Goal: Task Accomplishment & Management: Manage account settings

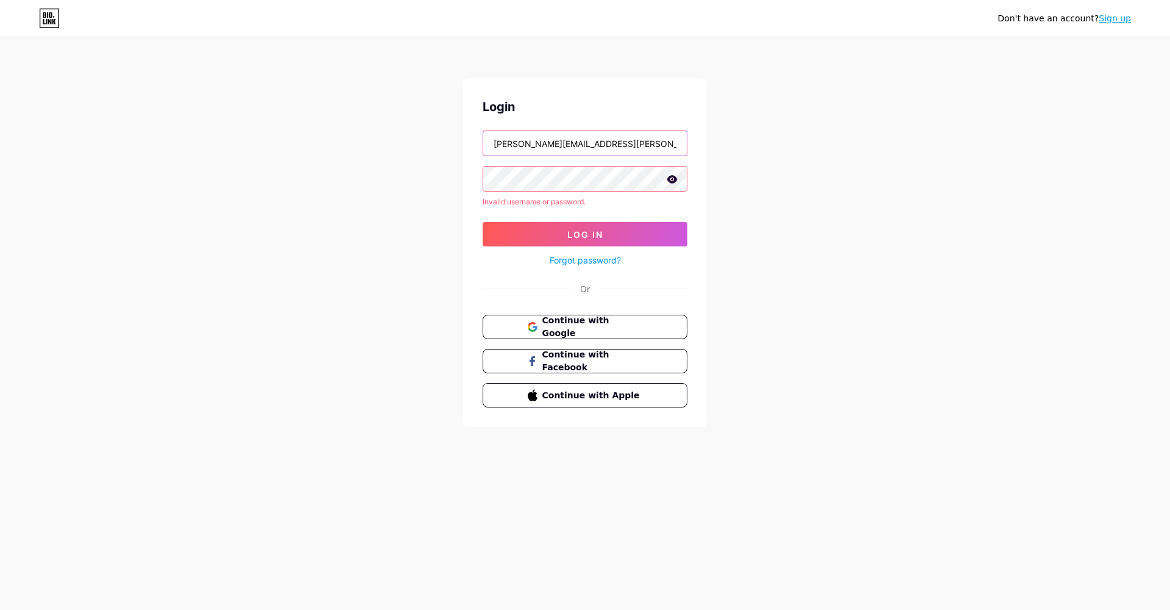
click at [508, 146] on input "[PERSON_NAME][EMAIL_ADDRESS][PERSON_NAME][DOMAIN_NAME]" at bounding box center [585, 143] width 204 height 24
type input "[PERSON_NAME][EMAIL_ADDRESS][PERSON_NAME][DOMAIN_NAME]"
click at [674, 183] on icon at bounding box center [673, 179] width 10 height 8
click at [674, 183] on icon at bounding box center [672, 180] width 10 height 9
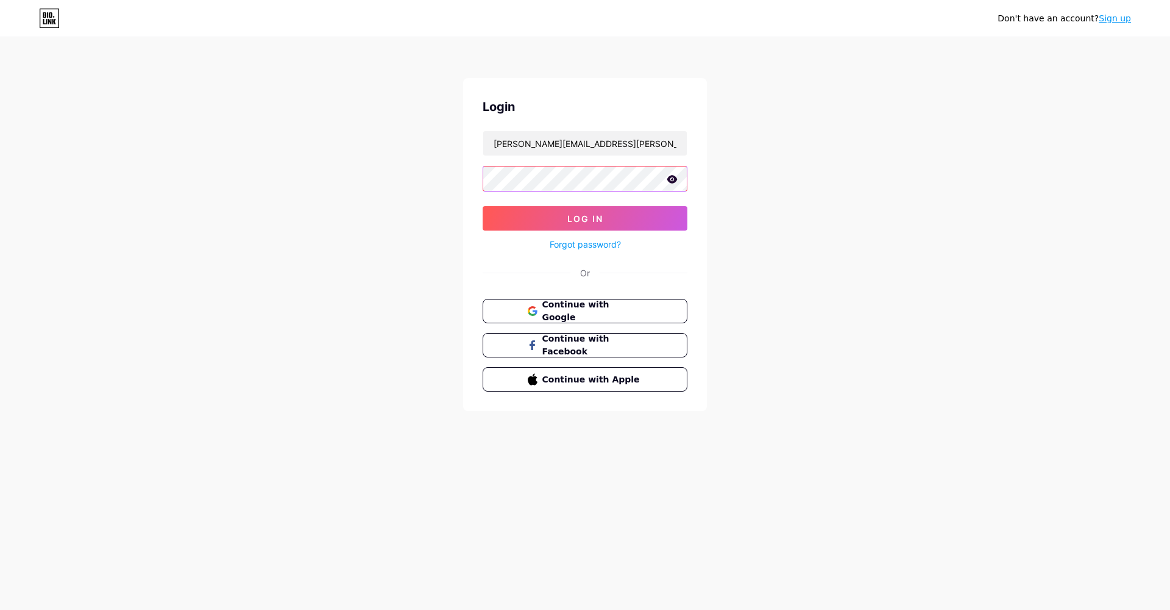
click at [585, 218] on button "Log In" at bounding box center [585, 218] width 205 height 24
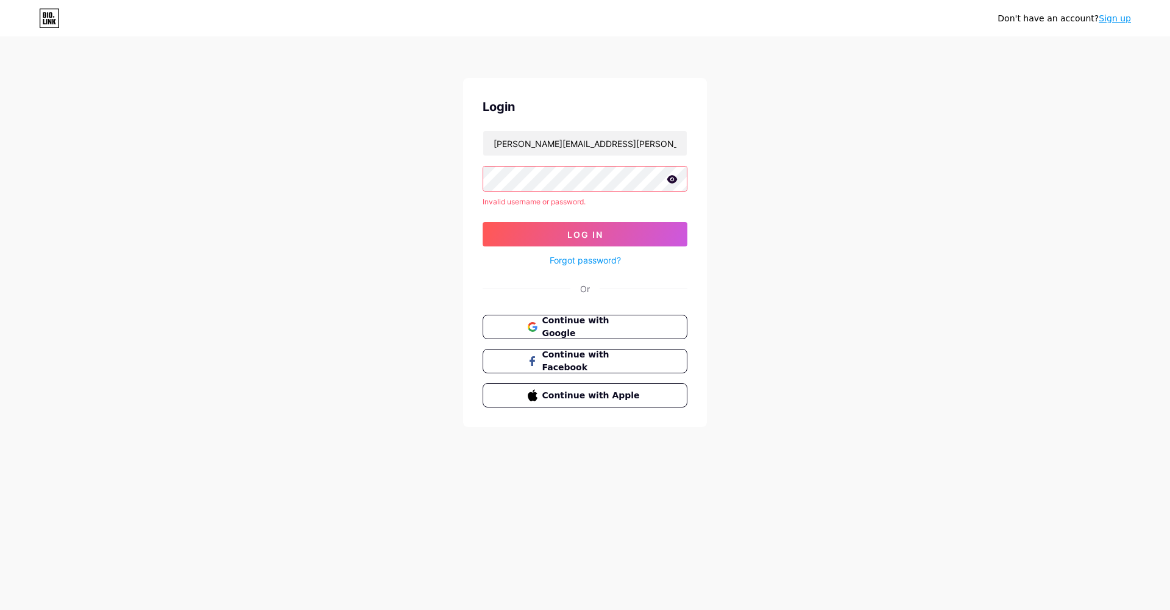
click at [319, 162] on div "Don't have an account? Sign up Login [PERSON_NAME][EMAIL_ADDRESS][PERSON_NAME][…" at bounding box center [585, 233] width 1170 height 466
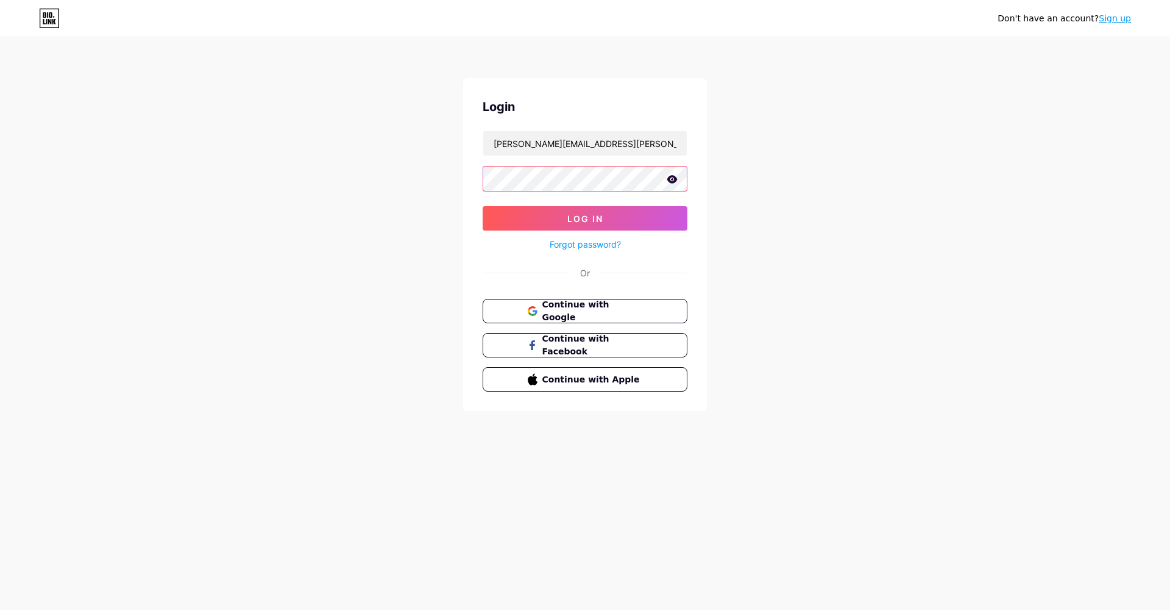
click at [585, 218] on button "Log In" at bounding box center [585, 218] width 205 height 24
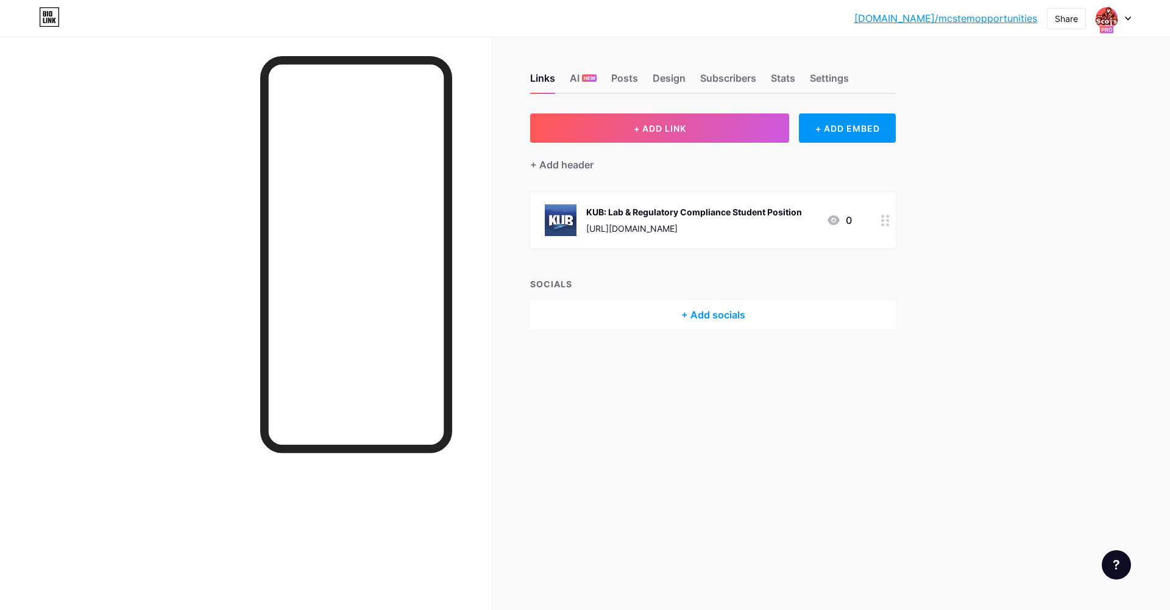
click at [375, 518] on div at bounding box center [356, 351] width 192 height 590
click at [570, 382] on div "Links AI NEW Posts Design Subscribers Stats Settings + ADD LINK + ADD EMBED + A…" at bounding box center [473, 214] width 947 height 354
click at [672, 130] on span "+ ADD LINK" at bounding box center [660, 128] width 52 height 10
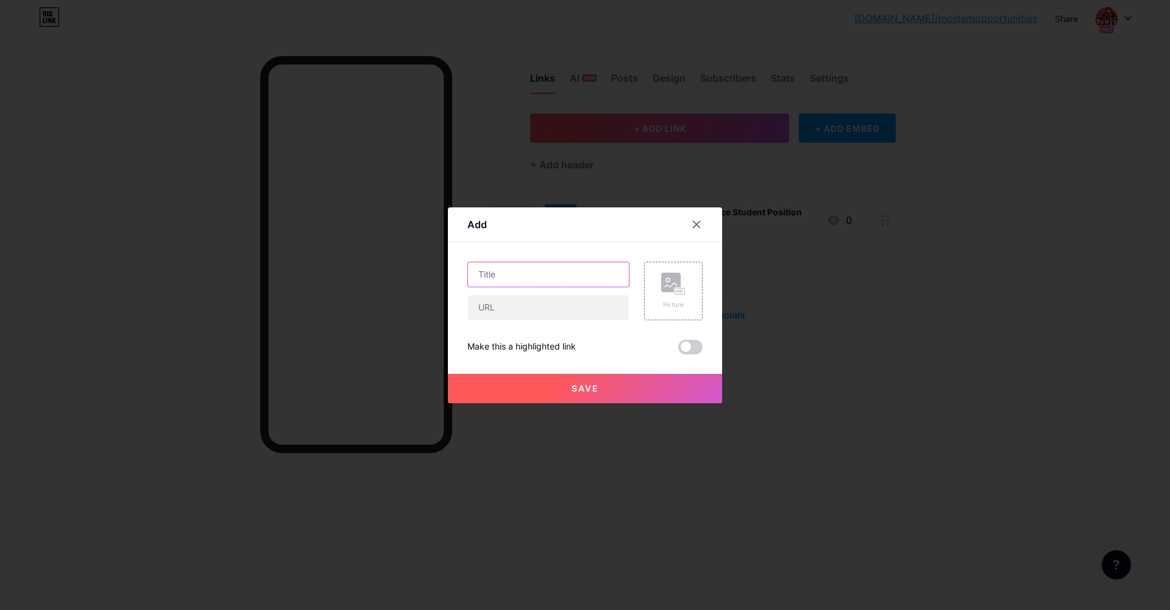
click at [518, 268] on input "text" at bounding box center [548, 274] width 161 height 24
type input "Business Planning Intern"
click at [685, 299] on div "Picture" at bounding box center [673, 290] width 24 height 37
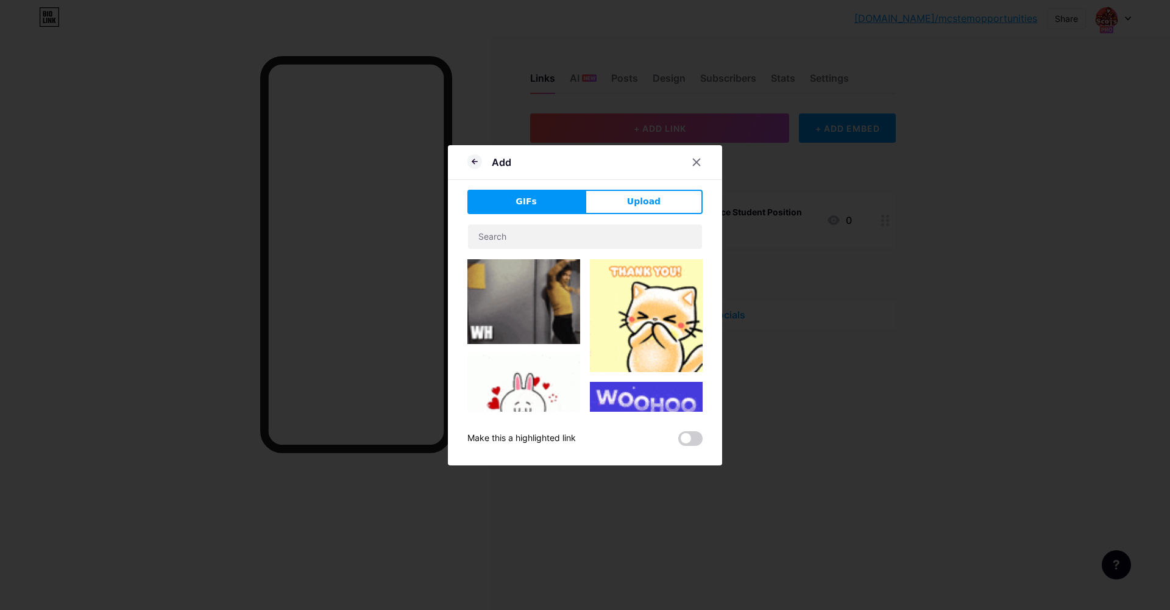
click at [666, 218] on div "GIFs Upload Content YouTube Play YouTube video without leaving your page. ADD V…" at bounding box center [585, 318] width 235 height 256
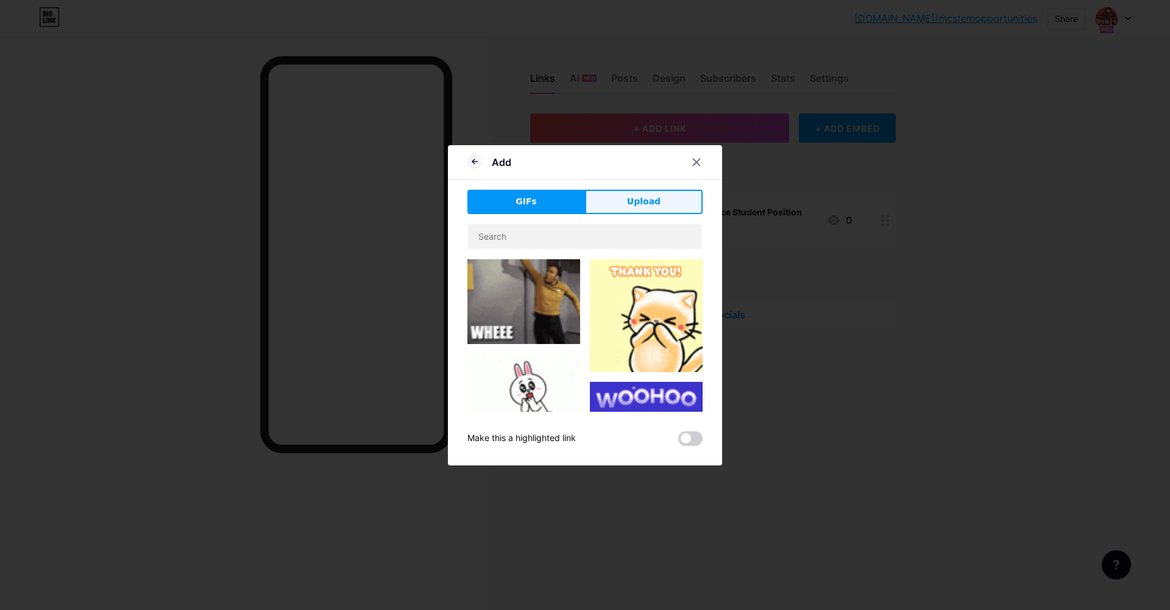
click at [666, 198] on button "Upload" at bounding box center [644, 202] width 118 height 24
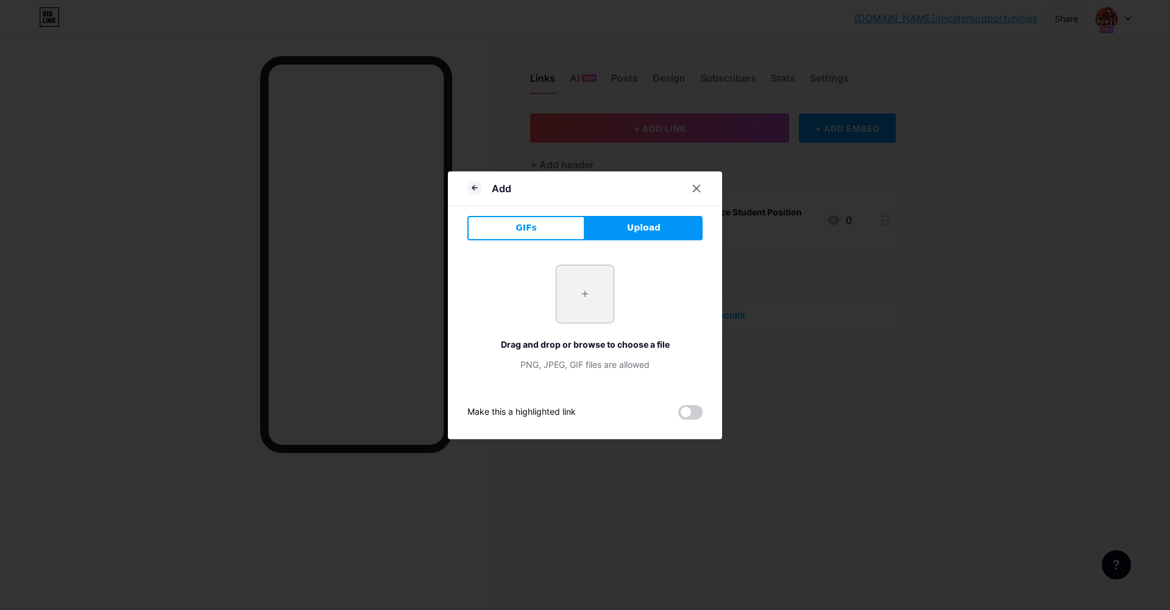
click at [599, 294] on input "file" at bounding box center [585, 293] width 57 height 57
type input "C:\fakepath\denso.png.avif"
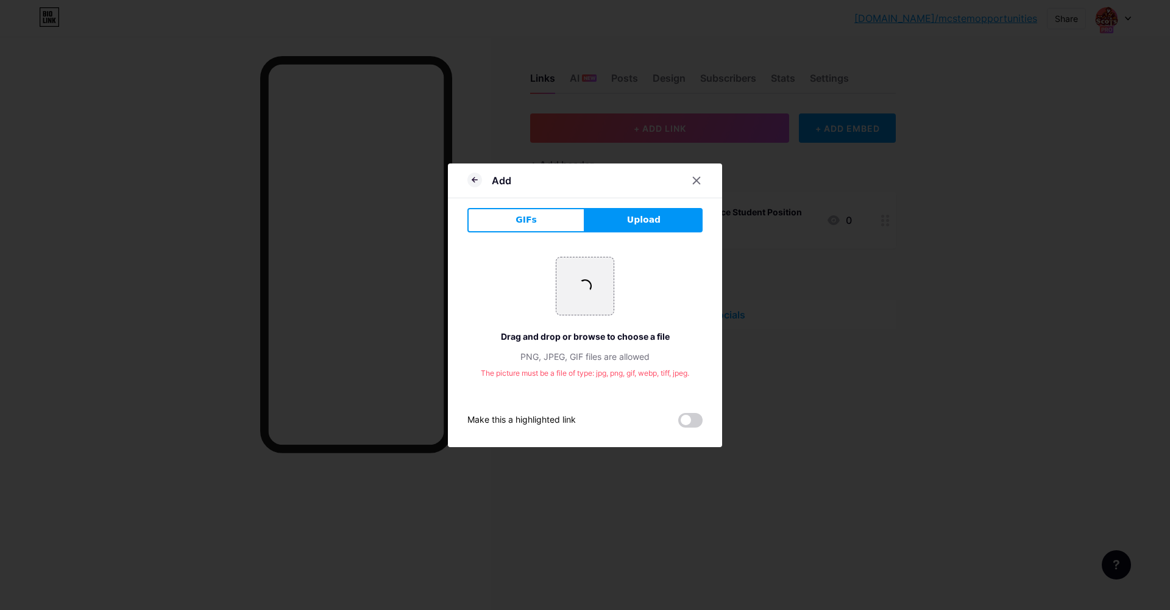
click at [1003, 211] on div at bounding box center [585, 305] width 1170 height 610
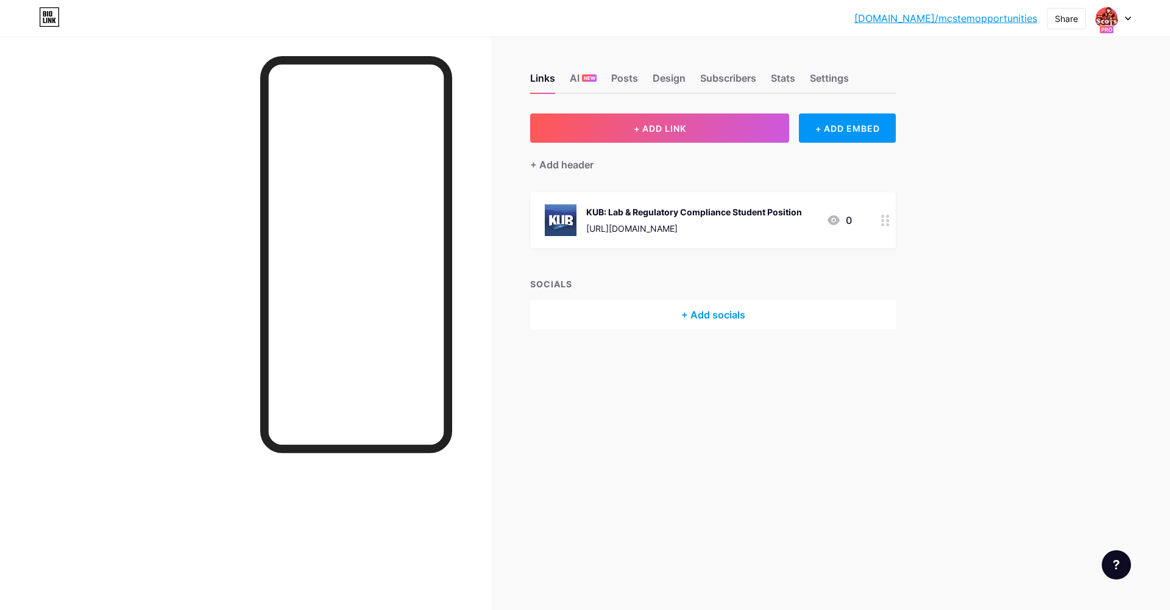
click at [711, 112] on div "Links AI NEW Posts Design Subscribers Stats Settings + ADD LINK + ADD EMBED + A…" at bounding box center [473, 214] width 947 height 354
click at [712, 119] on button "+ ADD LINK" at bounding box center [659, 127] width 259 height 29
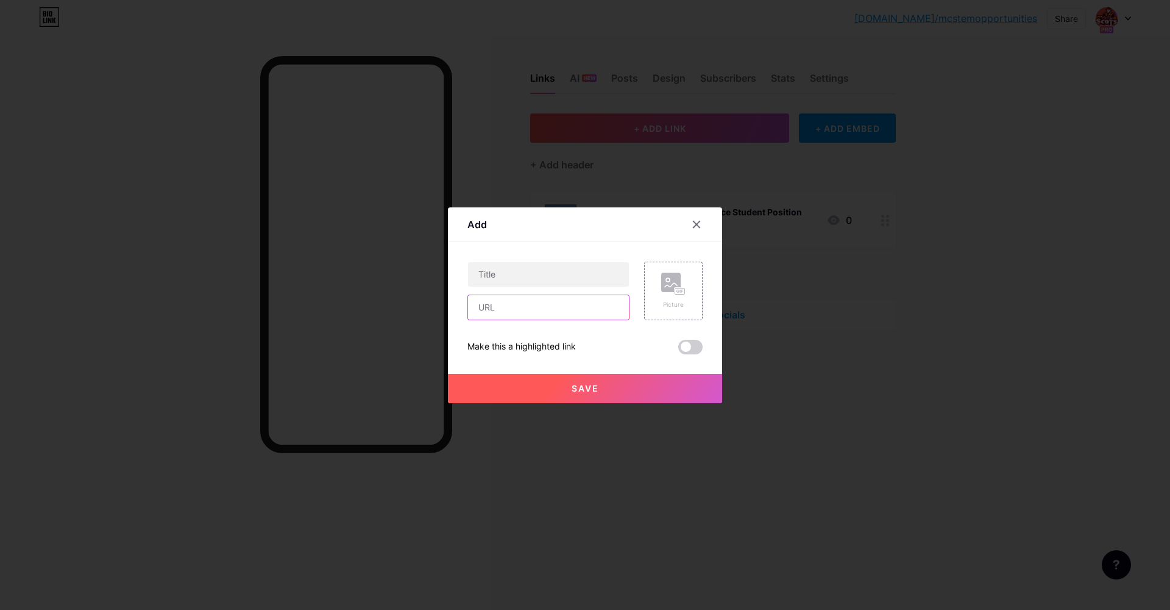
click at [549, 315] on input "text" at bounding box center [548, 307] width 161 height 24
paste input "[URL][DOMAIN_NAME]"
type input "[URL][DOMAIN_NAME]"
click at [516, 266] on input "text" at bounding box center [548, 274] width 161 height 24
type input "B"
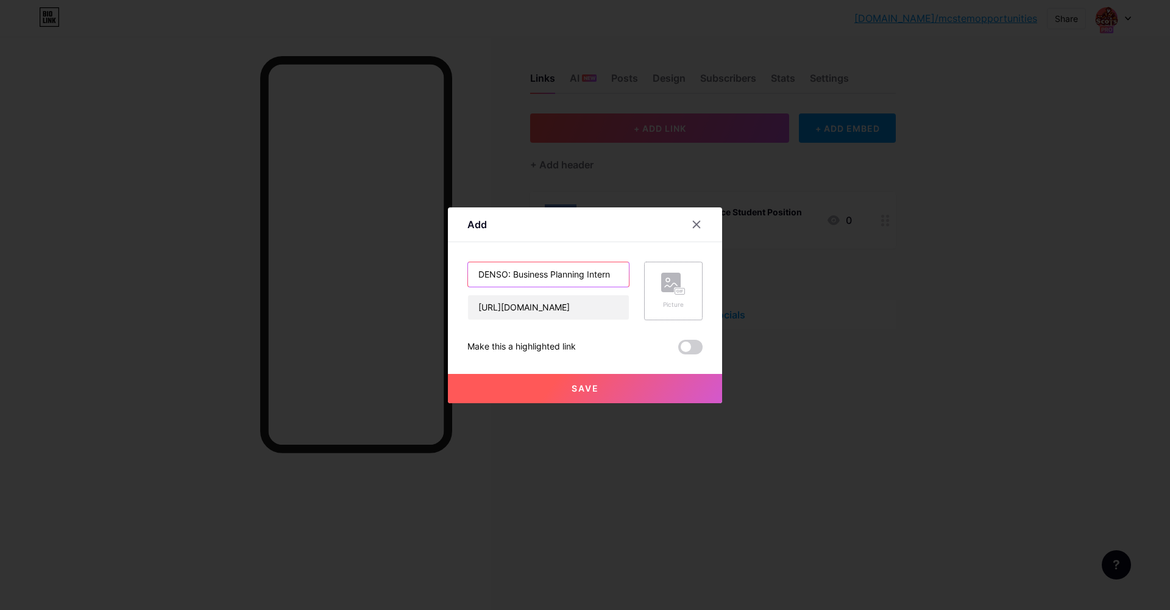
type input "DENSO: Business Planning Intern"
click at [675, 296] on div "Picture" at bounding box center [673, 290] width 24 height 37
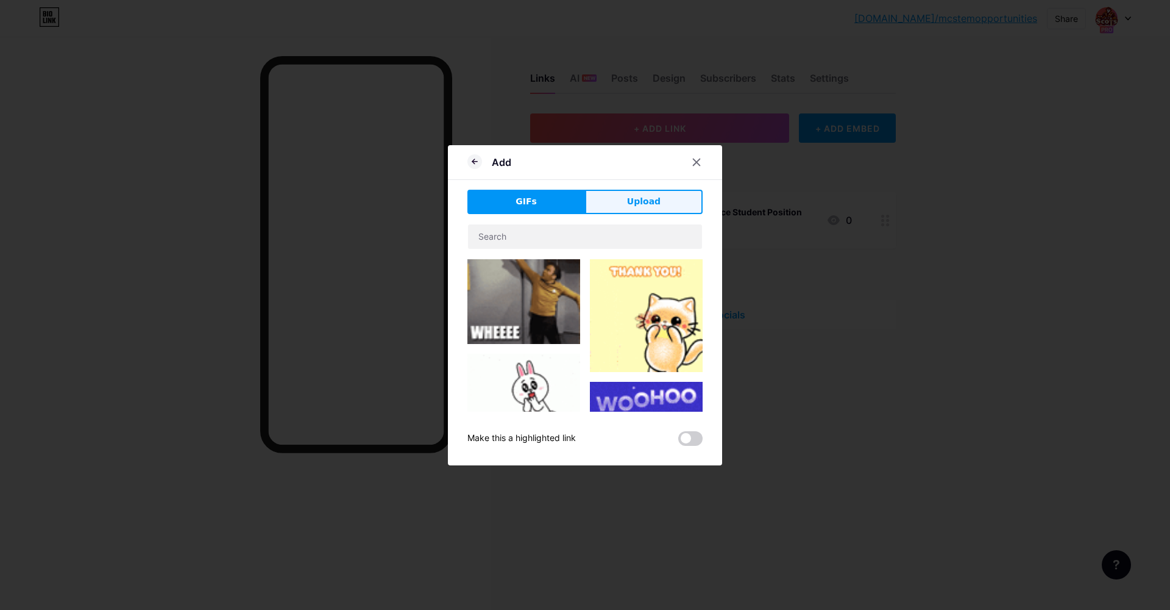
click at [621, 200] on button "Upload" at bounding box center [644, 202] width 118 height 24
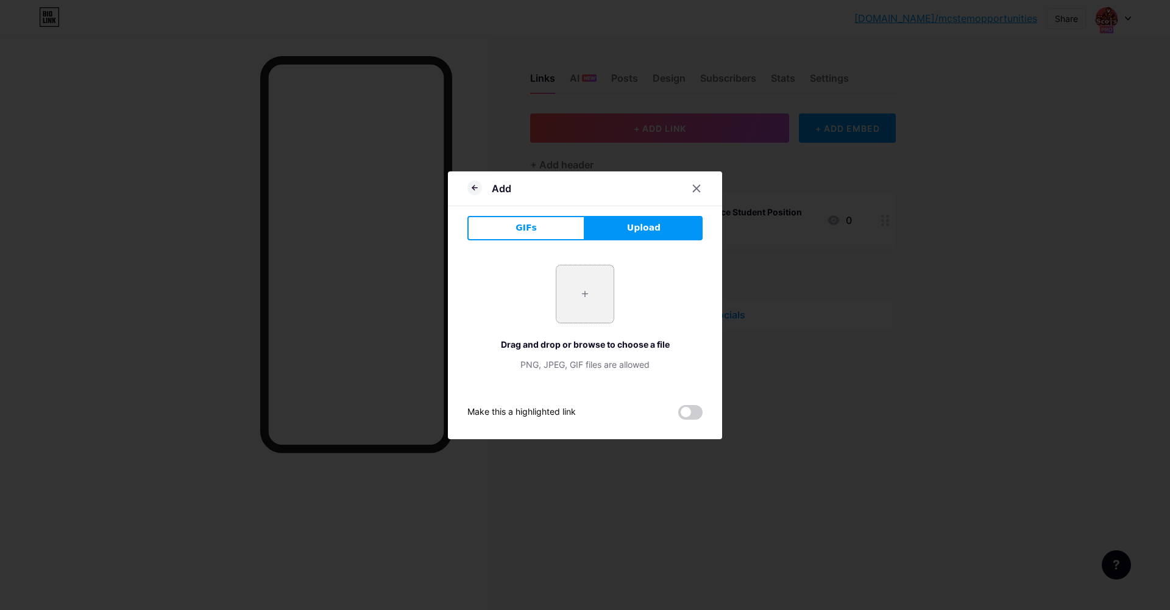
click at [606, 290] on input "file" at bounding box center [585, 293] width 57 height 57
type input "C:\fakepath\denso.png"
click at [691, 187] on div at bounding box center [697, 188] width 22 height 22
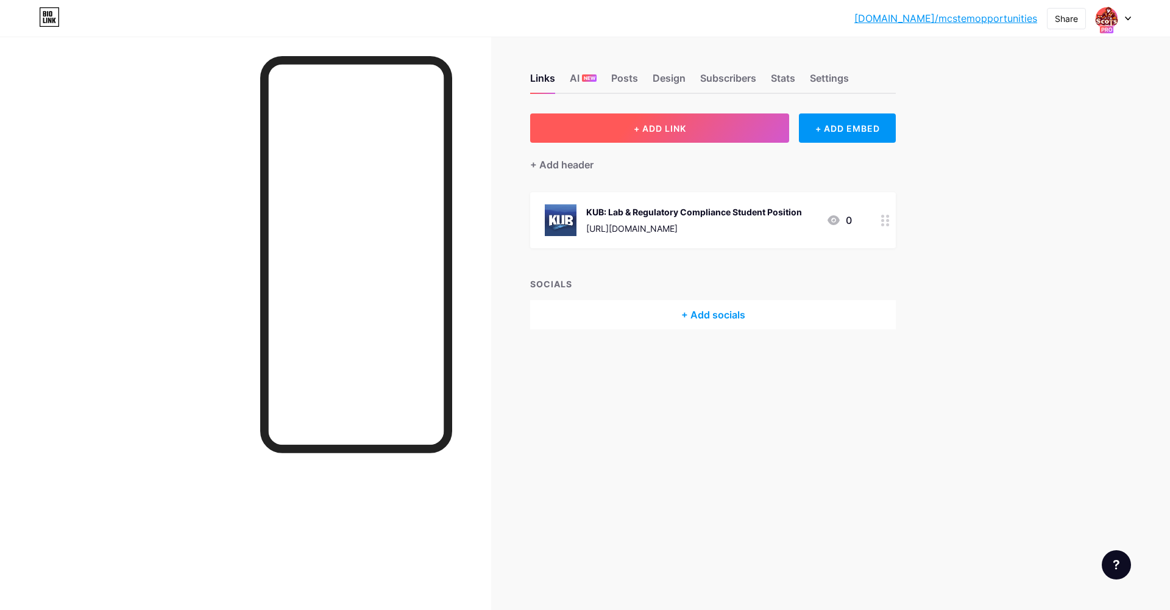
click at [711, 126] on button "+ ADD LINK" at bounding box center [659, 127] width 259 height 29
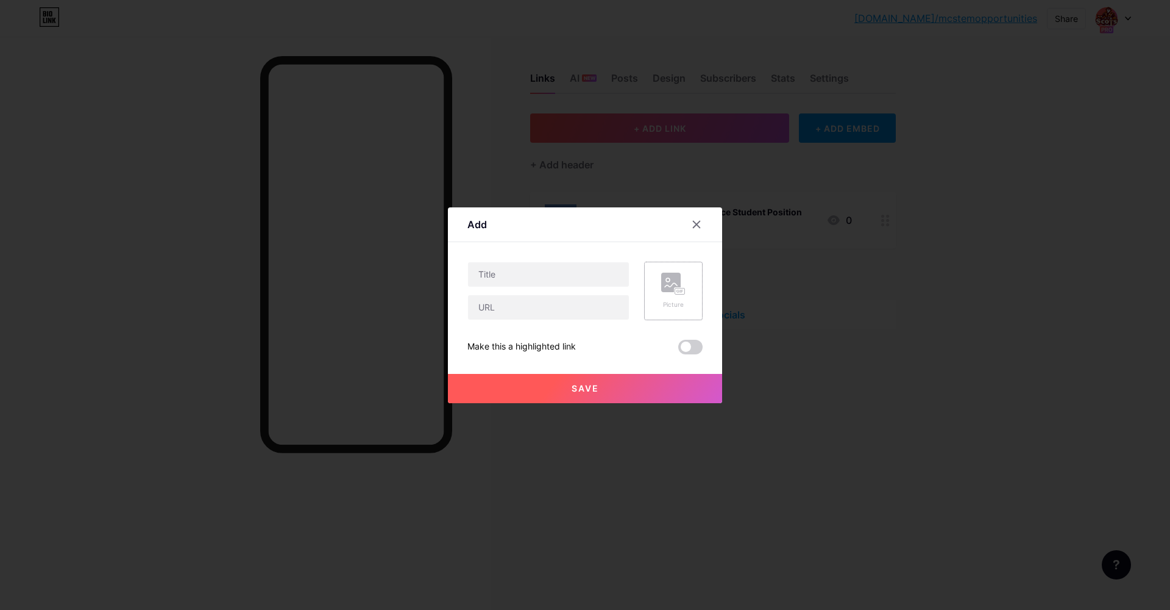
click at [671, 301] on div "Picture" at bounding box center [673, 304] width 24 height 9
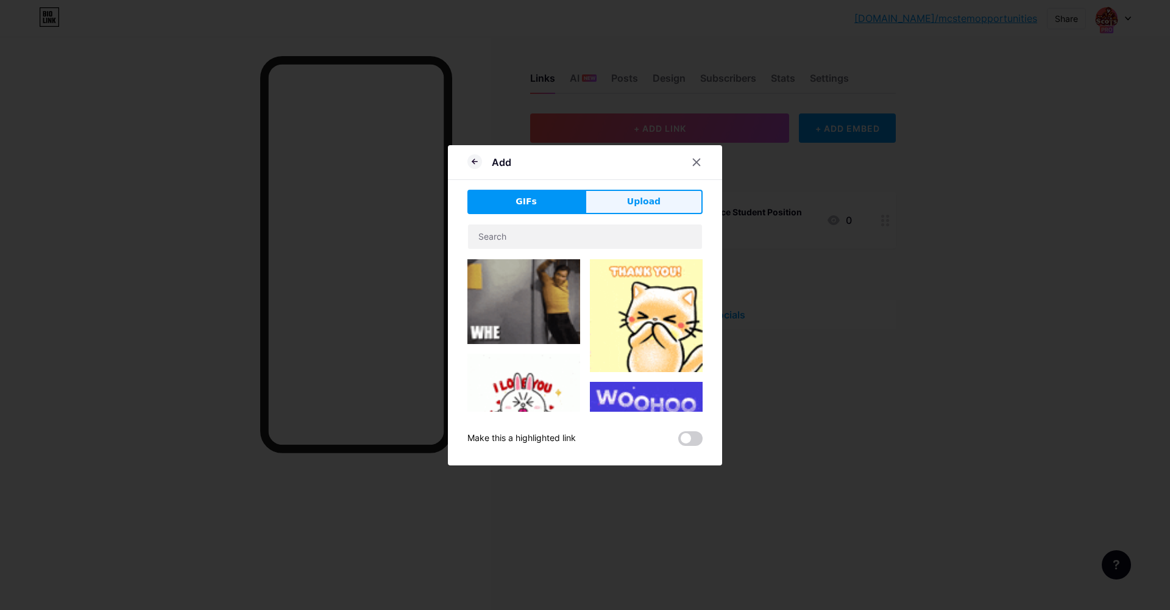
click at [628, 197] on button "Upload" at bounding box center [644, 202] width 118 height 24
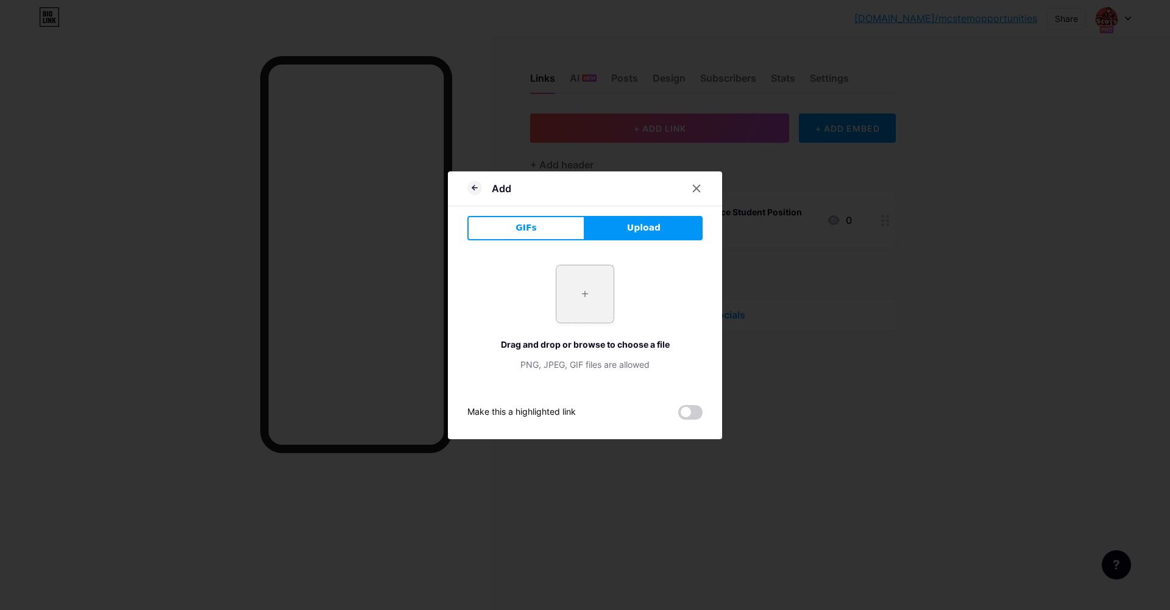
click at [566, 313] on input "file" at bounding box center [585, 293] width 57 height 57
type input "C:\fakepath\denso.png"
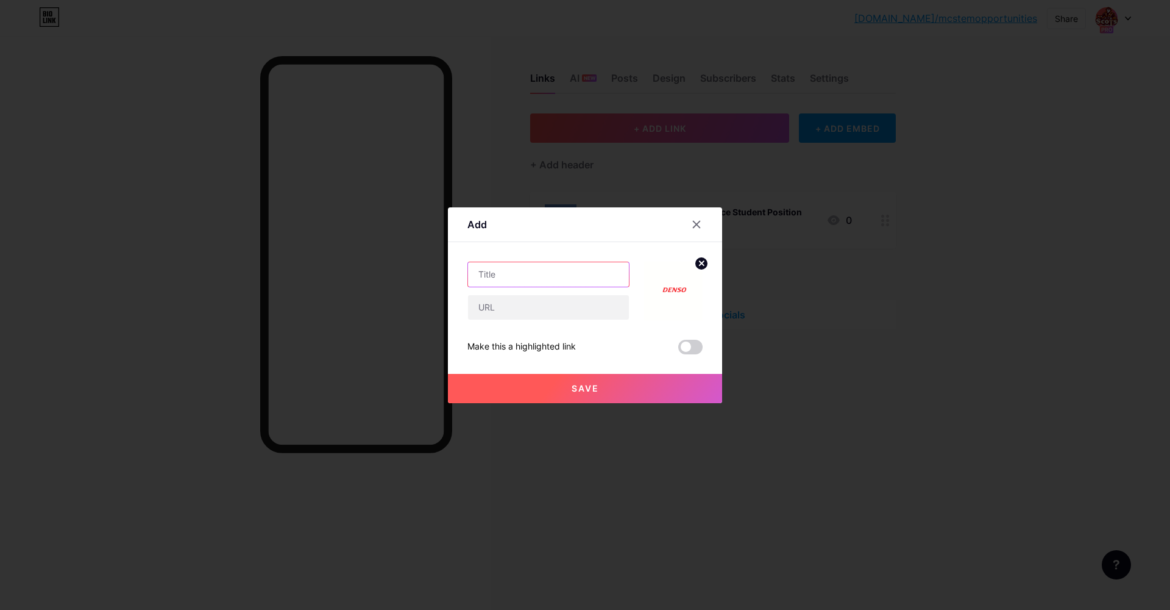
click at [539, 269] on input "text" at bounding box center [548, 274] width 161 height 24
click at [539, 305] on input "text" at bounding box center [548, 307] width 161 height 24
paste input "[URL][DOMAIN_NAME]"
type input "[URL][DOMAIN_NAME]"
click at [532, 270] on input "text" at bounding box center [548, 274] width 161 height 24
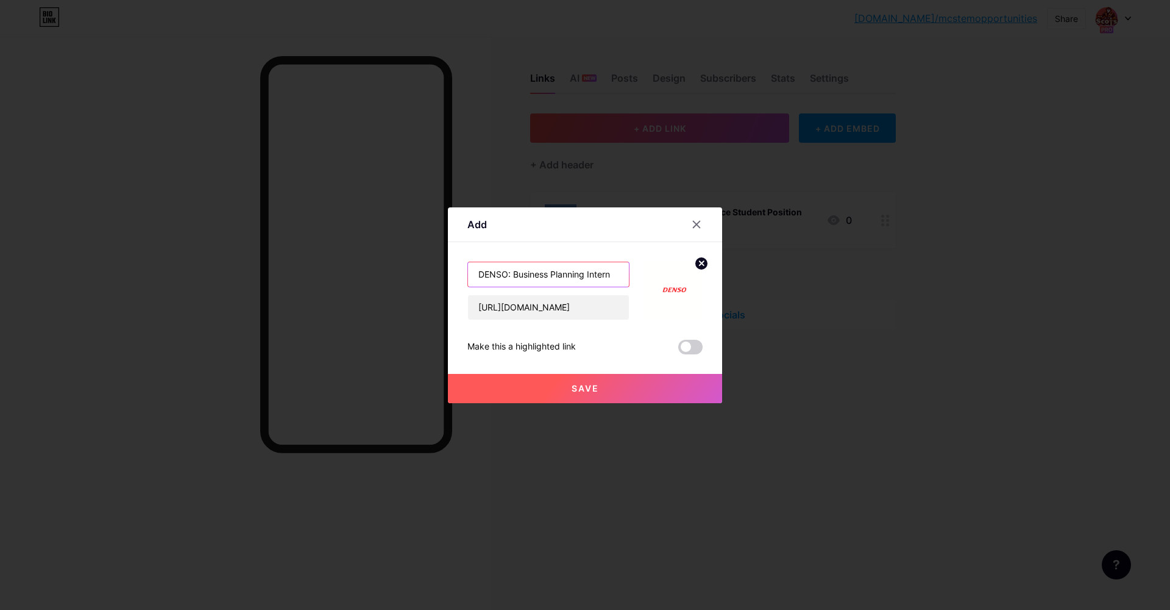
type input "DENSO: Business Planning Intern"
click at [550, 386] on button "Save" at bounding box center [585, 388] width 274 height 29
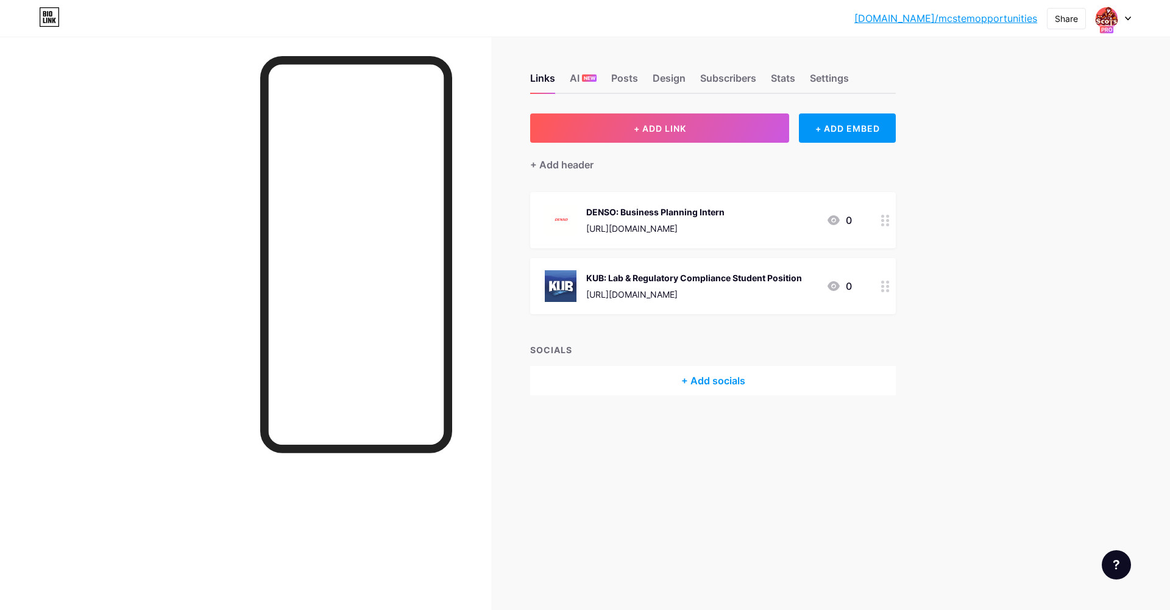
click at [893, 287] on div at bounding box center [885, 286] width 21 height 56
click at [702, 213] on div at bounding box center [697, 212] width 22 height 22
click at [667, 82] on div "Design" at bounding box center [669, 82] width 33 height 22
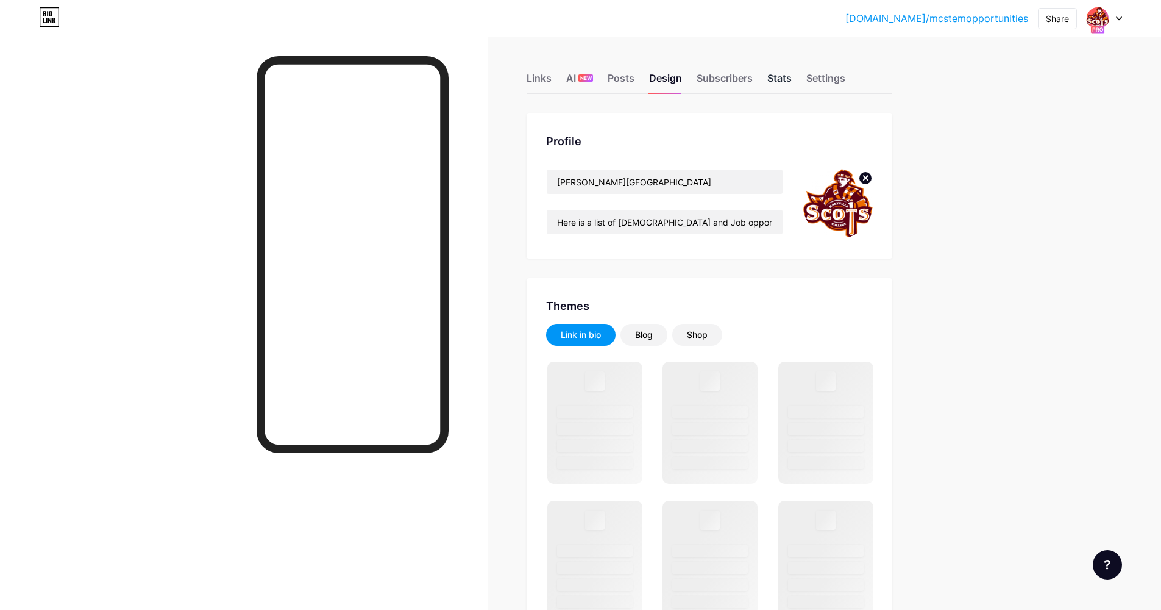
click at [786, 83] on div "Stats" at bounding box center [779, 82] width 24 height 22
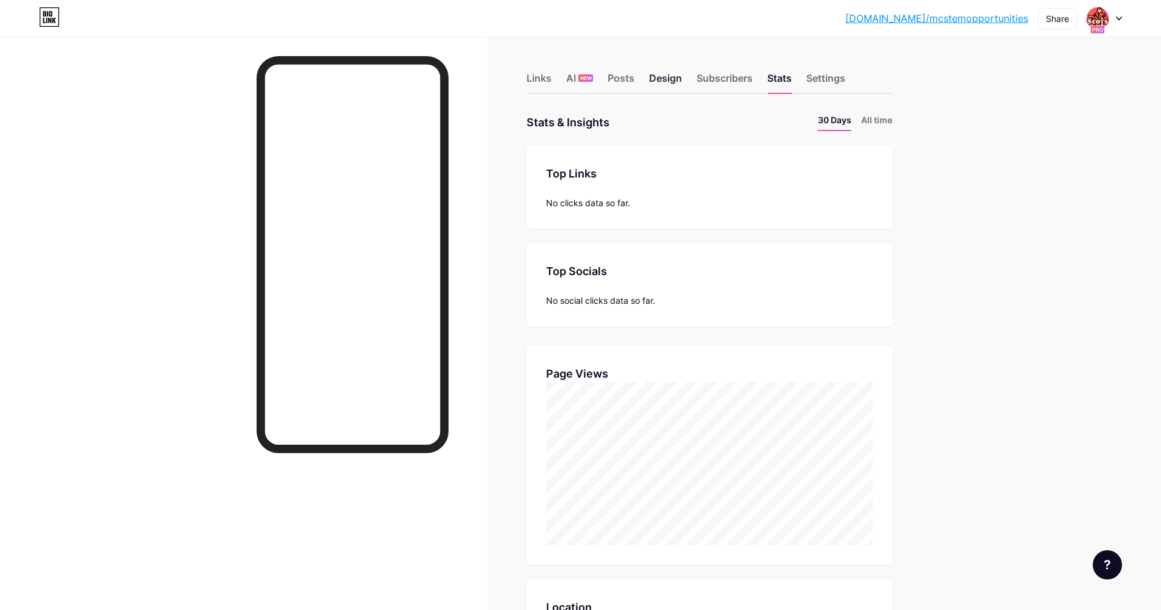
click at [660, 79] on div "Design" at bounding box center [665, 82] width 33 height 22
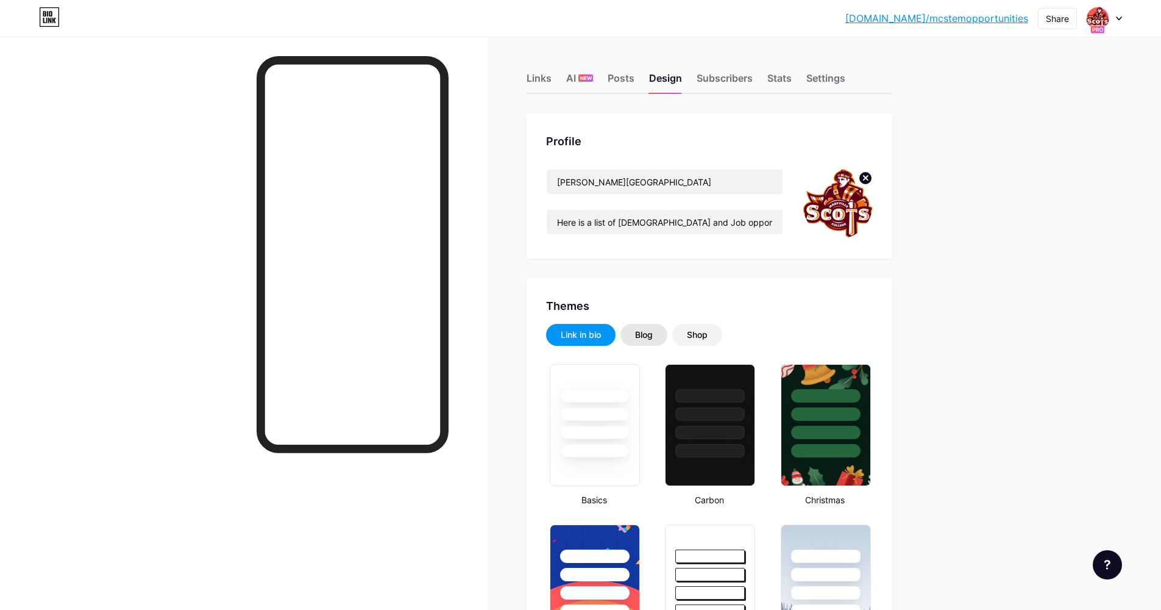
click at [654, 344] on div "Blog" at bounding box center [644, 335] width 47 height 22
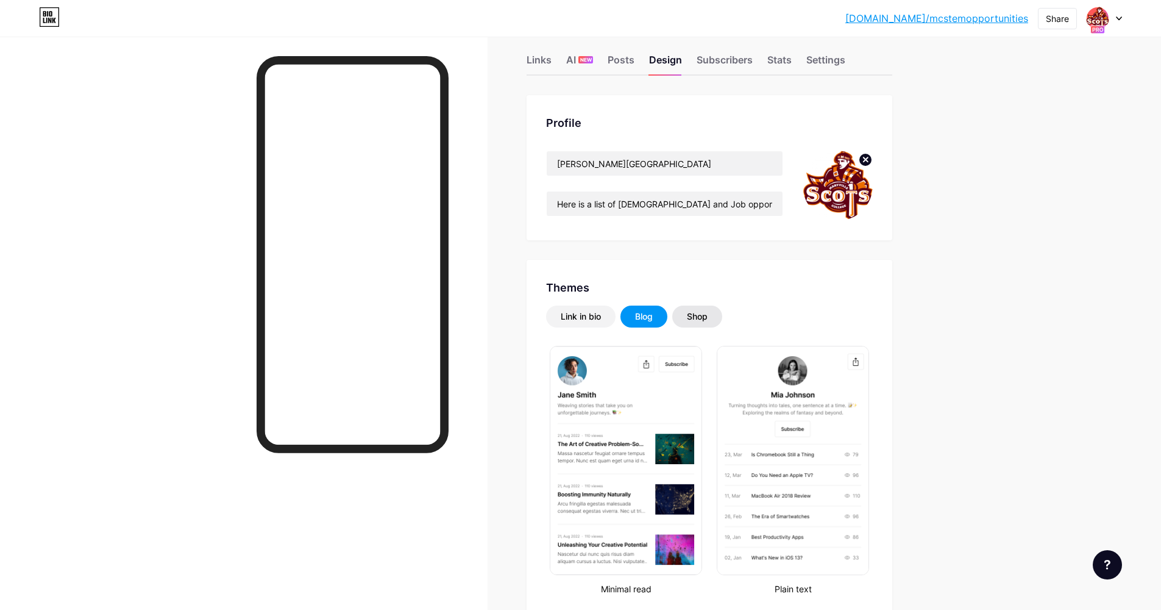
scroll to position [255, 0]
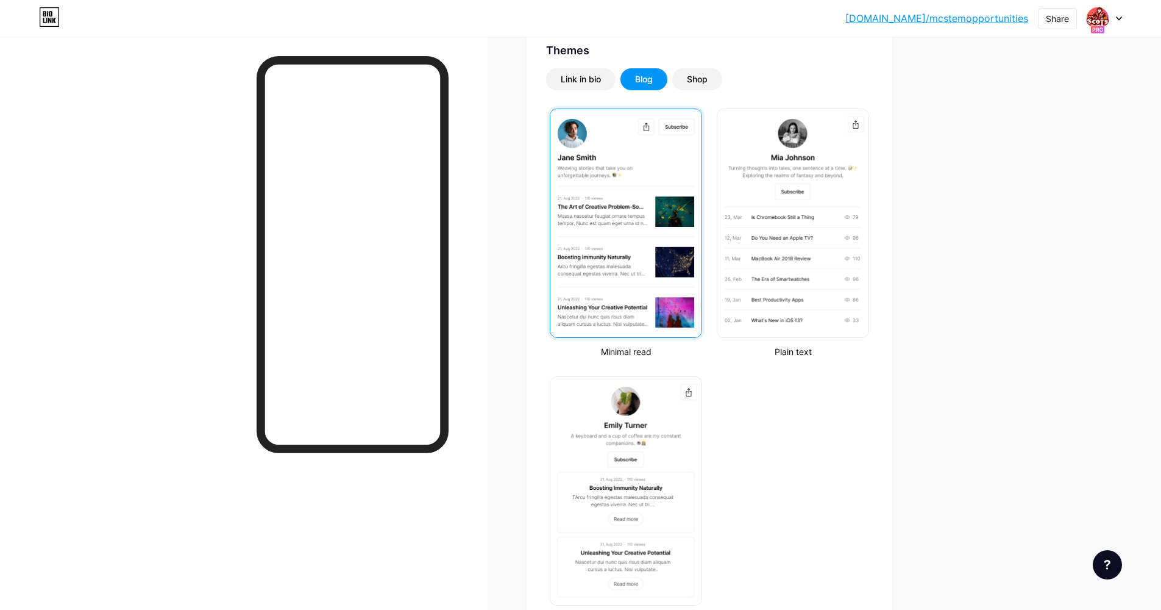
click at [663, 277] on img at bounding box center [625, 223] width 151 height 228
click at [649, 233] on div at bounding box center [626, 223] width 152 height 229
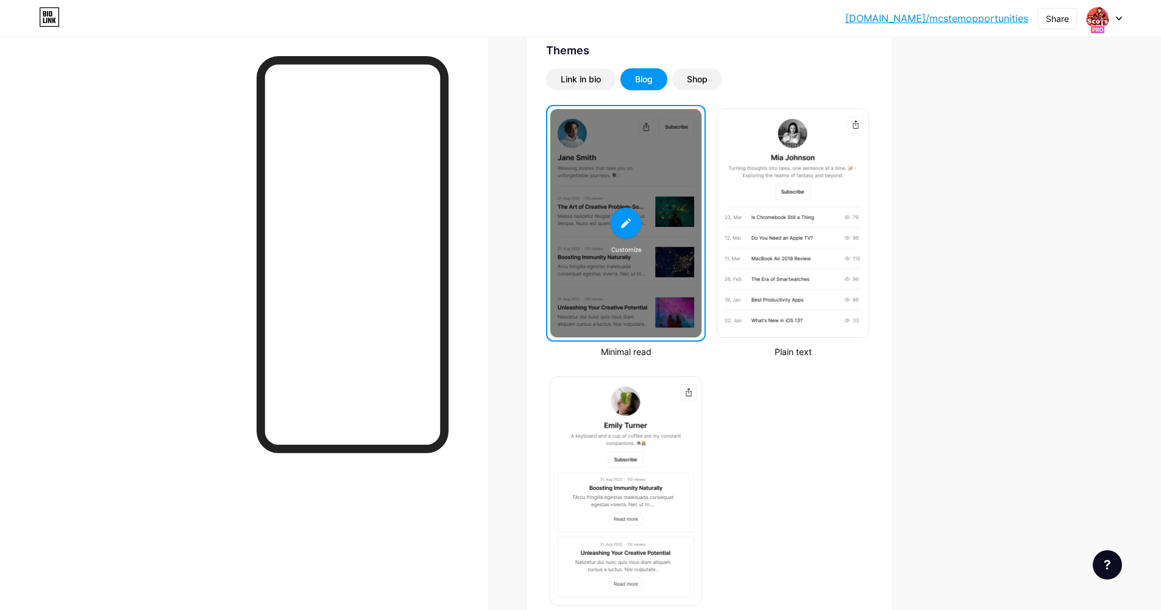
click at [630, 226] on icon at bounding box center [626, 223] width 13 height 13
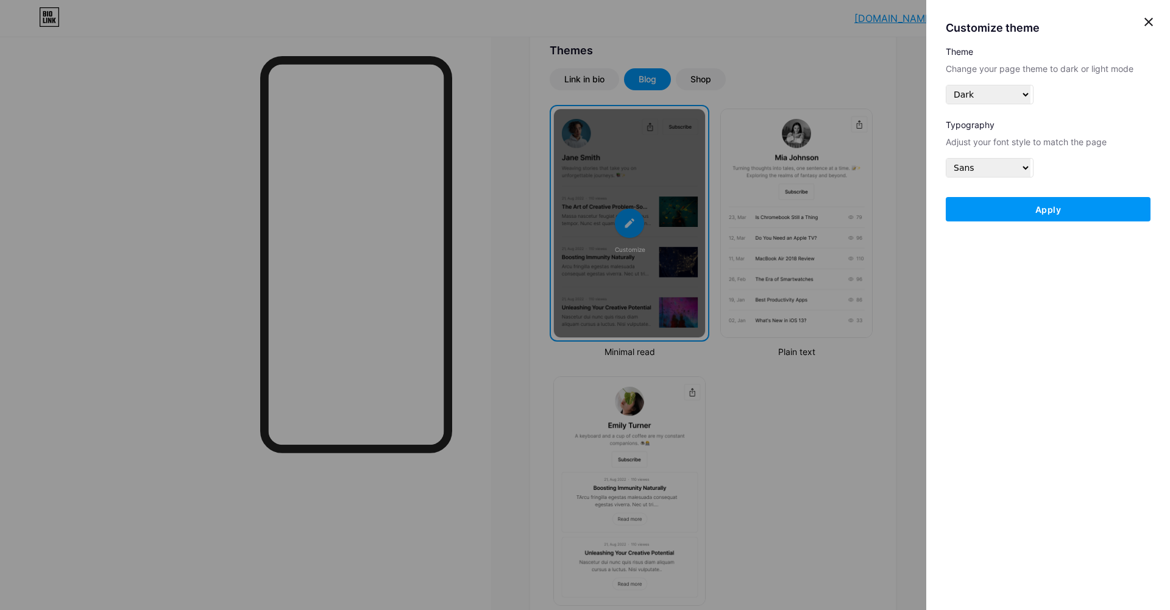
drag, startPoint x: 783, startPoint y: 198, endPoint x: 763, endPoint y: 185, distance: 23.3
click at [783, 198] on div "Customize theme Theme Change your page theme to dark or light mode Dark Light T…" at bounding box center [585, 305] width 1170 height 610
click at [581, 71] on div "Customize theme Theme Change your page theme to dark or light mode Dark Light T…" at bounding box center [585, 305] width 1170 height 610
click at [1141, 22] on div at bounding box center [1149, 22] width 27 height 27
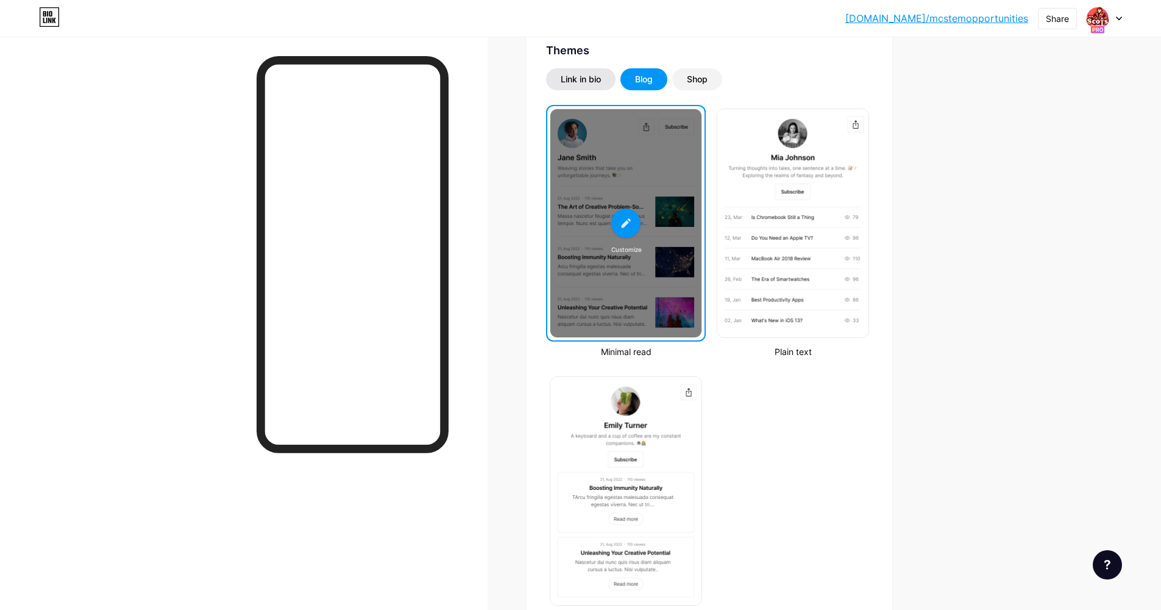
click at [605, 81] on div "Link in bio" at bounding box center [580, 79] width 69 height 22
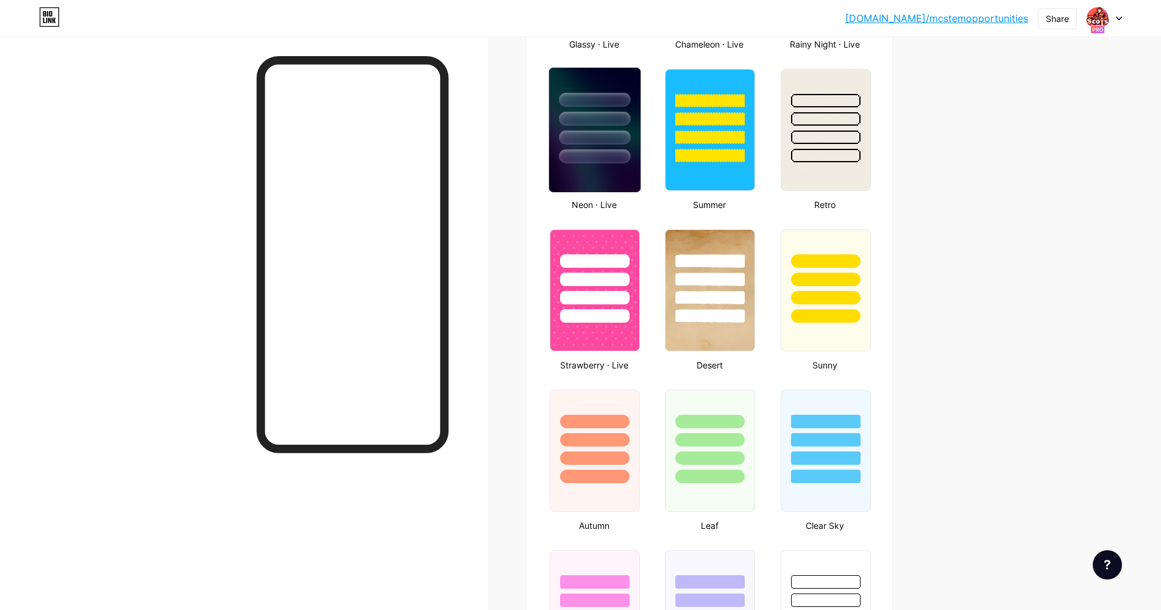
scroll to position [919, 0]
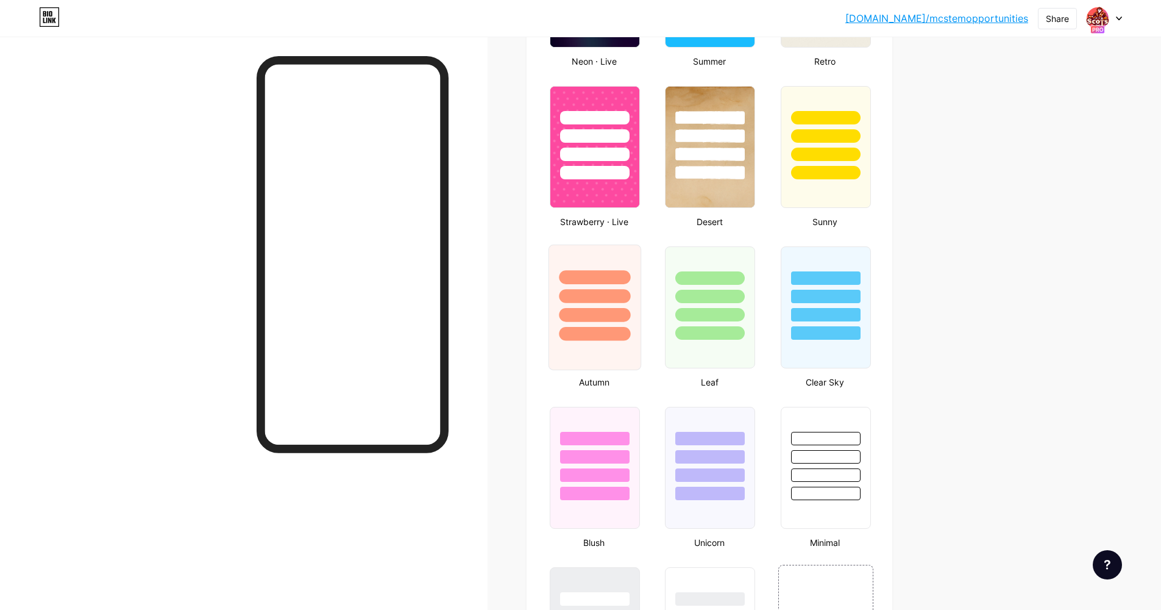
click at [601, 343] on div at bounding box center [595, 307] width 93 height 126
click at [616, 328] on div at bounding box center [594, 332] width 68 height 13
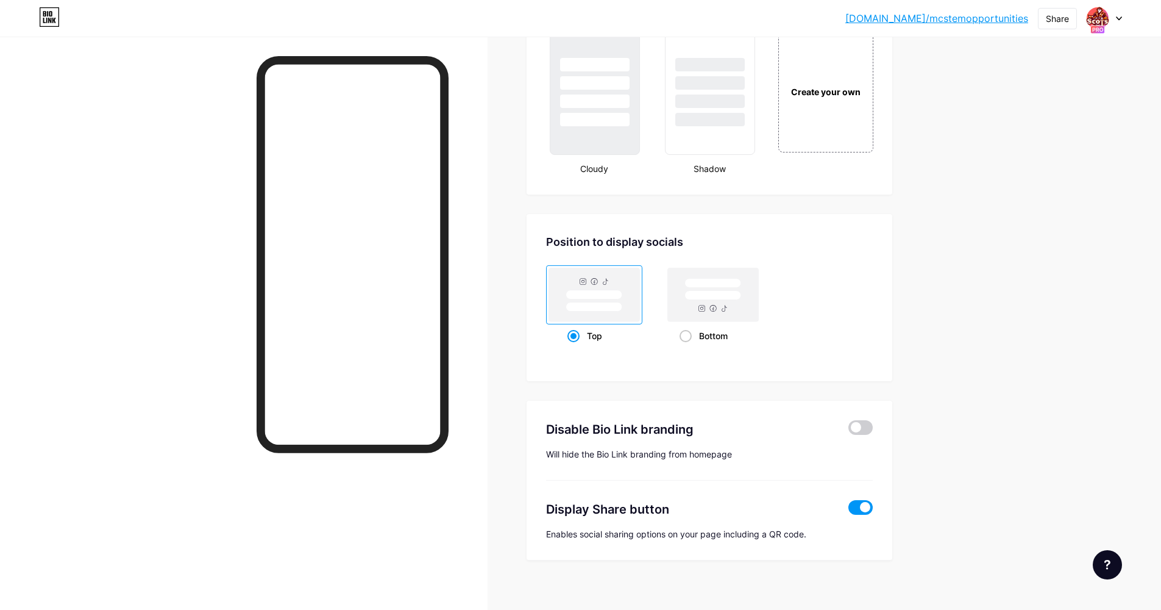
scroll to position [1174, 0]
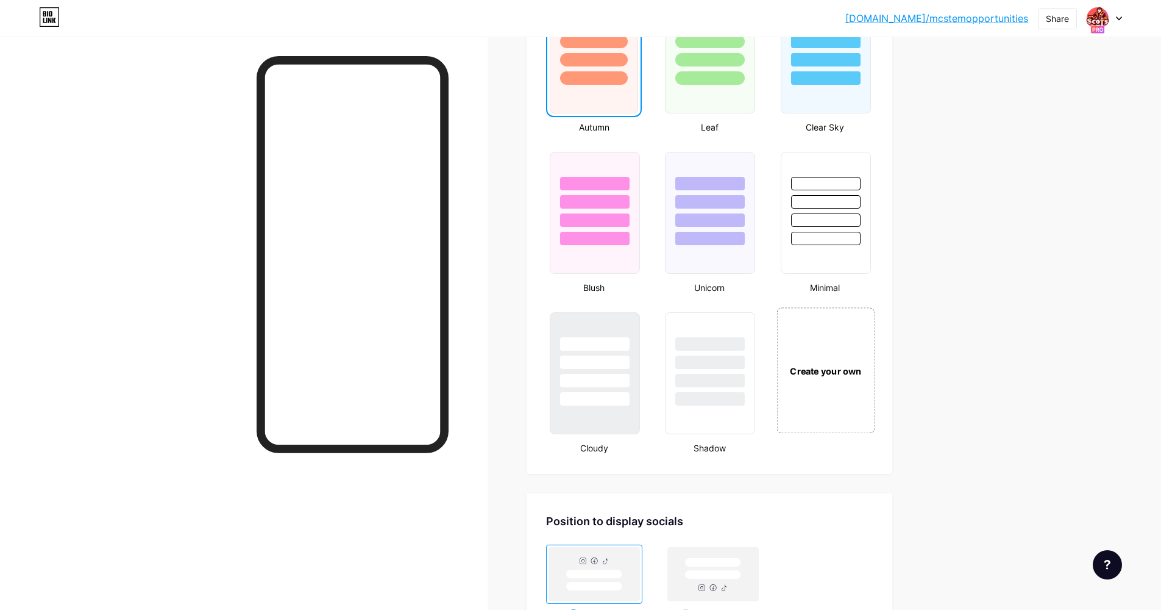
click at [827, 375] on div "Create your own" at bounding box center [825, 370] width 91 height 13
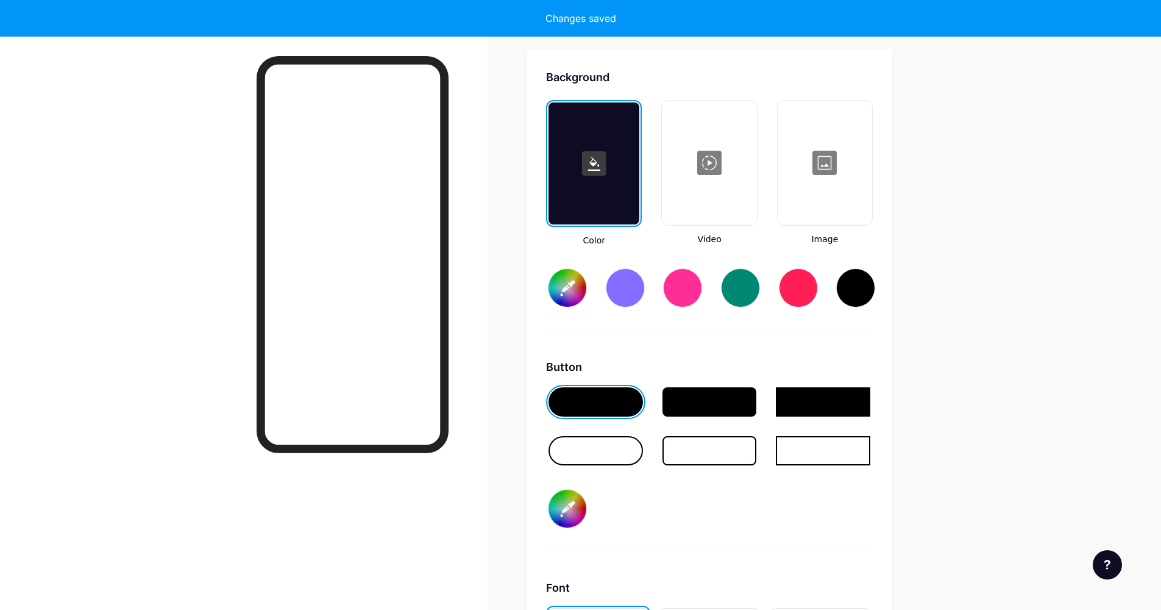
scroll to position [1618, 0]
type input "#ffffff"
type input "#000000"
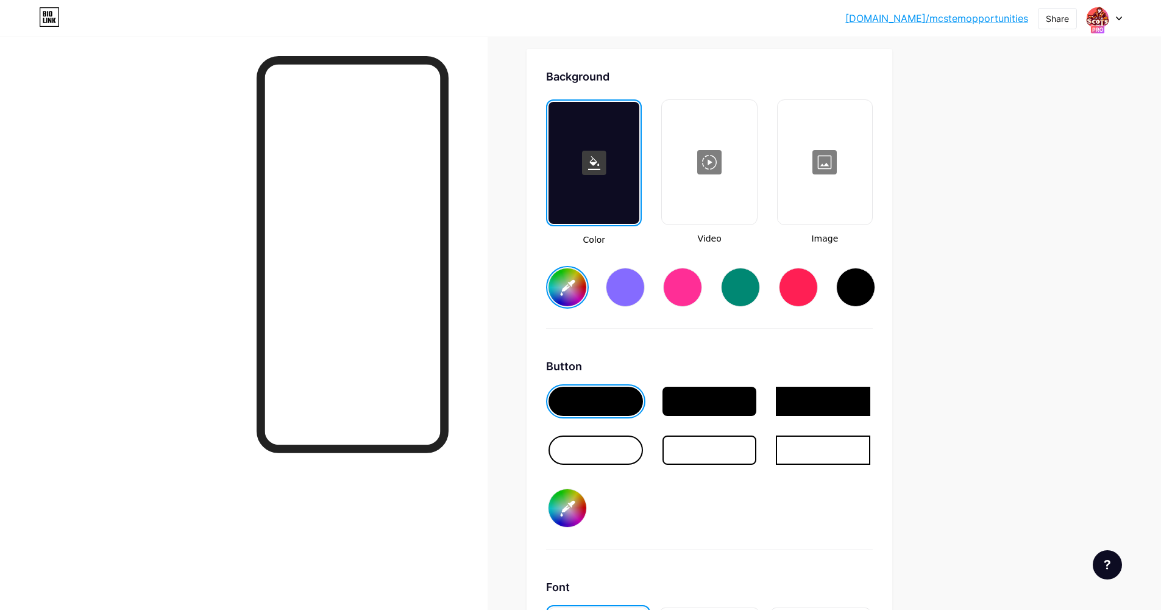
click at [563, 290] on input "#ffffff" at bounding box center [568, 287] width 38 height 38
click at [568, 288] on input "#da0021" at bounding box center [568, 287] width 38 height 38
click at [582, 524] on input "#000000" at bounding box center [568, 508] width 38 height 38
click at [577, 518] on input "#000000" at bounding box center [568, 508] width 38 height 38
click at [561, 304] on input "#da0021" at bounding box center [568, 287] width 38 height 38
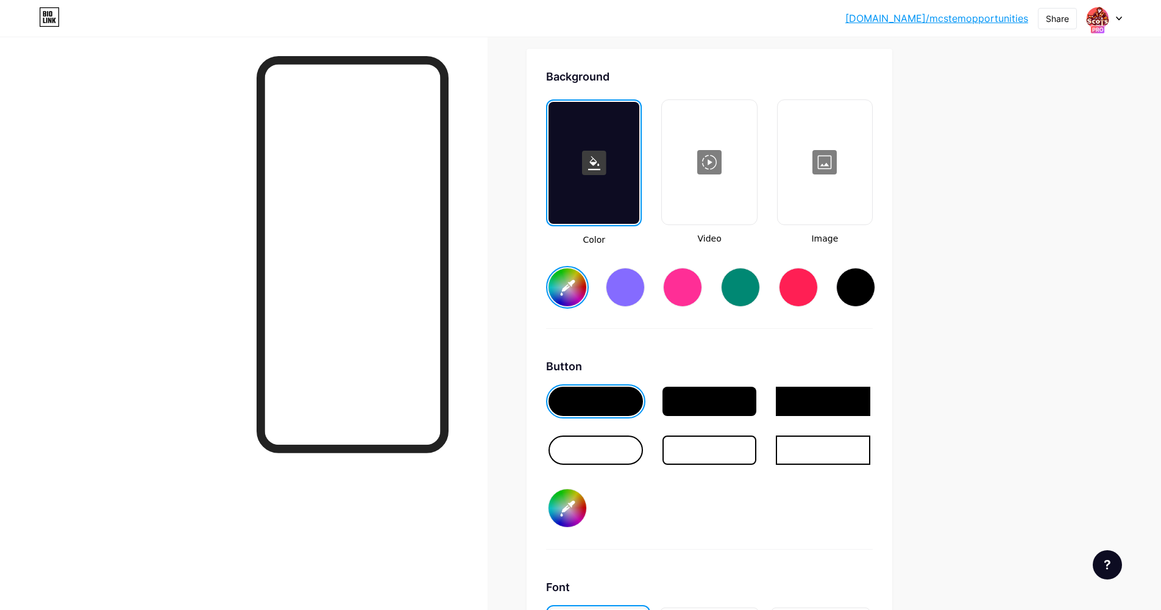
click at [571, 290] on input "#da0021" at bounding box center [568, 287] width 38 height 38
type input "#383838"
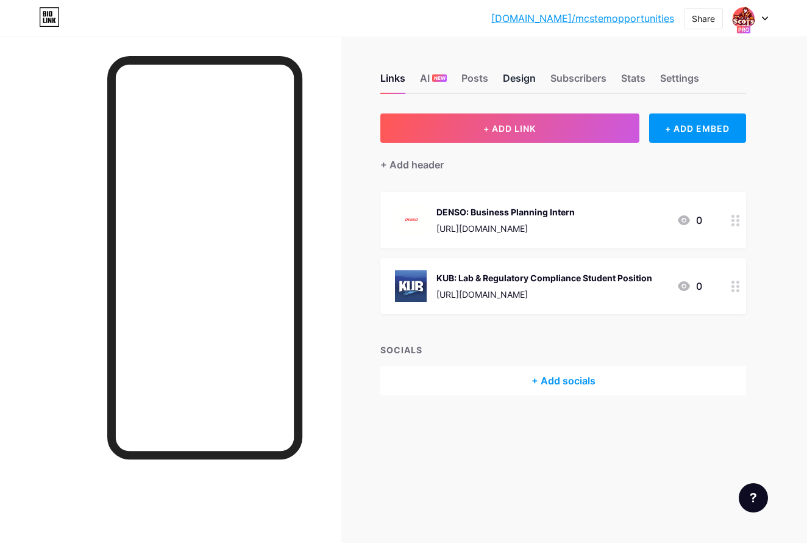
click at [522, 77] on div "Design" at bounding box center [519, 82] width 33 height 22
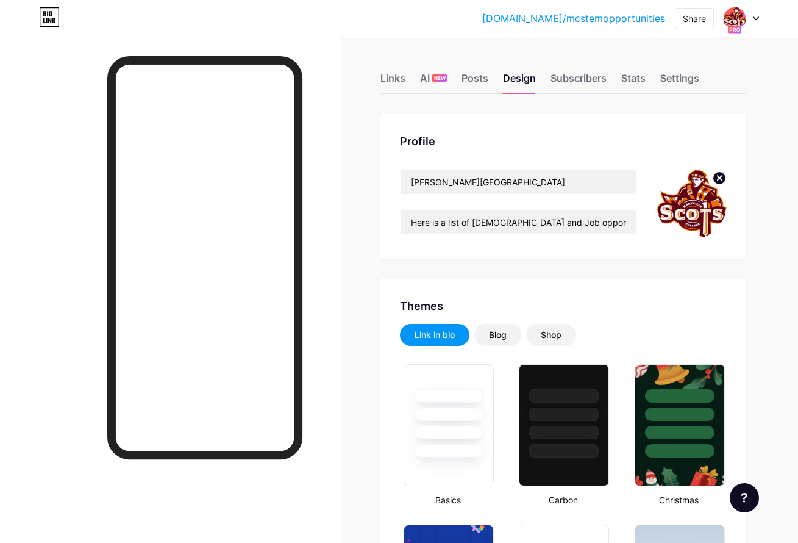
type input "#383838"
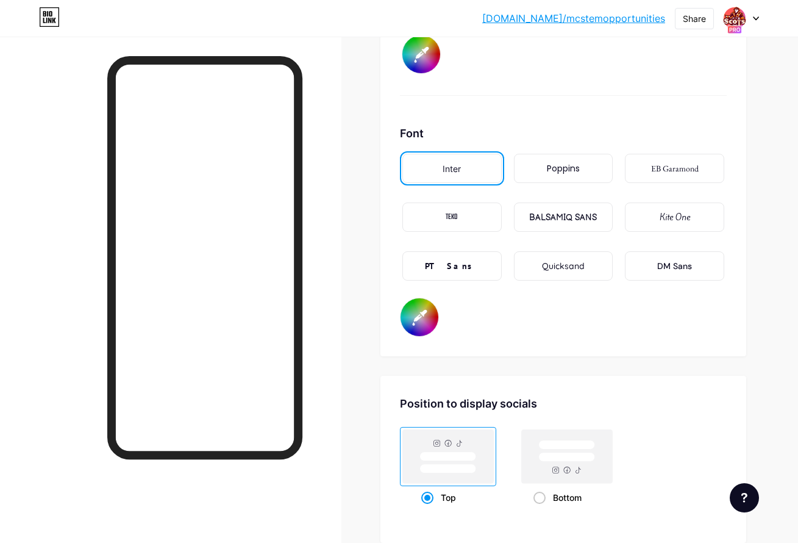
scroll to position [2070, 0]
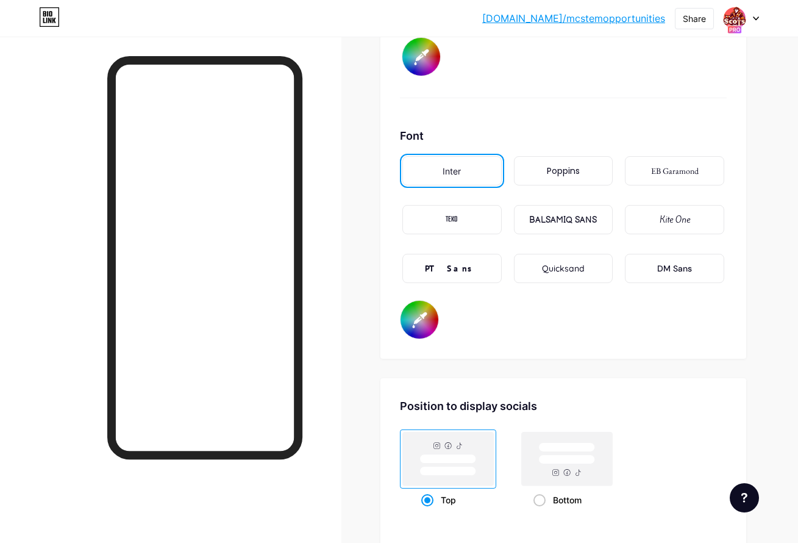
click at [650, 174] on div "EB Garamond" at bounding box center [674, 170] width 99 height 29
click at [654, 169] on div "EB Garamond" at bounding box center [675, 171] width 48 height 13
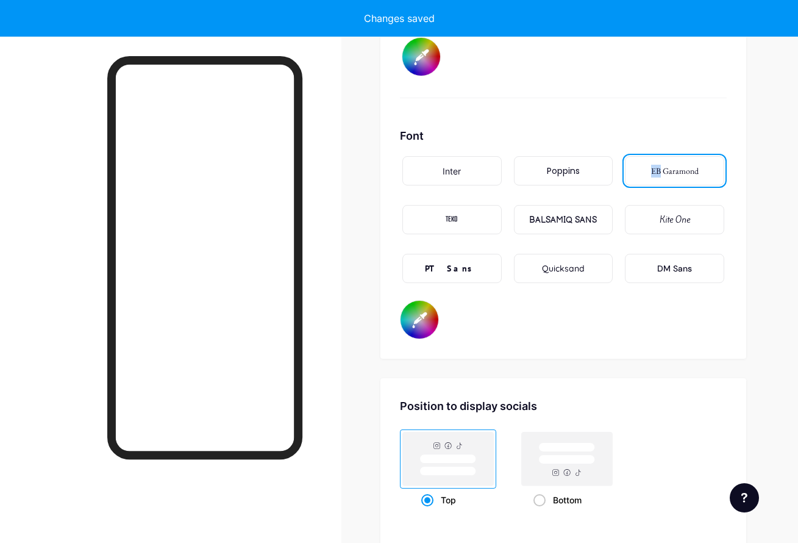
click at [653, 169] on div "EB Garamond" at bounding box center [675, 171] width 48 height 13
click at [628, 131] on div "Font" at bounding box center [563, 135] width 327 height 16
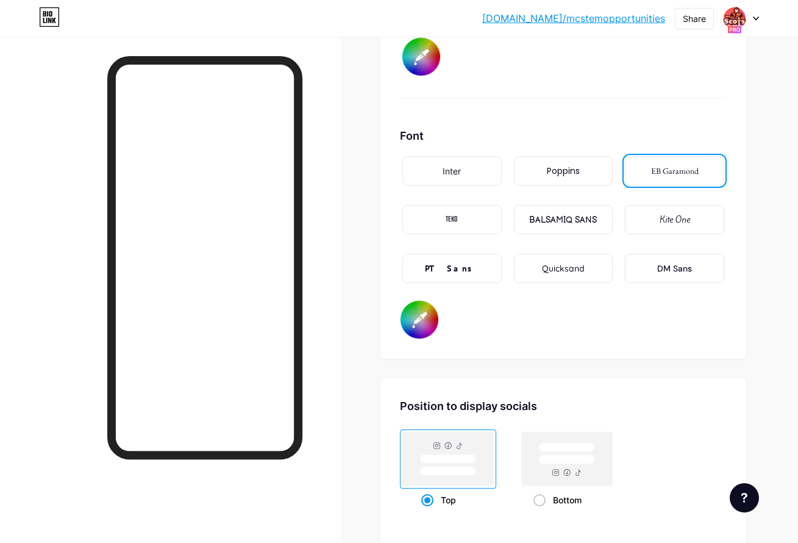
click at [561, 186] on div "Poppins" at bounding box center [563, 171] width 104 height 34
click at [574, 171] on div "Poppins" at bounding box center [563, 171] width 33 height 13
click at [466, 224] on div "TEKO" at bounding box center [451, 219] width 99 height 29
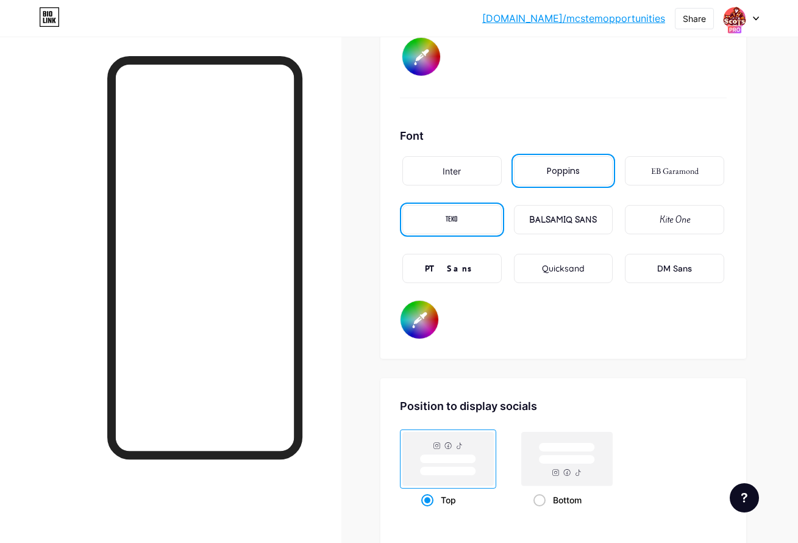
click at [466, 224] on div "TEKO" at bounding box center [451, 219] width 99 height 29
click at [553, 179] on div "Poppins" at bounding box center [563, 170] width 99 height 29
click at [580, 215] on div "BALSAMIQ SANS" at bounding box center [563, 219] width 68 height 13
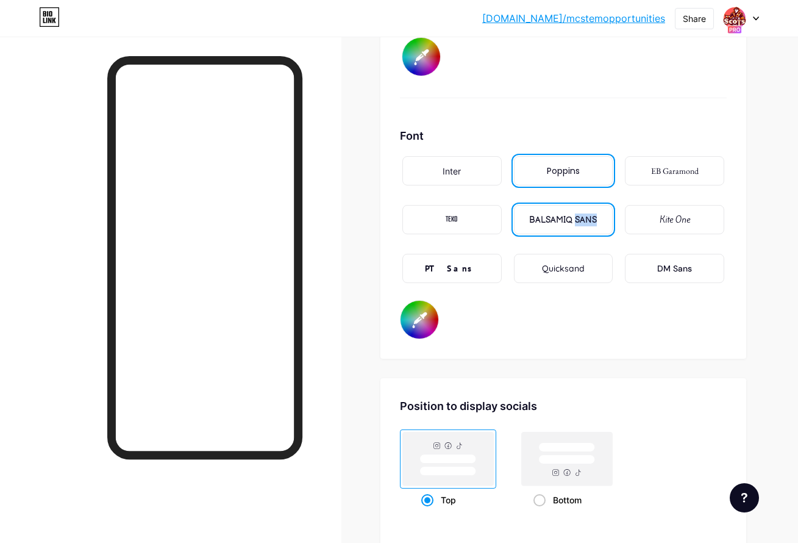
click at [580, 215] on div "BALSAMIQ SANS" at bounding box center [563, 219] width 68 height 13
click at [576, 219] on div "BALSAMIQ SANS" at bounding box center [563, 219] width 68 height 13
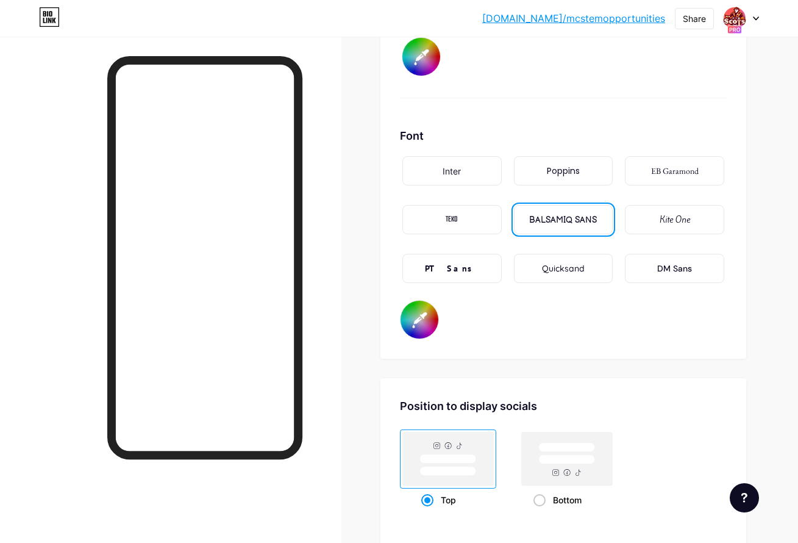
click at [446, 165] on div "Inter" at bounding box center [452, 171] width 18 height 13
click at [462, 137] on div "Font" at bounding box center [563, 135] width 327 height 16
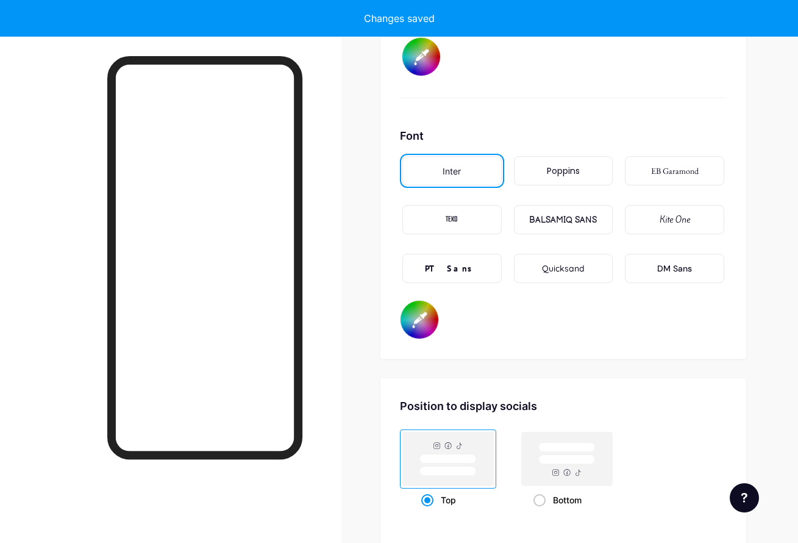
type input "#ffffff"
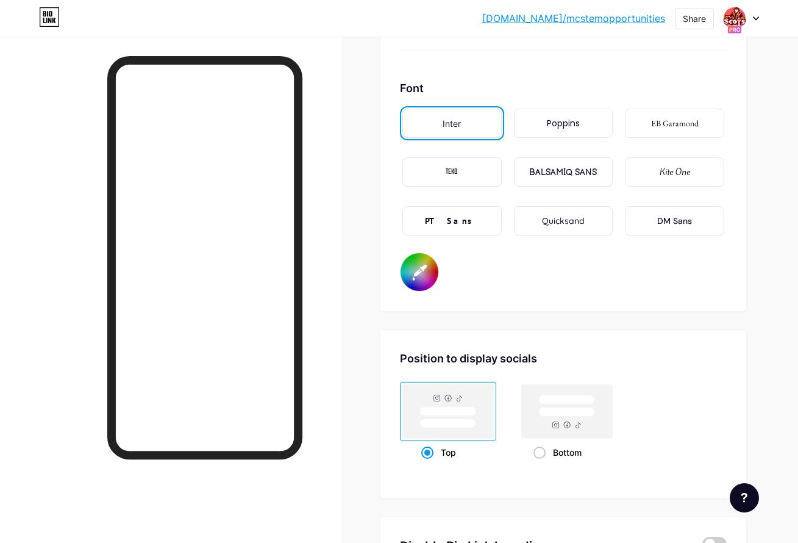
scroll to position [2202, 0]
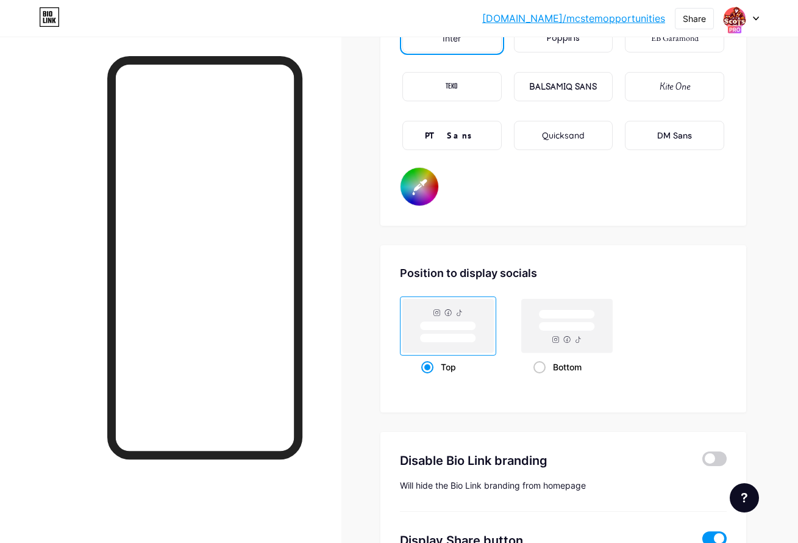
click at [413, 187] on input "#ffffff" at bounding box center [420, 187] width 38 height 38
click at [494, 183] on div "Font Inter Poppins EB Garamond TEKO BALSAMIQ SANS Kite One PT Sans Quicksand DM…" at bounding box center [563, 101] width 327 height 212
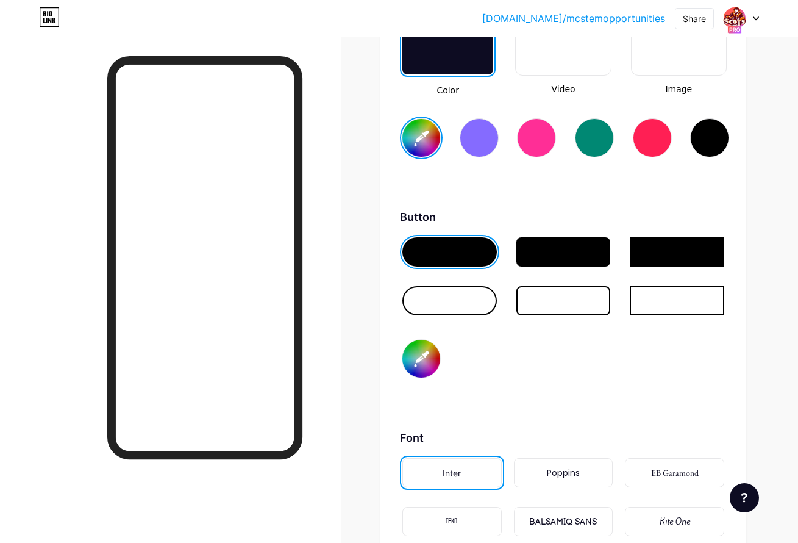
scroll to position [1663, 0]
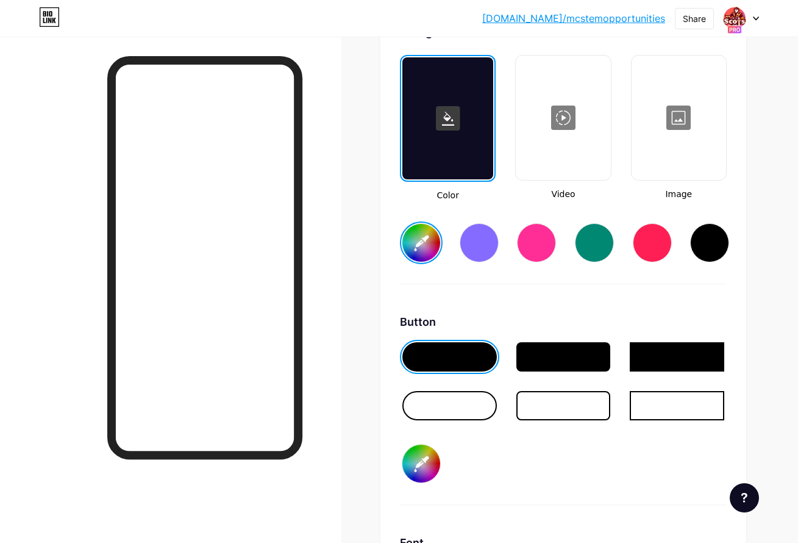
click at [426, 231] on input "#383838" at bounding box center [421, 243] width 38 height 38
click at [422, 243] on input "#383838" at bounding box center [421, 243] width 38 height 38
type input "#460f29"
type input "#ffffff"
type input "#460f29"
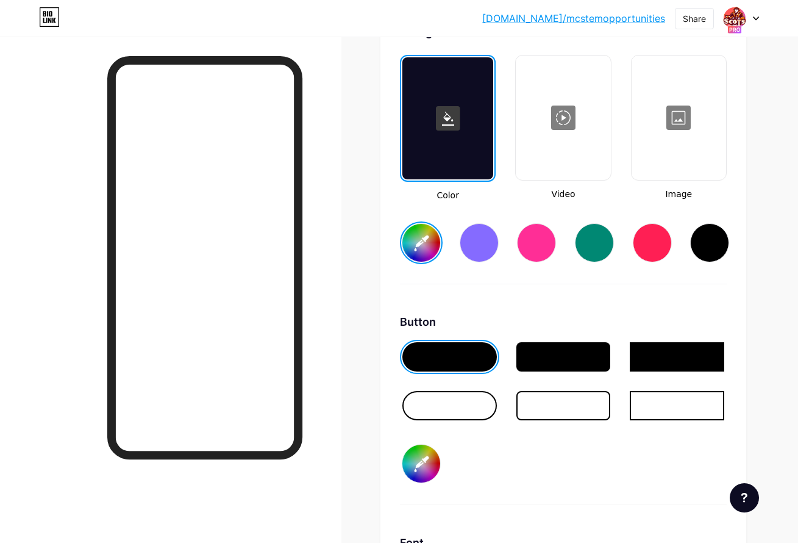
type input "#ffffff"
type input "#460f29"
type input "#ffffff"
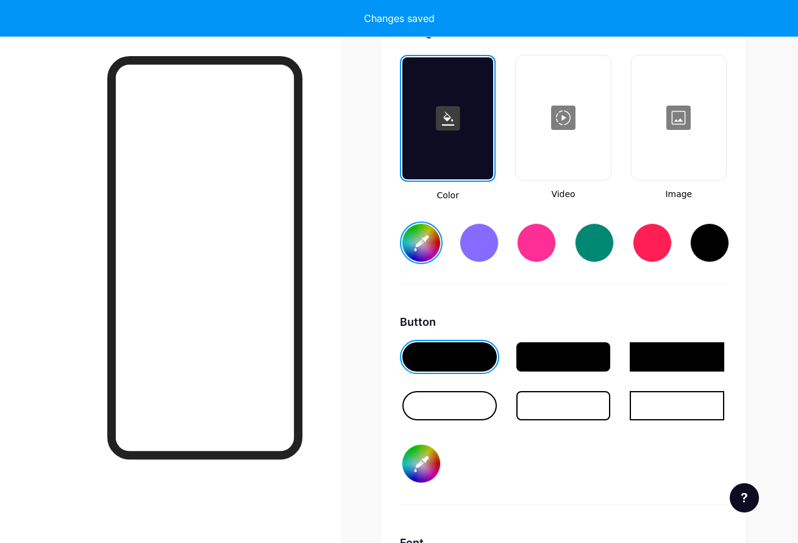
type input "#460f29"
type input "#ffffff"
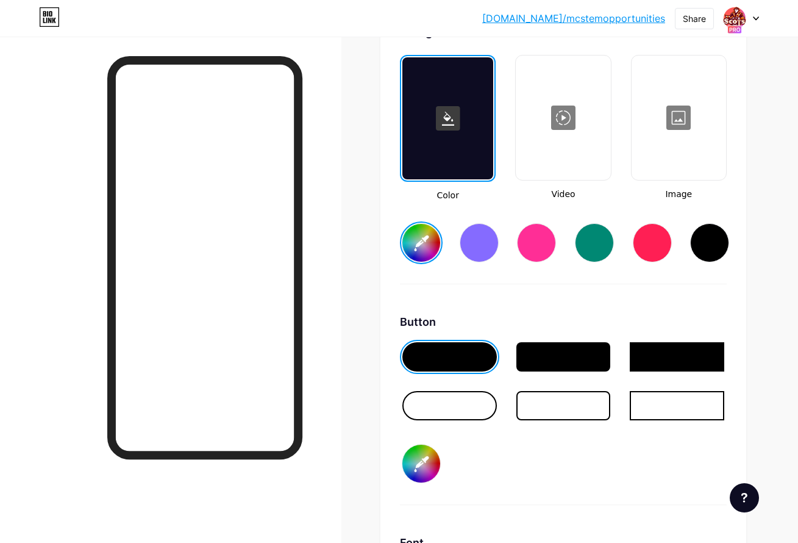
type input "#610827"
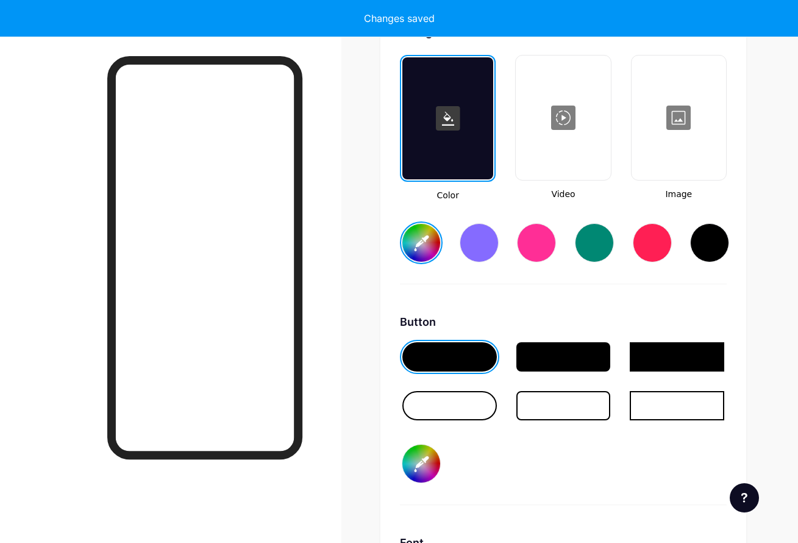
type input "#ffffff"
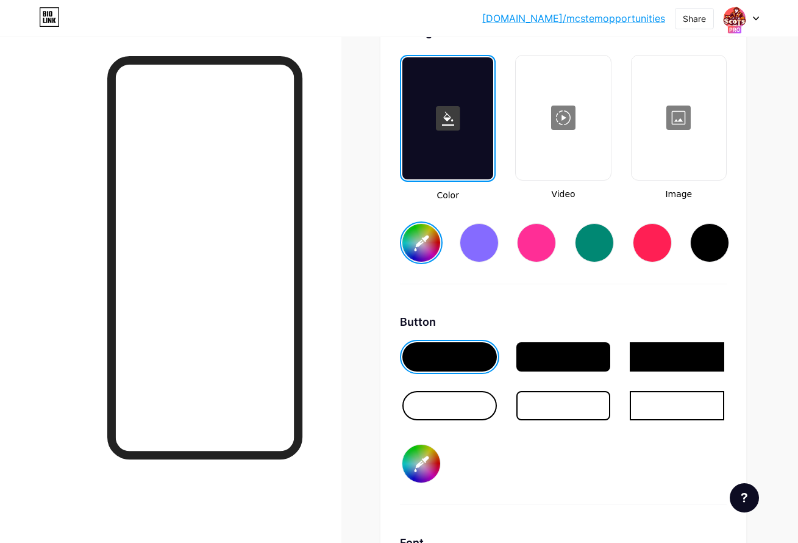
click at [452, 150] on div at bounding box center [447, 118] width 91 height 122
click at [297, 315] on div at bounding box center [204, 257] width 195 height 403
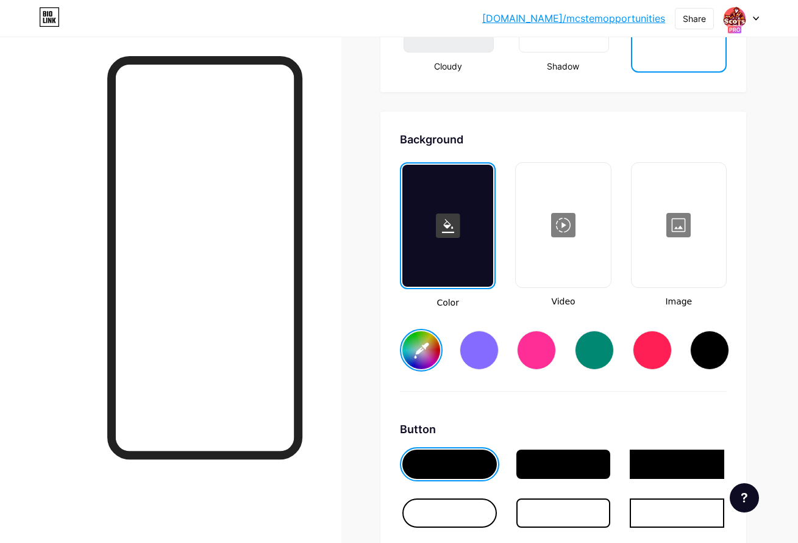
scroll to position [1679, 0]
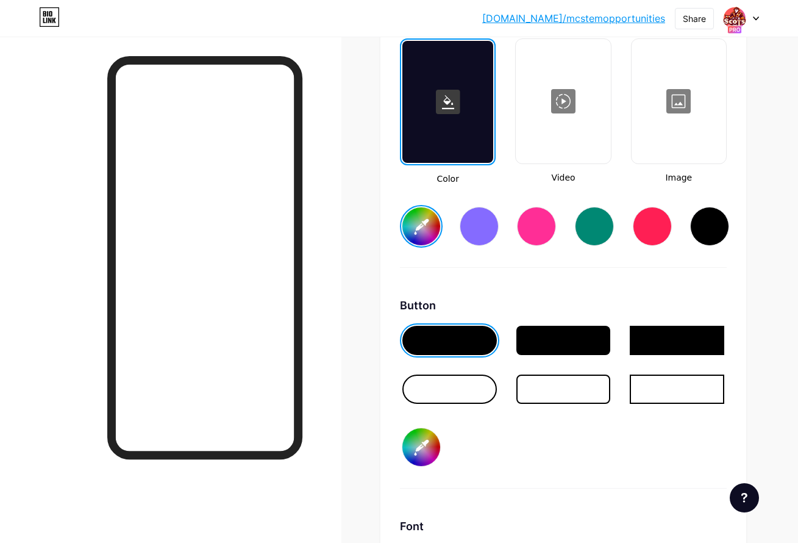
click at [422, 228] on input "#610827" at bounding box center [421, 226] width 38 height 38
type input "#303030"
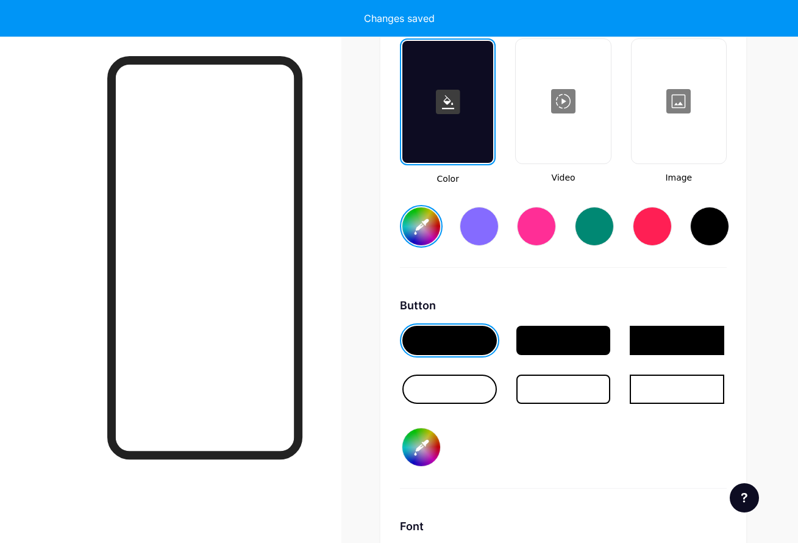
type input "#ffffff"
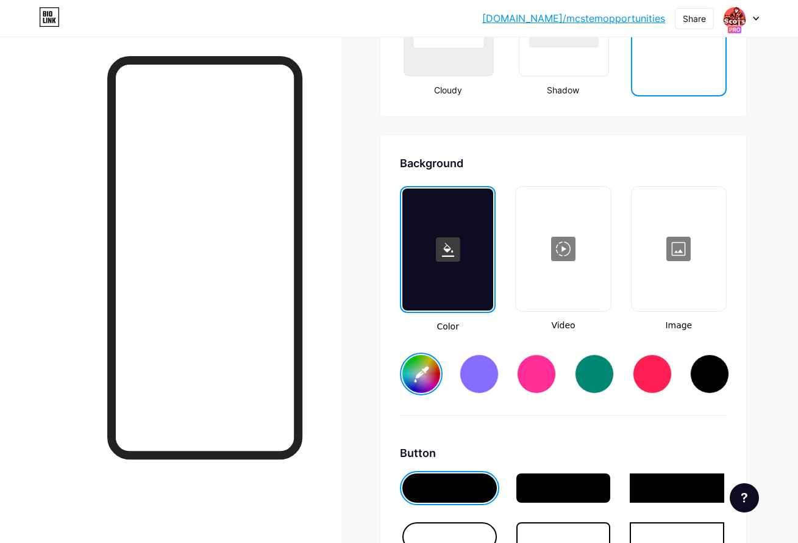
scroll to position [1534, 0]
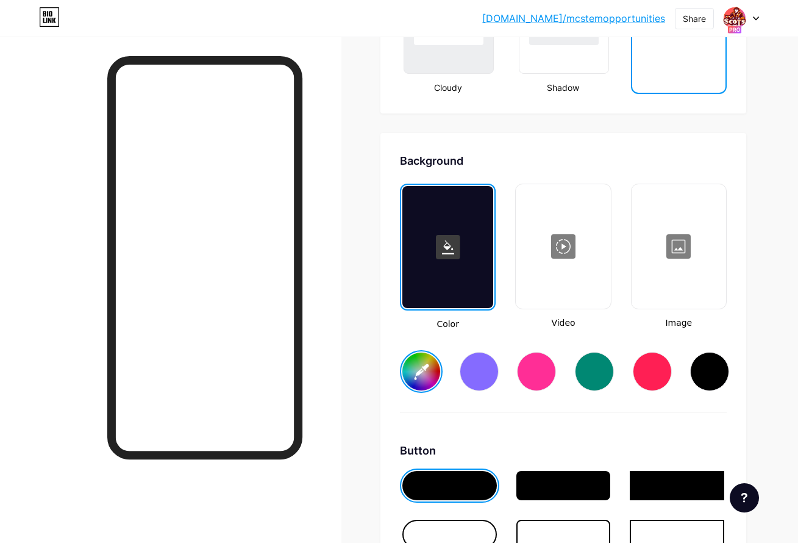
click at [429, 366] on input "#303030" at bounding box center [421, 371] width 38 height 38
type input "#640a29"
type input "#ffffff"
type input "#640a29"
type input "#ffffff"
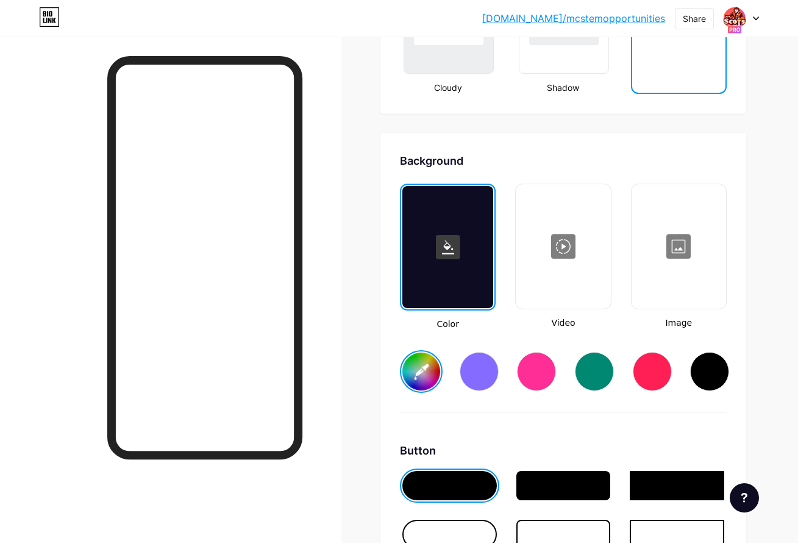
type input "#640a29"
type input "#ffffff"
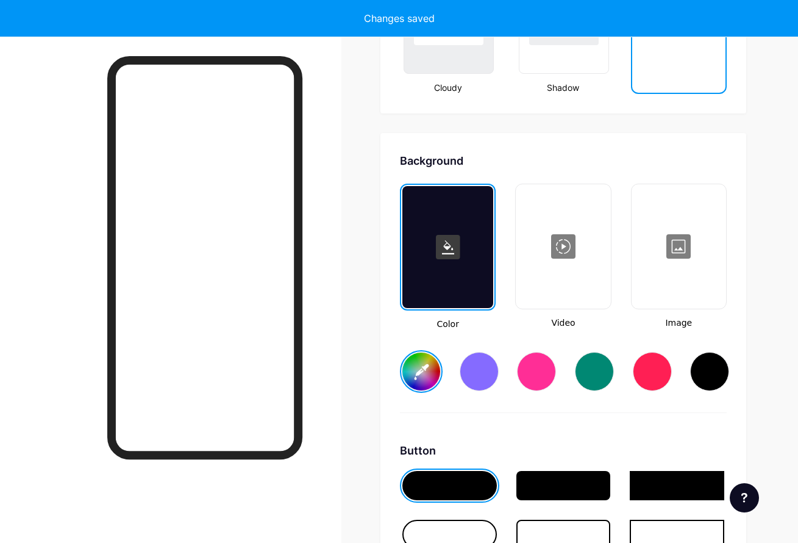
type input "#640a29"
type input "#ffffff"
click at [531, 141] on div "Background Color Video Image #640a29 Button #000000 Font Inter Poppins EB Garam…" at bounding box center [563, 513] width 366 height 761
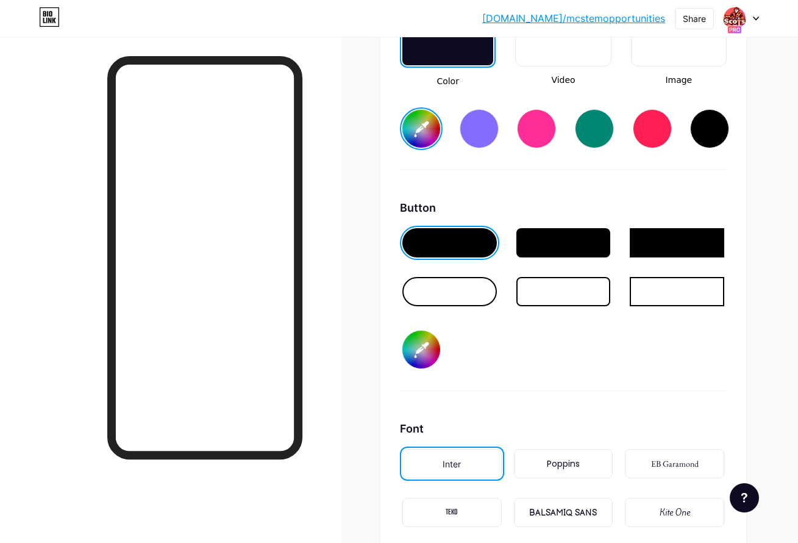
scroll to position [1818, 0]
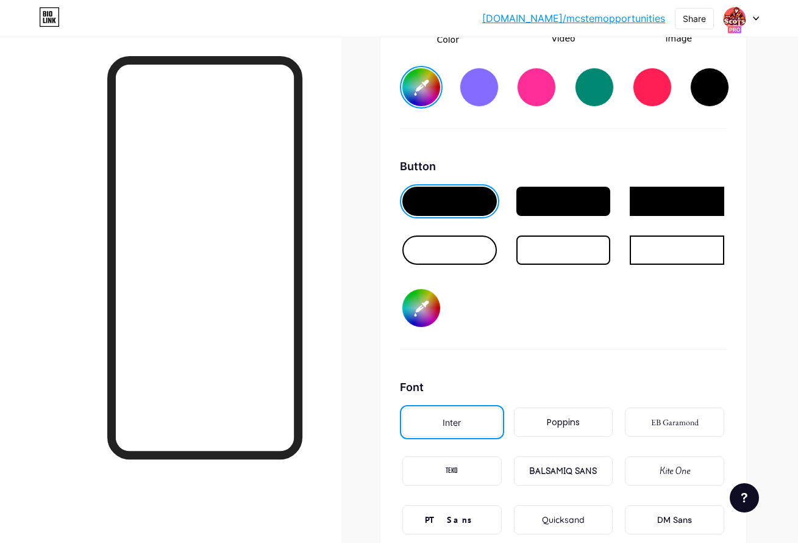
click at [664, 202] on div at bounding box center [677, 201] width 94 height 29
type input "#640a29"
type input "#ffffff"
click at [662, 216] on div at bounding box center [676, 201] width 99 height 34
click at [664, 210] on div at bounding box center [677, 201] width 94 height 29
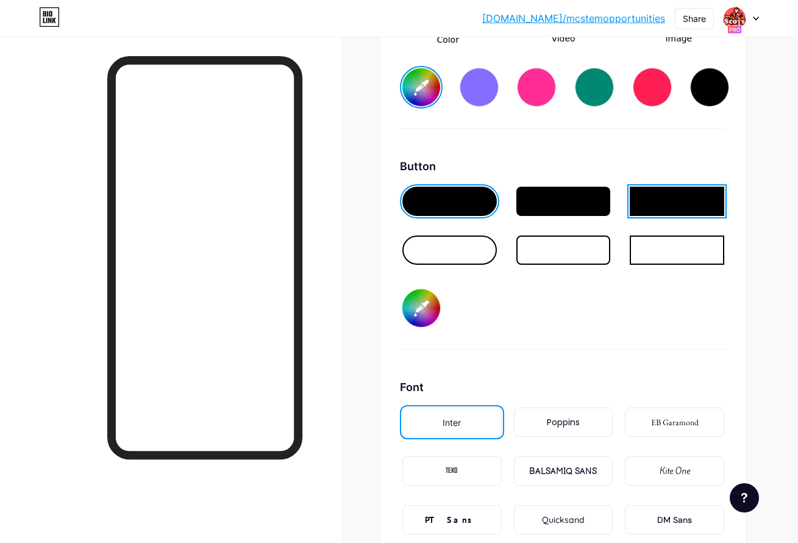
click at [664, 210] on div at bounding box center [677, 201] width 94 height 29
click at [672, 247] on div at bounding box center [677, 249] width 94 height 29
type input "#640a29"
type input "#ffffff"
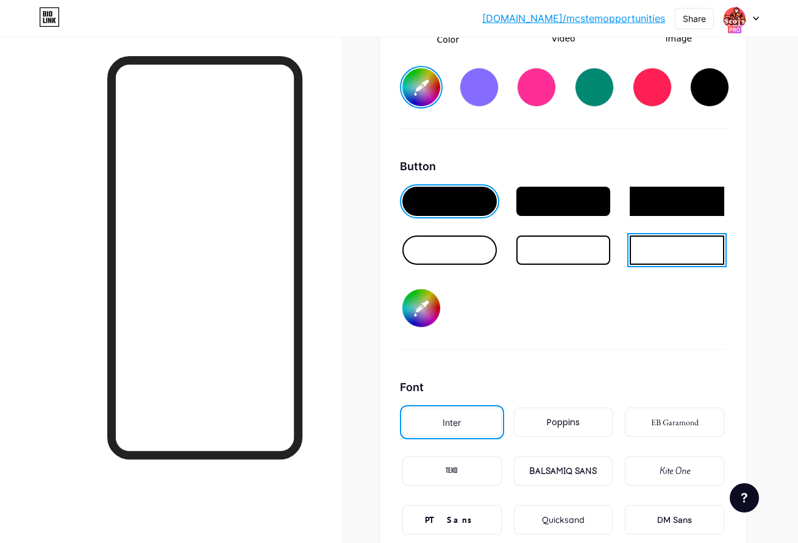
click at [672, 247] on div at bounding box center [677, 249] width 94 height 29
click at [653, 207] on div at bounding box center [677, 201] width 94 height 29
type input "#640a29"
type input "#ffffff"
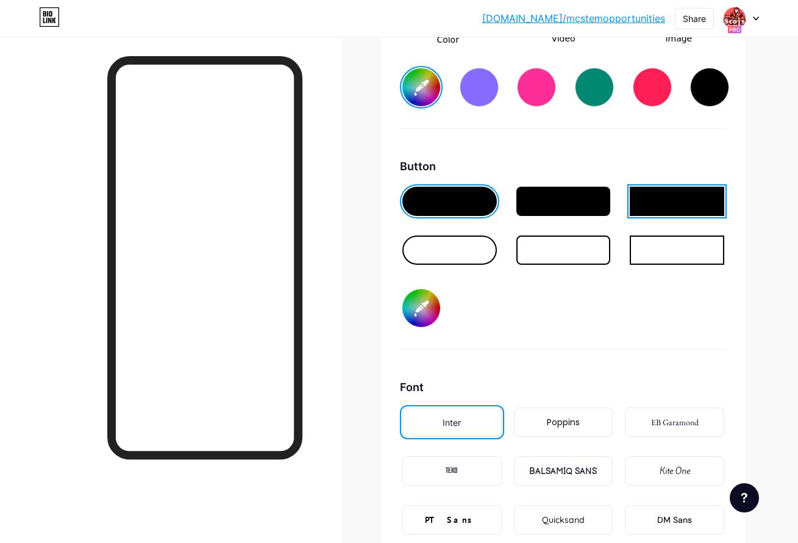
click at [653, 207] on div at bounding box center [677, 201] width 94 height 29
click at [581, 244] on div at bounding box center [563, 249] width 94 height 29
type input "#640a29"
type input "#ffffff"
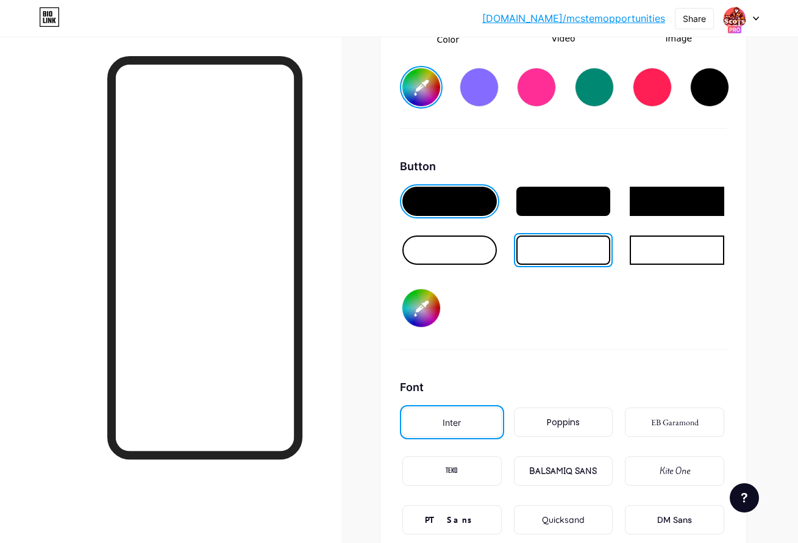
click at [581, 244] on div at bounding box center [563, 249] width 94 height 29
click at [479, 204] on div at bounding box center [449, 201] width 94 height 29
type input "#640a29"
type input "#ffffff"
click at [475, 208] on div at bounding box center [449, 201] width 94 height 29
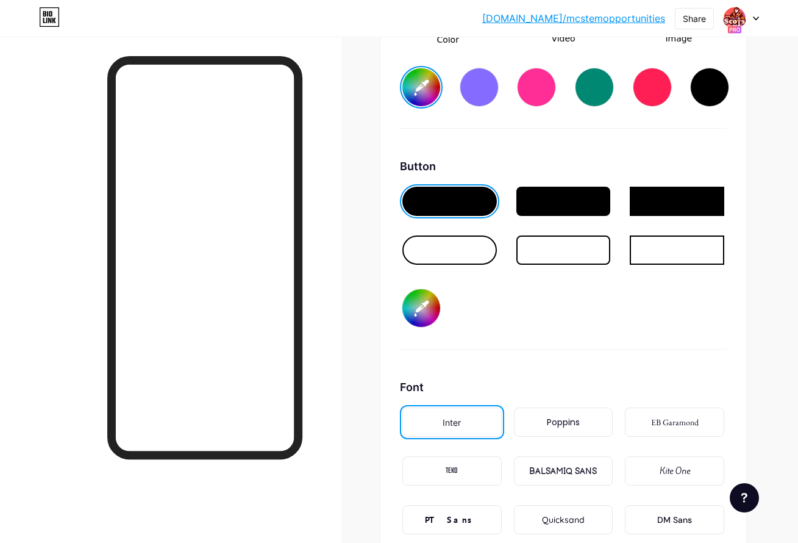
click at [475, 208] on div at bounding box center [449, 201] width 94 height 29
click at [569, 208] on div at bounding box center [563, 201] width 94 height 29
type input "#640a29"
type input "#ffffff"
click at [569, 208] on div at bounding box center [563, 201] width 94 height 29
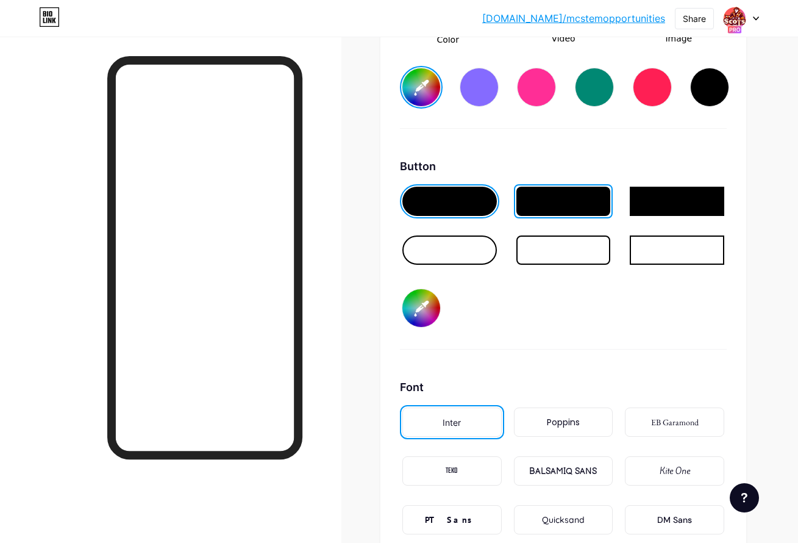
click at [569, 208] on div at bounding box center [563, 201] width 94 height 29
click at [445, 239] on div at bounding box center [449, 249] width 94 height 29
type input "#640a29"
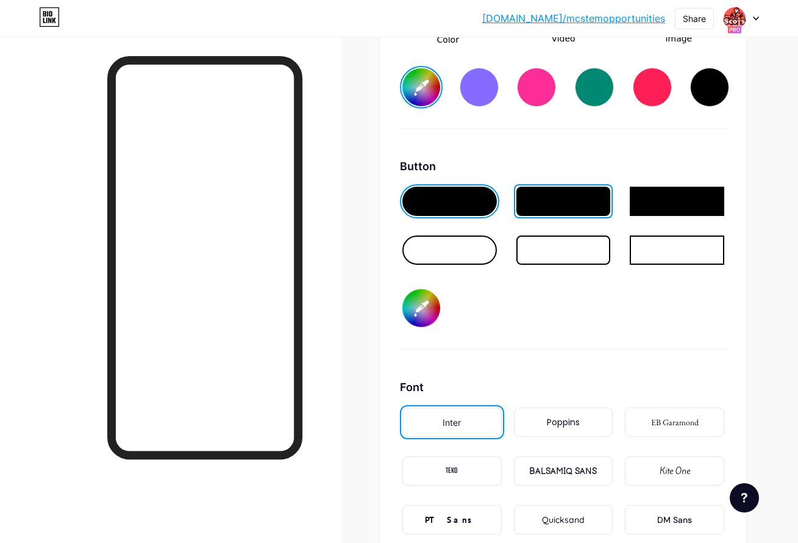
type input "#ffffff"
click at [444, 240] on div at bounding box center [449, 249] width 94 height 29
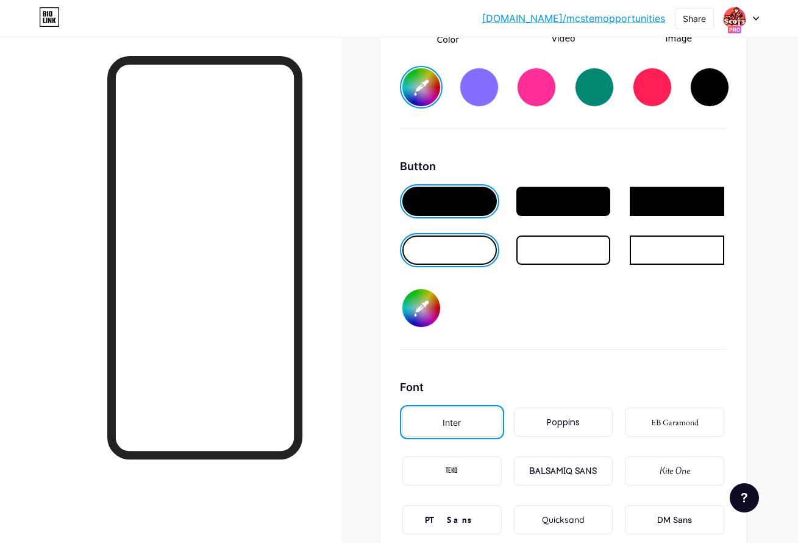
click at [443, 240] on div at bounding box center [449, 249] width 94 height 29
click at [694, 210] on div at bounding box center [677, 201] width 94 height 29
type input "#640a29"
type input "#ffffff"
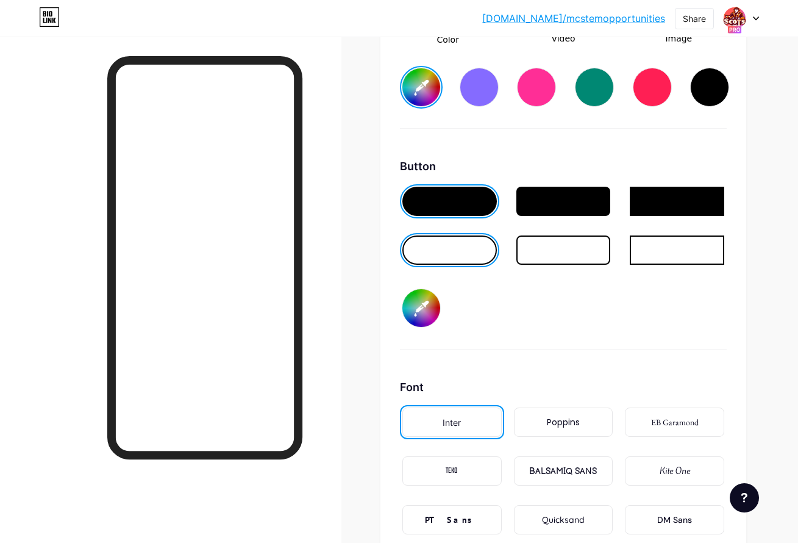
click at [694, 210] on div at bounding box center [677, 201] width 94 height 29
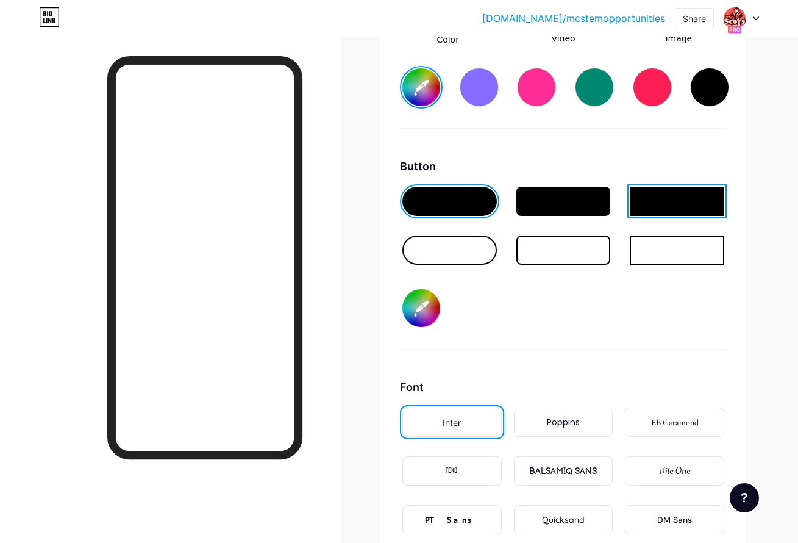
click at [446, 255] on div at bounding box center [449, 249] width 94 height 29
type input "#640a29"
type input "#ffffff"
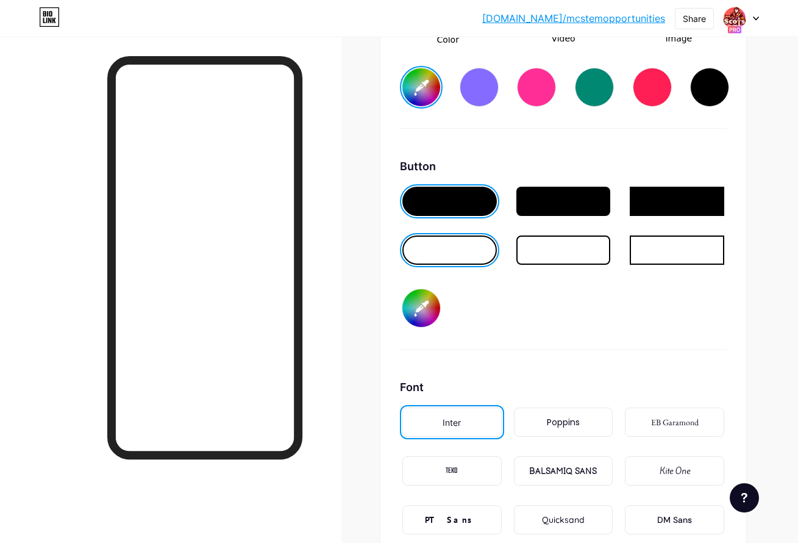
type input "#640a29"
type input "#ffffff"
type input "#640a29"
type input "#ffffff"
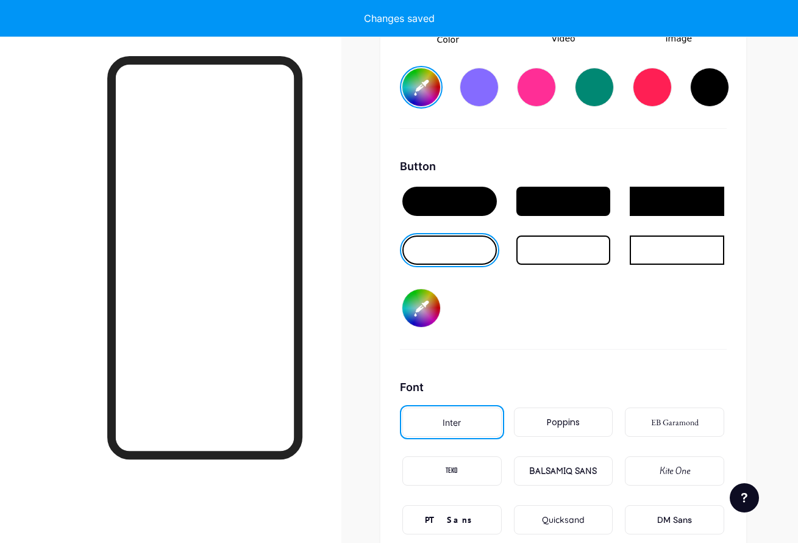
type input "#640a29"
type input "#ffffff"
type input "#640a29"
type input "#ffffff"
type input "#640a29"
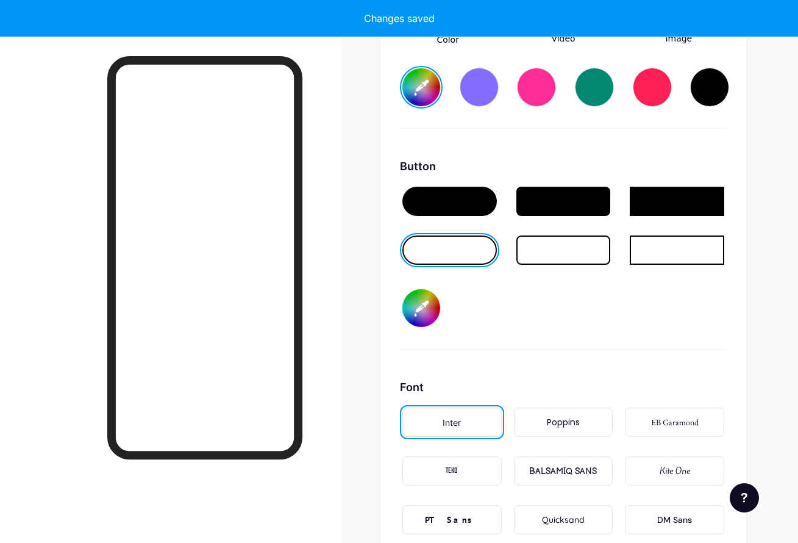
type input "#ffffff"
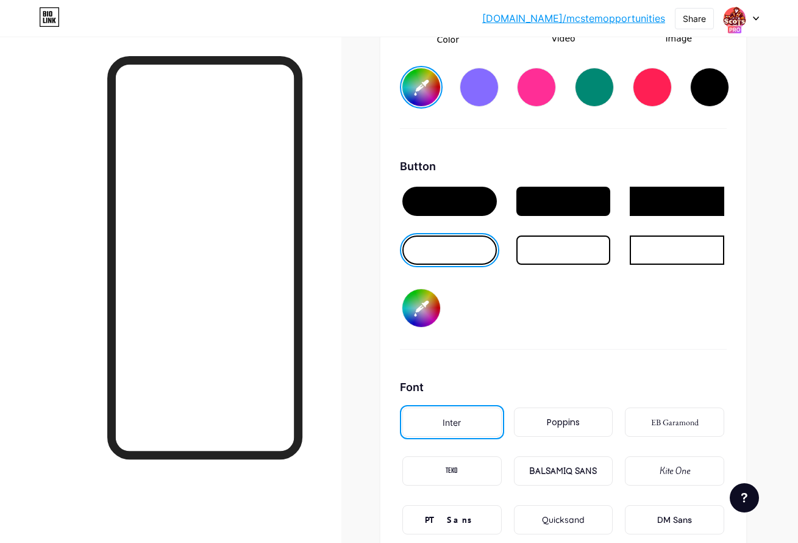
click at [454, 207] on div at bounding box center [449, 201] width 94 height 29
type input "#640a29"
type input "#ffffff"
click at [454, 207] on div at bounding box center [449, 201] width 94 height 29
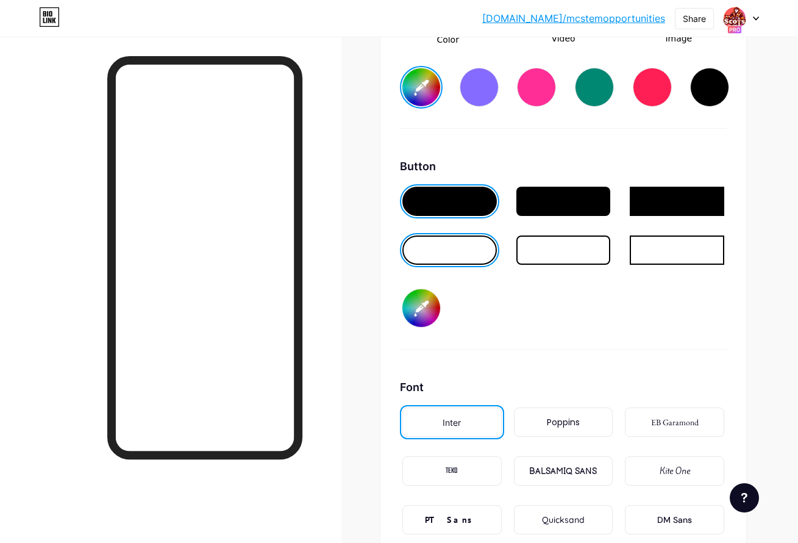
type input "#640a29"
type input "#ffffff"
type input "#640a29"
type input "#ffffff"
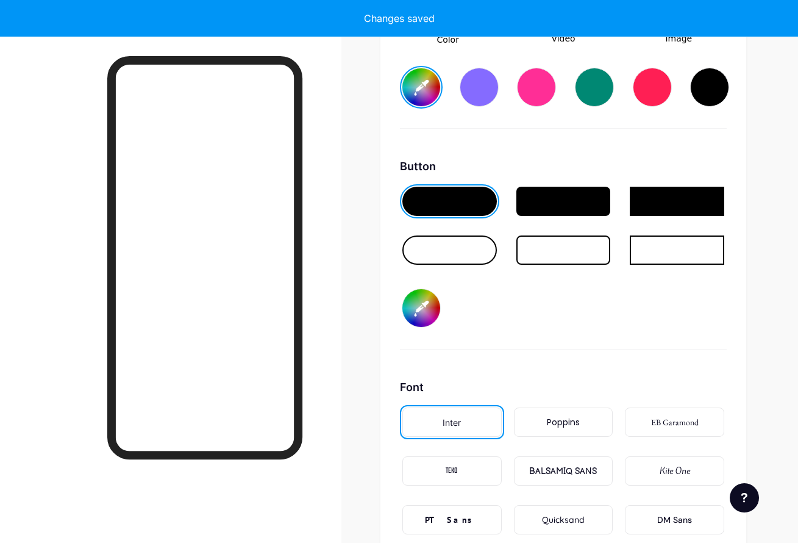
type input "#640a29"
type input "#ffffff"
type input "#640a29"
type input "#ffffff"
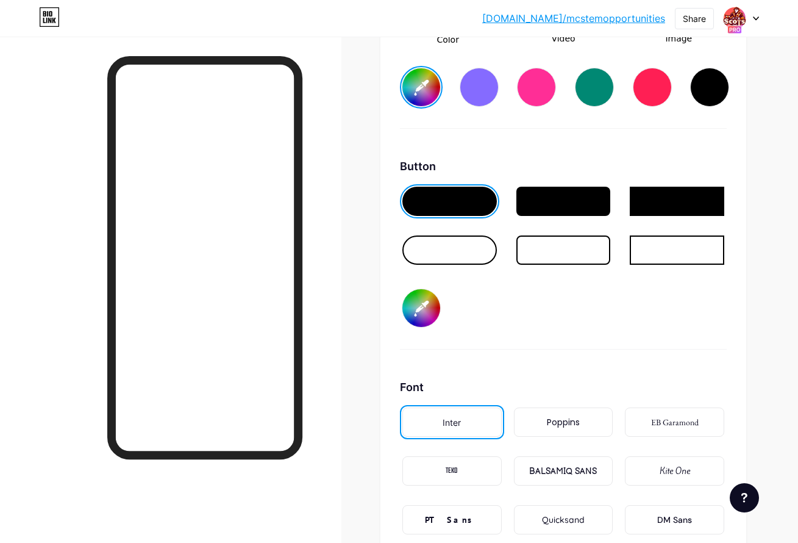
click at [415, 304] on input "#000000" at bounding box center [421, 308] width 38 height 38
type input "#ff9300"
type input "#640a29"
type input "#ffffff"
type input "#640a29"
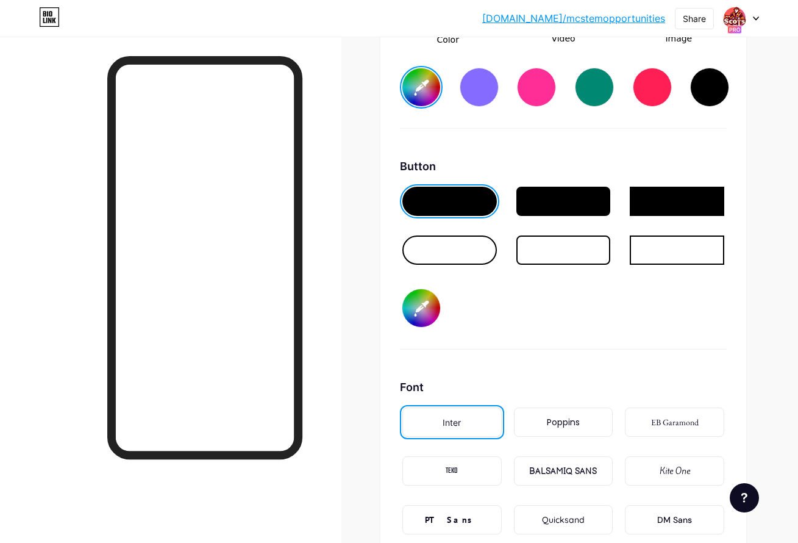
type input "#ffffff"
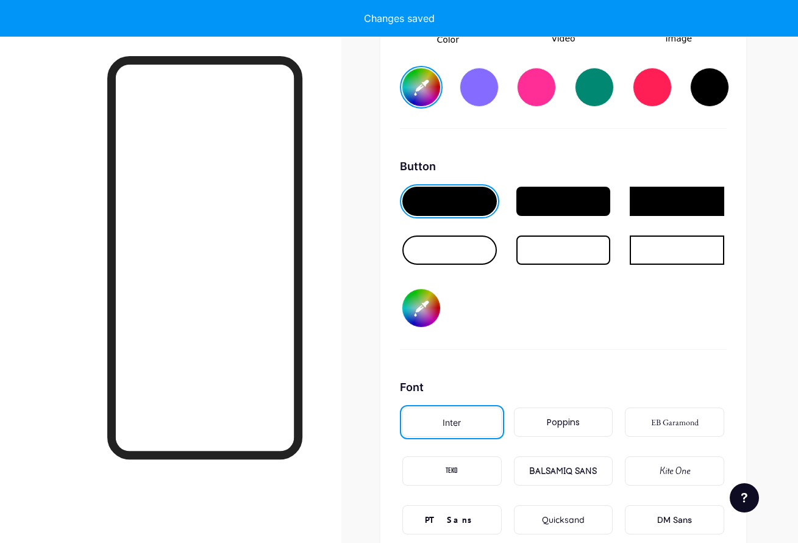
click at [425, 313] on input "#ff9300" at bounding box center [421, 308] width 38 height 38
type input "#640a29"
type input "#ffffff"
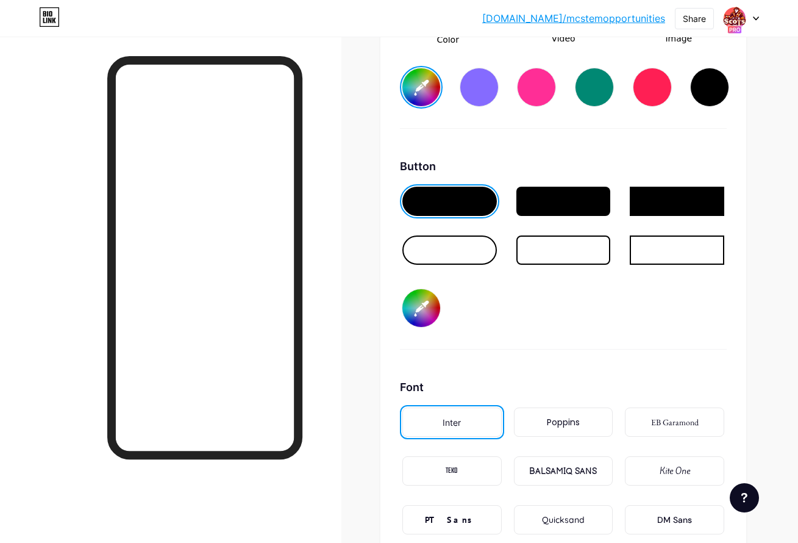
type input "#b0b0b0"
type input "#640a29"
type input "#ffffff"
type input "#afafaf"
type input "#640a29"
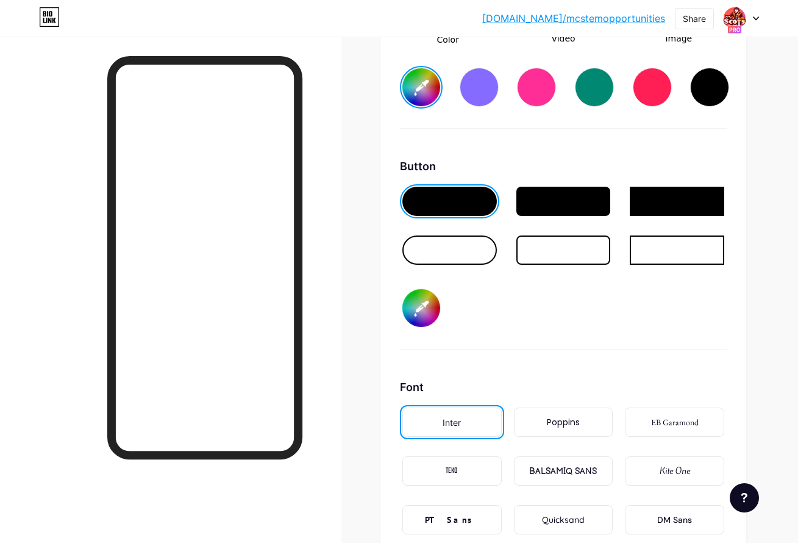
type input "#ffffff"
type input "#aeaeae"
type input "#640a29"
type input "#ffffff"
type input "#adadad"
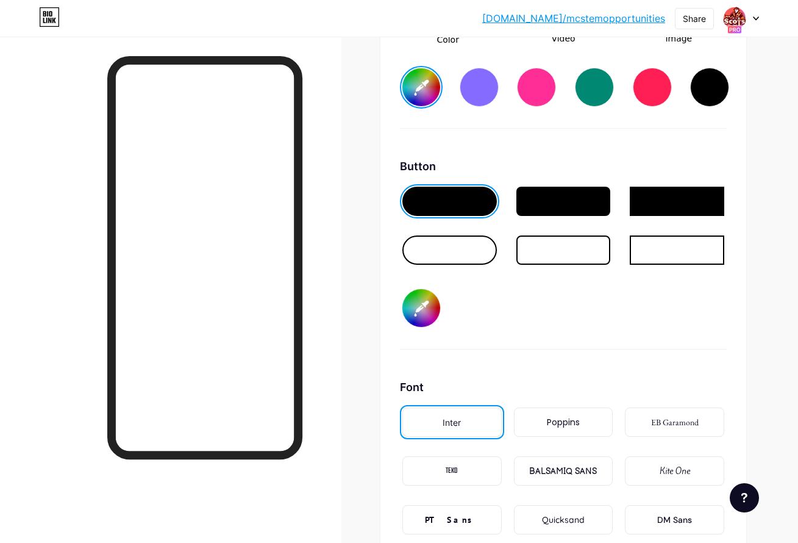
type input "#640a29"
type input "#ffffff"
type input "#acacac"
type input "#640a29"
type input "#ffffff"
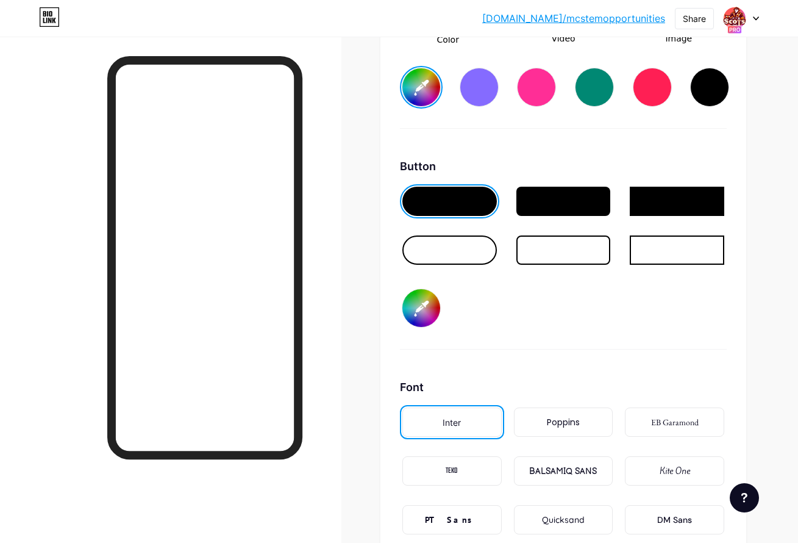
type input "#ababab"
type input "#640a29"
type input "#ffffff"
type input "#aaaaaa"
type input "#640a29"
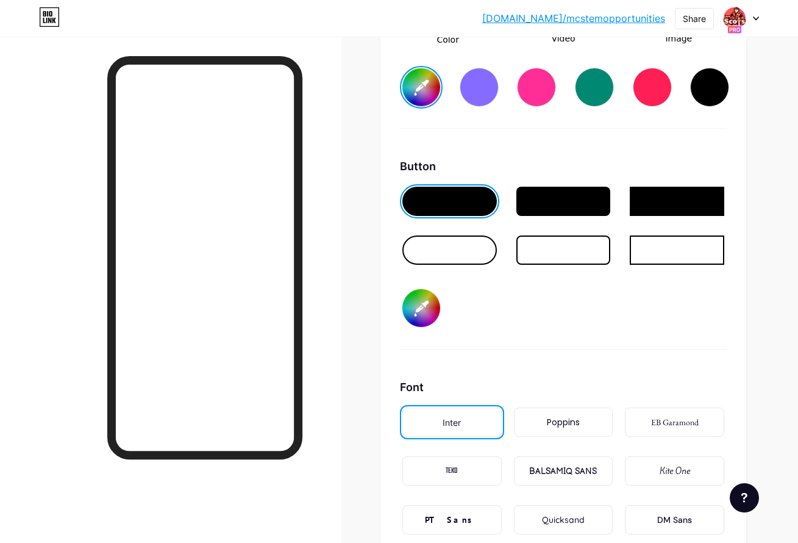
type input "#ffffff"
type input "#a9a9a9"
type input "#640a29"
type input "#ffffff"
type input "#a8a8a8"
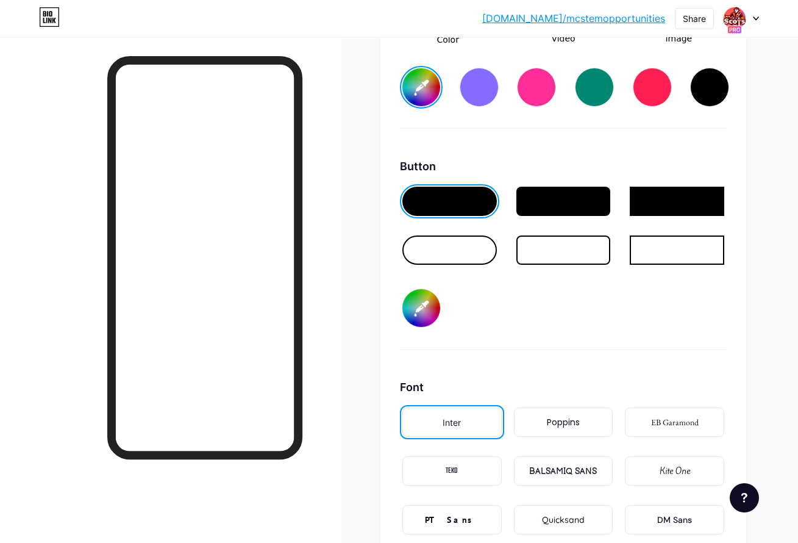
type input "#640a29"
type input "#ffffff"
type input "#a7a7a7"
type input "#640a29"
type input "#ffffff"
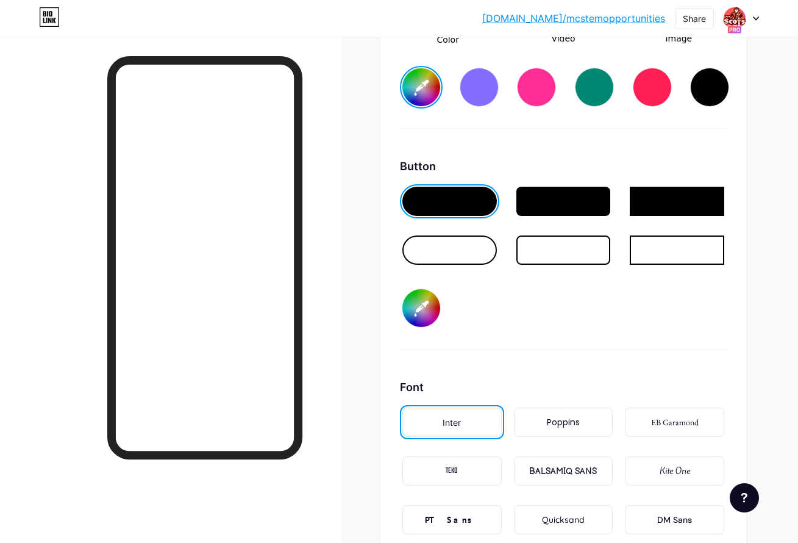
type input "#a6a6a6"
type input "#640a29"
type input "#ffffff"
type input "#a5a5a5"
type input "#640a29"
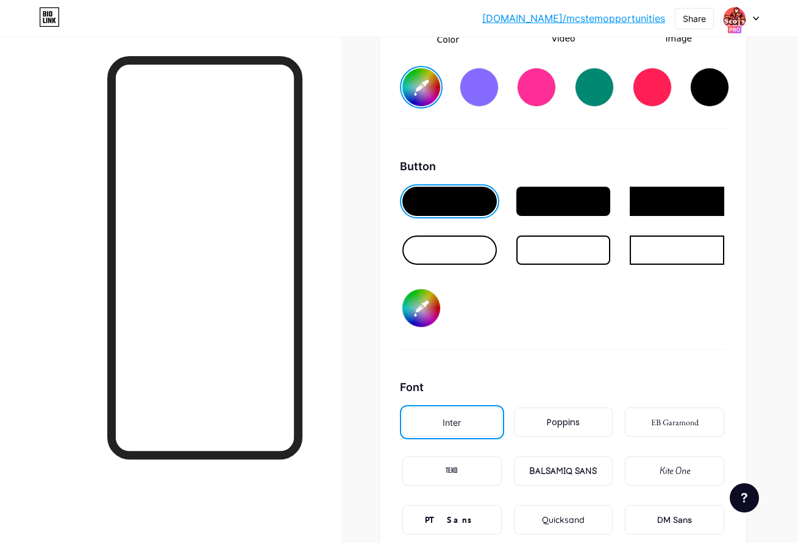
type input "#ffffff"
type input "#a4a4a4"
type input "#640a29"
type input "#ffffff"
type input "#a3a3a3"
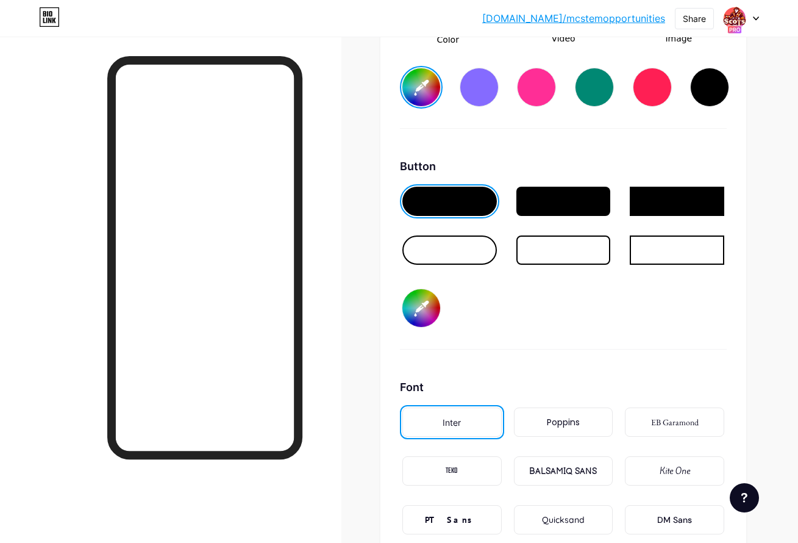
type input "#640a29"
type input "#ffffff"
type input "#a2a2a2"
type input "#640a29"
type input "#ffffff"
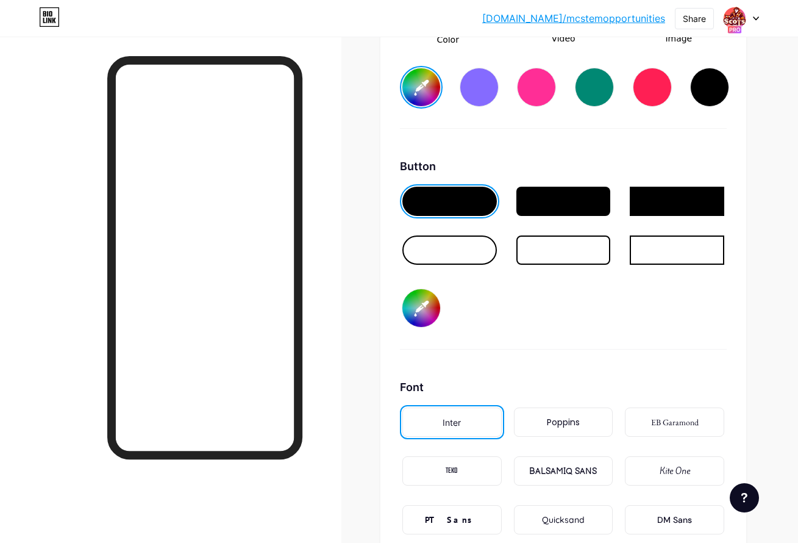
type input "#a1a1a1"
type input "#640a29"
type input "#ffffff"
type input "#a0a0a0"
type input "#640a29"
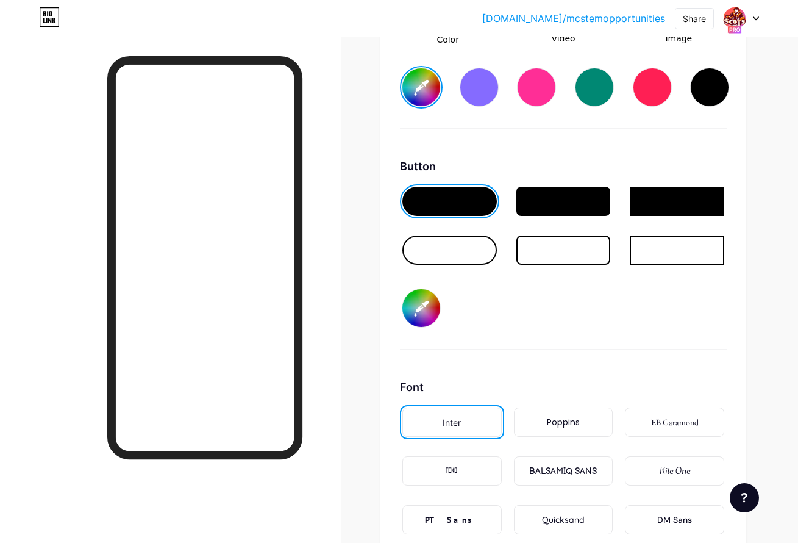
type input "#ffffff"
type input "#9f9f9f"
type input "#640a29"
type input "#ffffff"
type input "#9e9e9e"
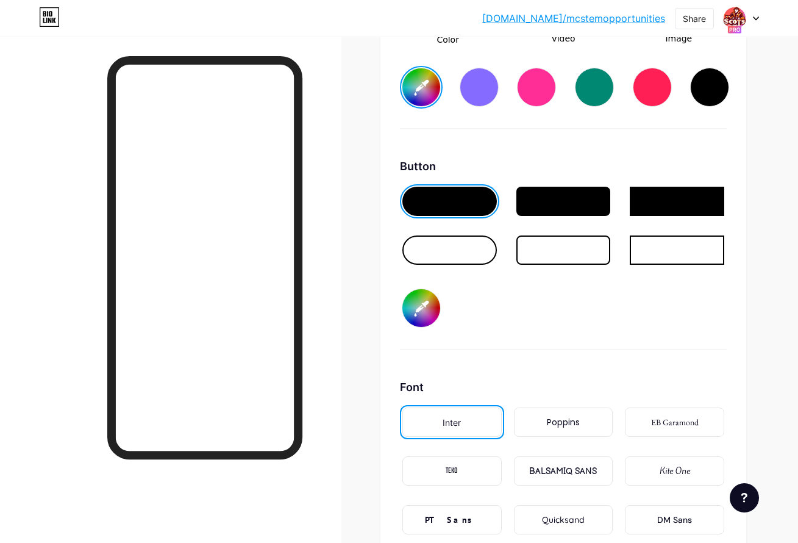
type input "#640a29"
type input "#ffffff"
type input "#9d9d9d"
type input "#640a29"
type input "#ffffff"
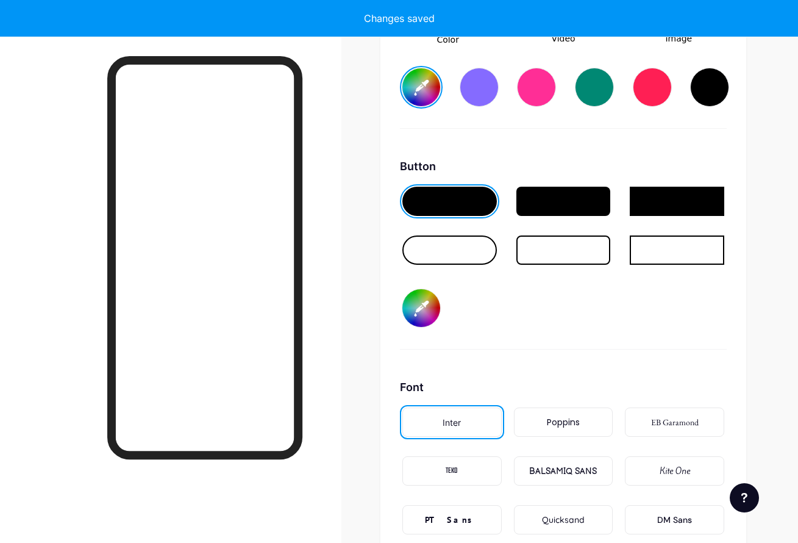
type input "#9c9c9c"
type input "#640a29"
type input "#ffffff"
type input "#9b9b9b"
type input "#640a29"
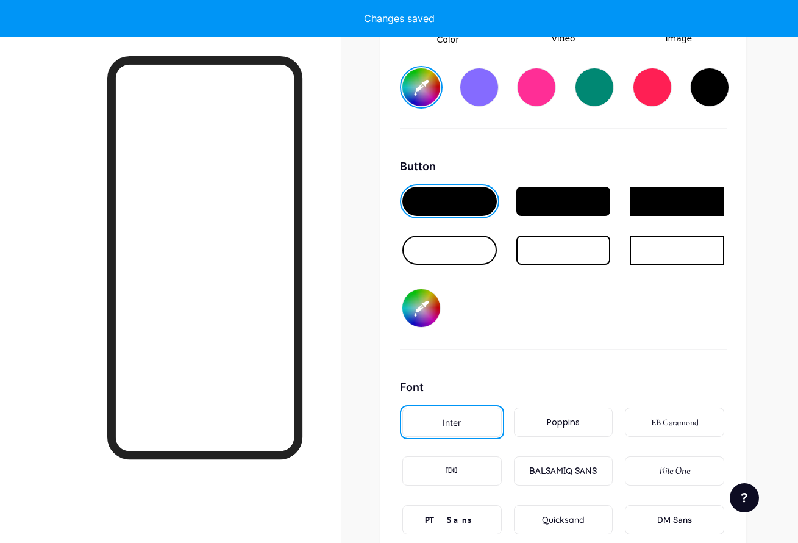
type input "#ffffff"
type input "#9a9a9a"
type input "#640a29"
type input "#ffffff"
type input "#999999"
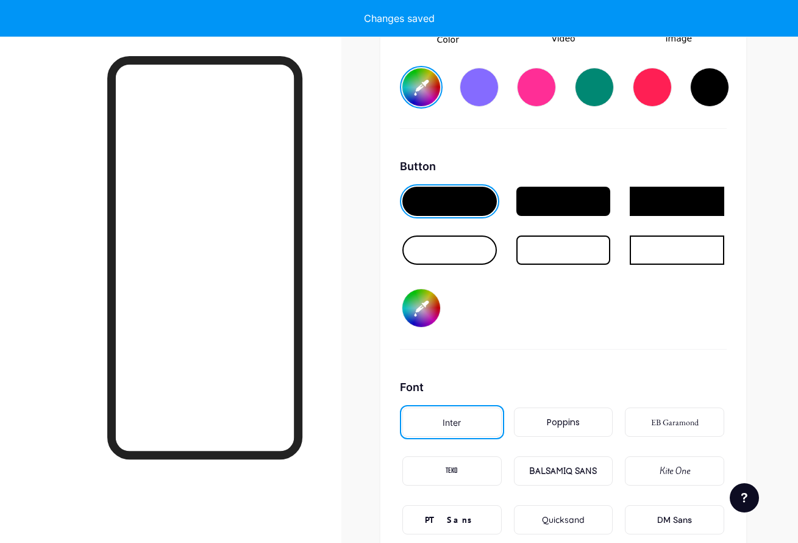
type input "#640a29"
type input "#ffffff"
type input "#989898"
type input "#640a29"
type input "#ffffff"
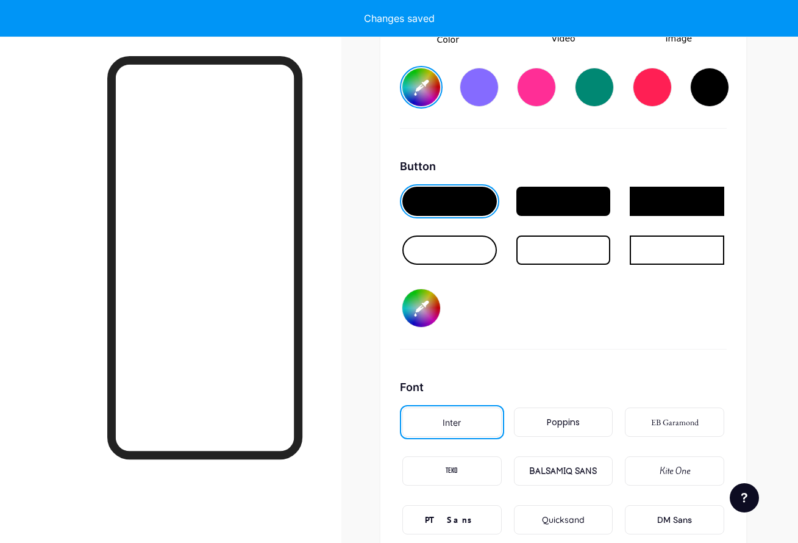
type input "#979797"
type input "#640a29"
type input "#ffffff"
type input "#969696"
type input "#640a29"
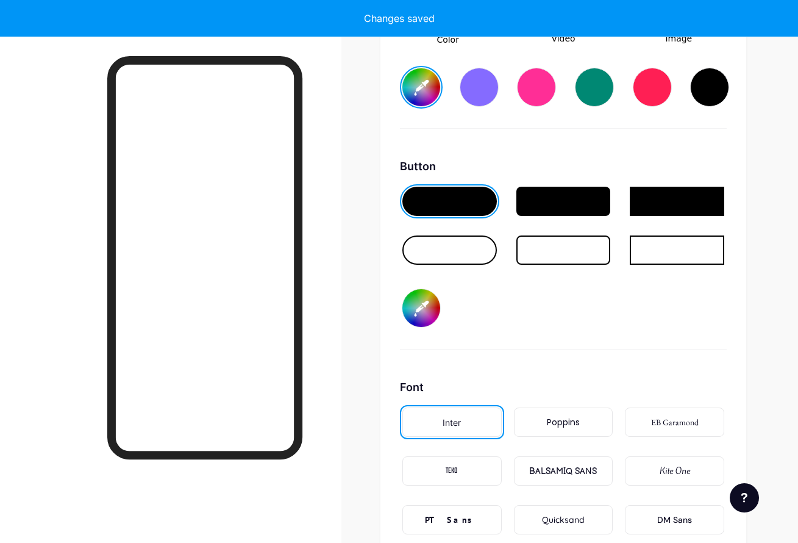
type input "#ffffff"
type input "#959595"
type input "#640a29"
type input "#ffffff"
type input "#949494"
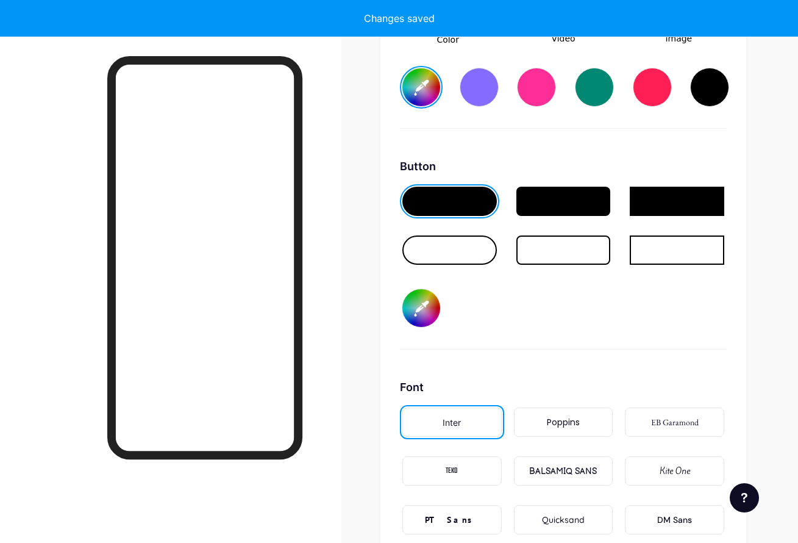
type input "#640a29"
type input "#ffffff"
type input "#939393"
type input "#640a29"
type input "#ffffff"
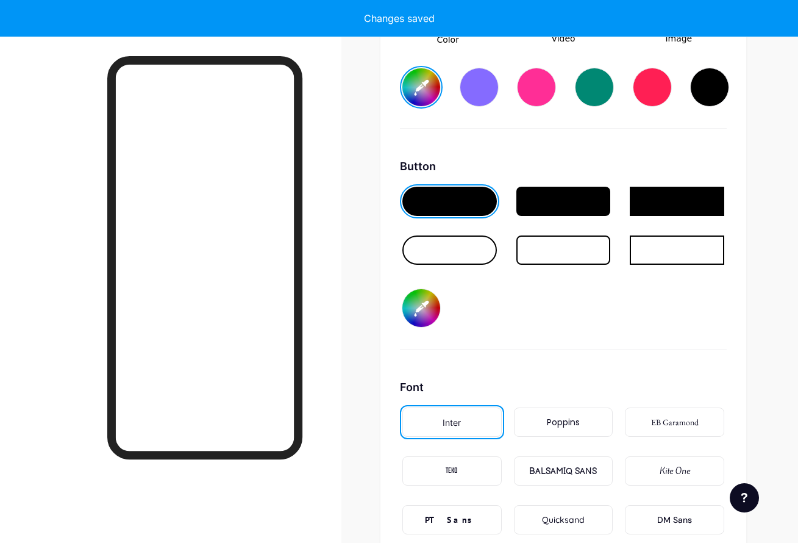
type input "#929292"
type input "#640a29"
type input "#ffffff"
type input "#640a29"
type input "#ffffff"
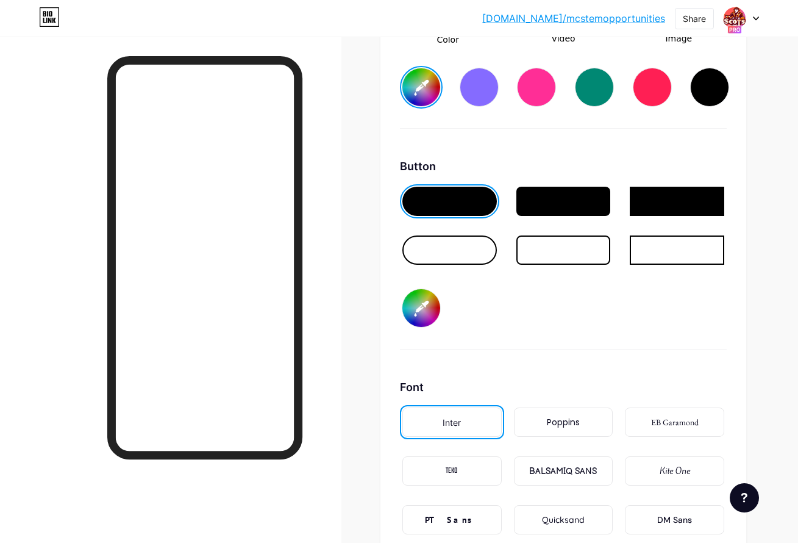
type input "#640a29"
type input "#ffffff"
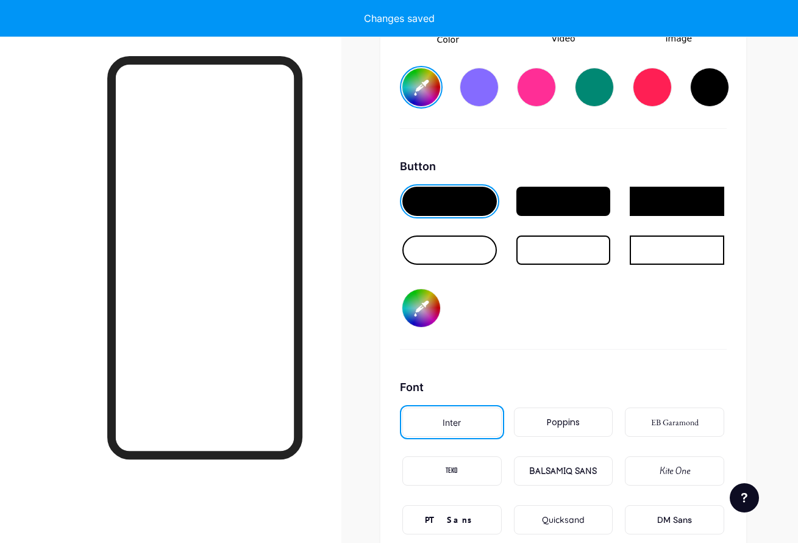
type input "#640a29"
type input "#ffffff"
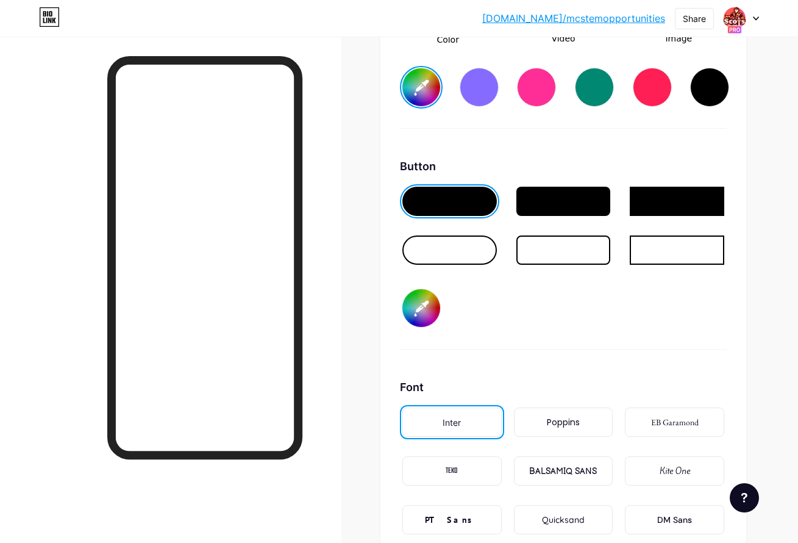
type input "#e56c25"
type input "#640a29"
type input "#ffffff"
type input "#640a29"
type input "#ffffff"
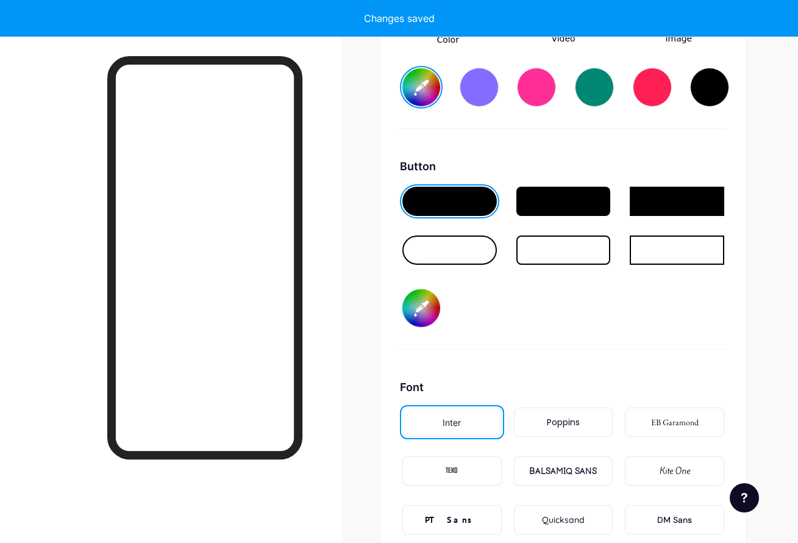
type input "#640a29"
type input "#ffffff"
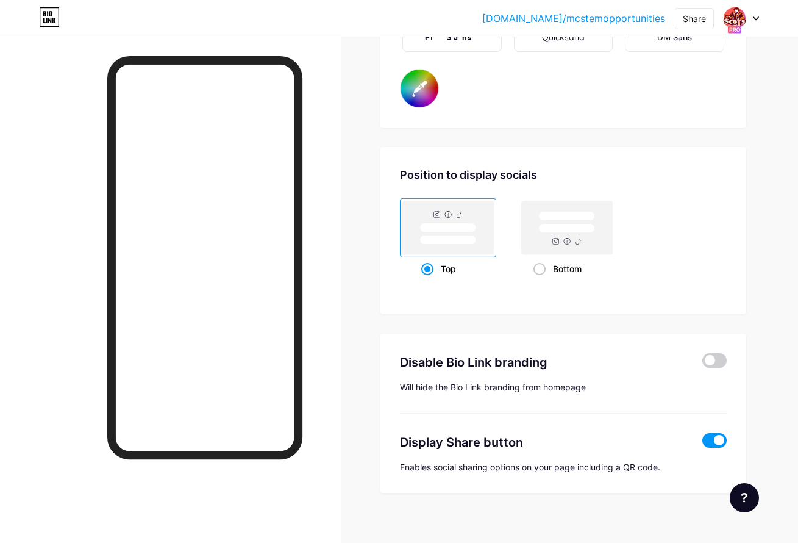
scroll to position [2312, 0]
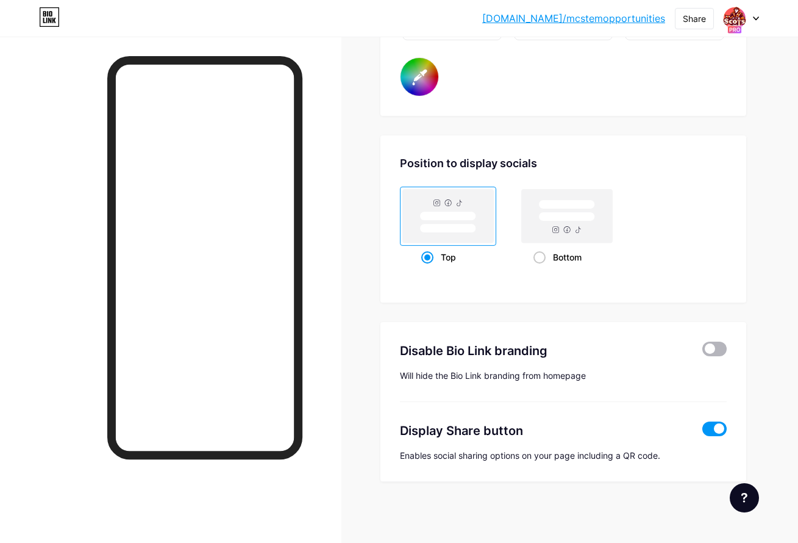
click at [710, 349] on span at bounding box center [714, 348] width 24 height 15
click at [702, 352] on input "checkbox" at bounding box center [702, 352] width 0 height 0
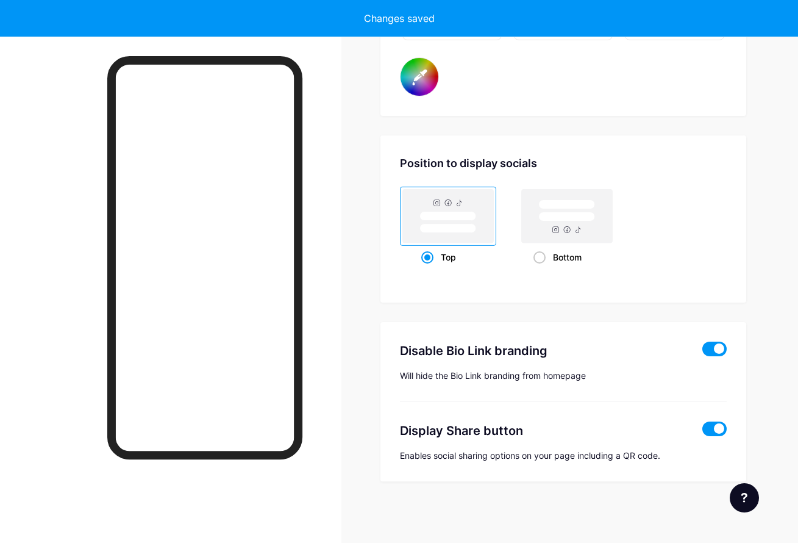
type input "#640a29"
type input "#ffffff"
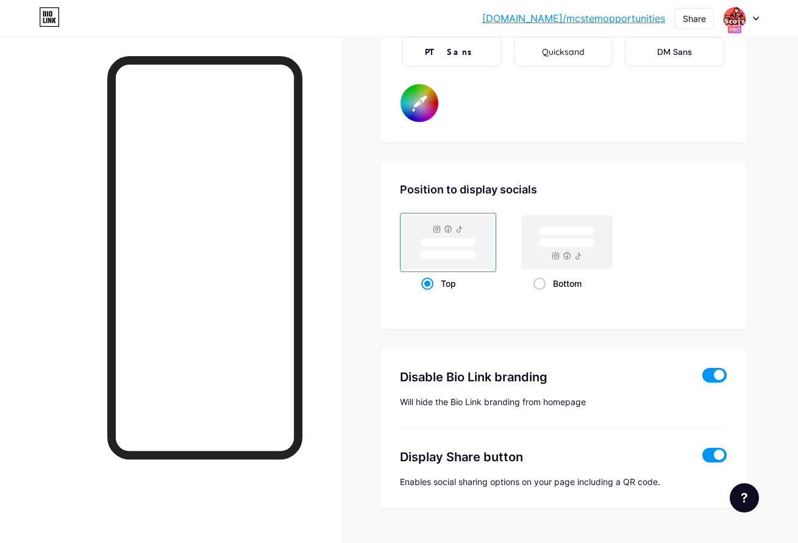
scroll to position [2261, 0]
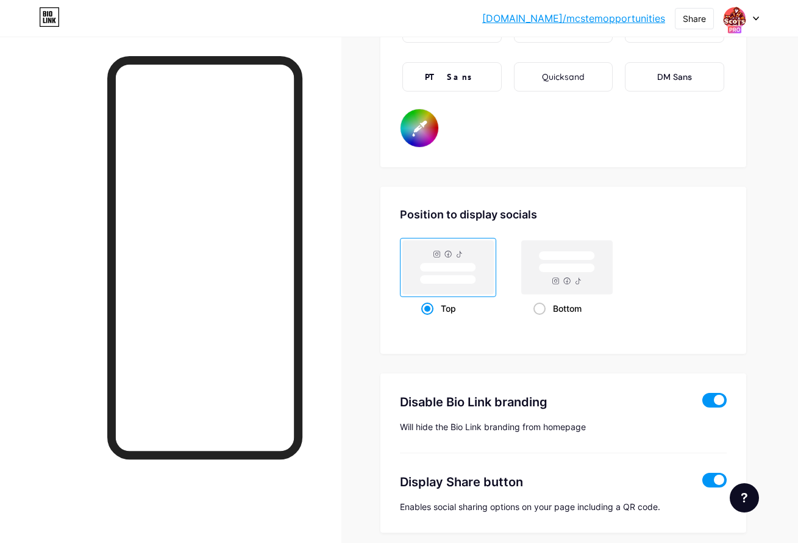
click at [294, 91] on div at bounding box center [204, 257] width 195 height 403
click at [591, 16] on link "[DOMAIN_NAME]/mcstemopportunities" at bounding box center [573, 18] width 183 height 15
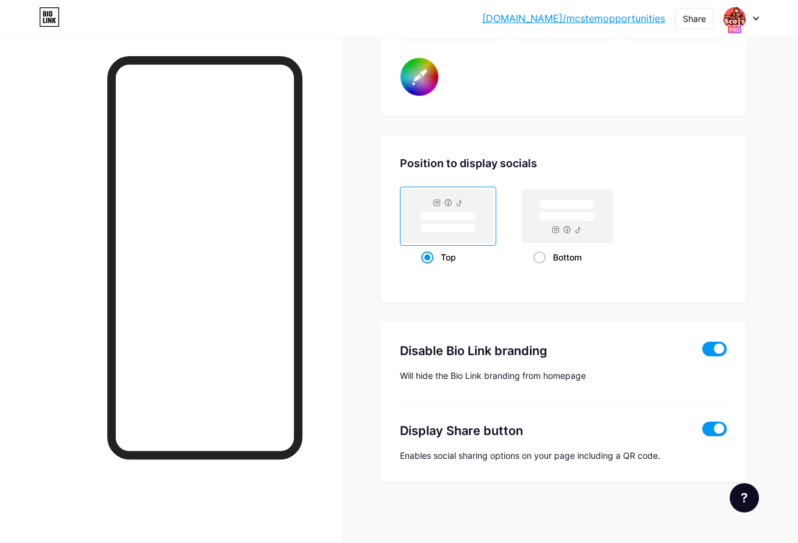
scroll to position [0, 0]
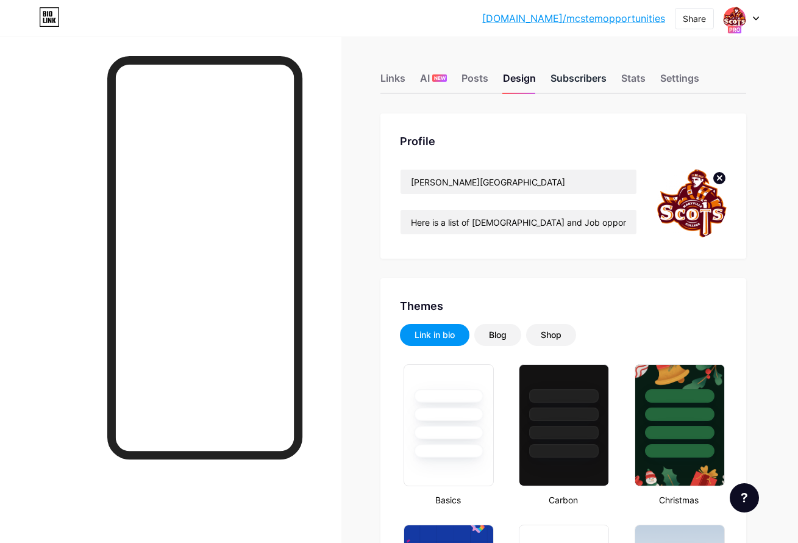
click at [592, 84] on div "Subscribers" at bounding box center [578, 82] width 56 height 22
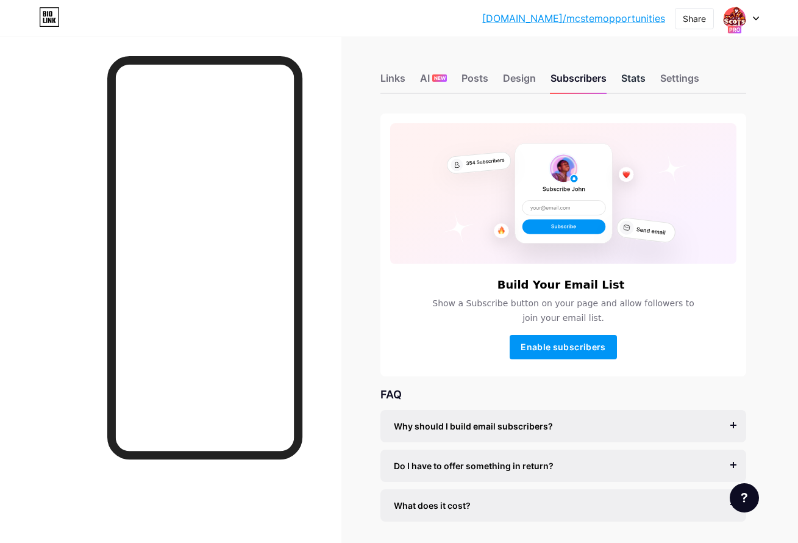
click at [639, 78] on div "Stats" at bounding box center [633, 82] width 24 height 22
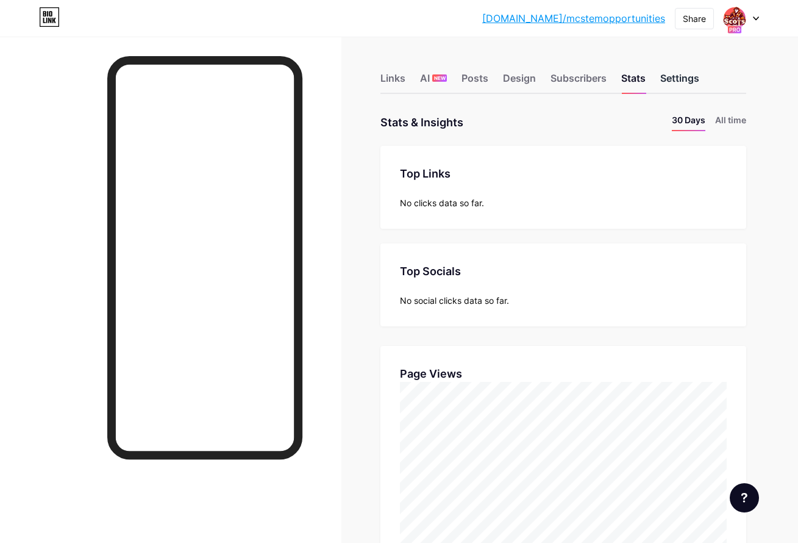
scroll to position [543, 798]
click at [676, 77] on div "Settings" at bounding box center [679, 82] width 39 height 22
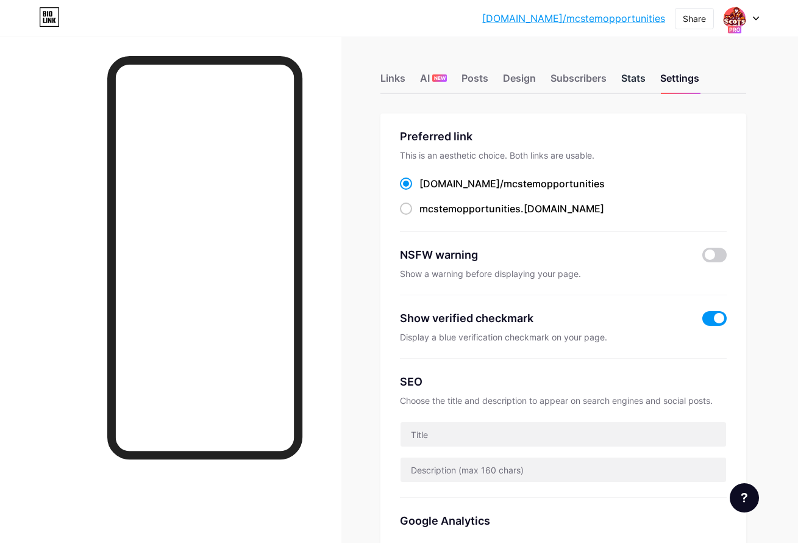
click at [641, 78] on div "Stats" at bounding box center [633, 82] width 24 height 22
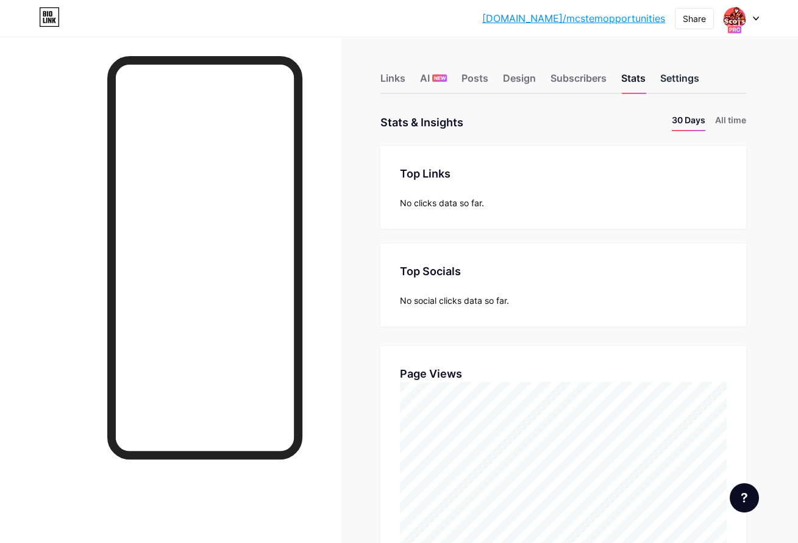
scroll to position [543, 798]
click at [674, 86] on div "Settings" at bounding box center [679, 82] width 39 height 22
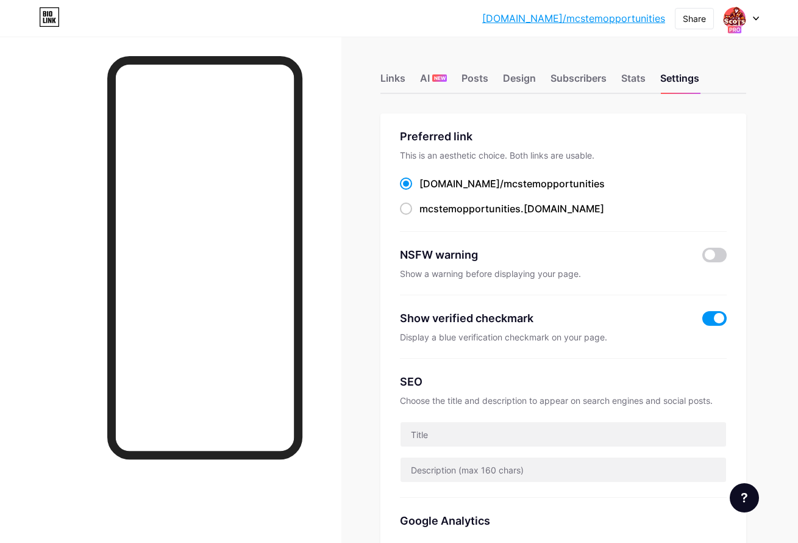
click at [649, 82] on div "Links AI NEW Posts Design Subscribers Stats Settings" at bounding box center [563, 72] width 366 height 43
click at [639, 80] on div "Stats" at bounding box center [633, 82] width 24 height 22
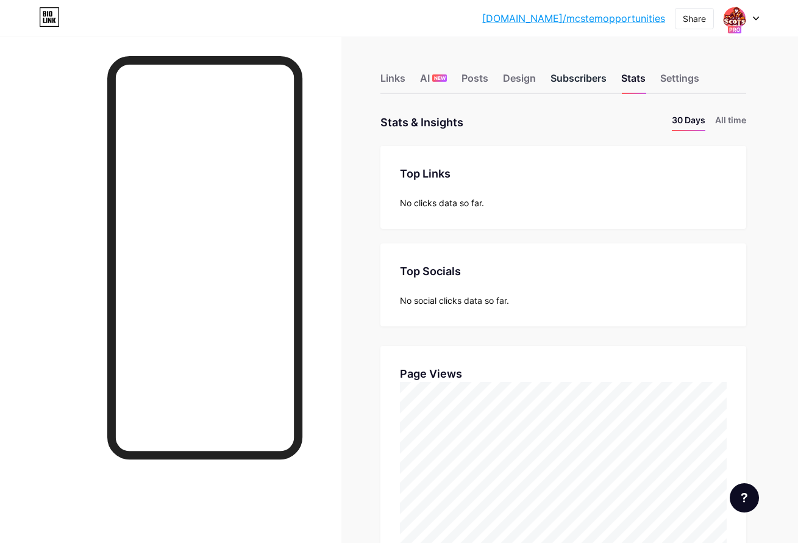
click at [571, 84] on div "Subscribers" at bounding box center [578, 82] width 56 height 22
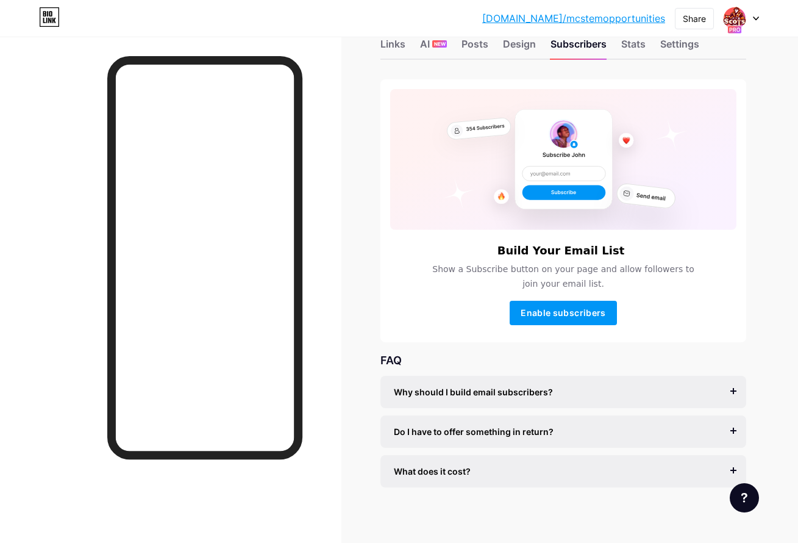
scroll to position [40, 0]
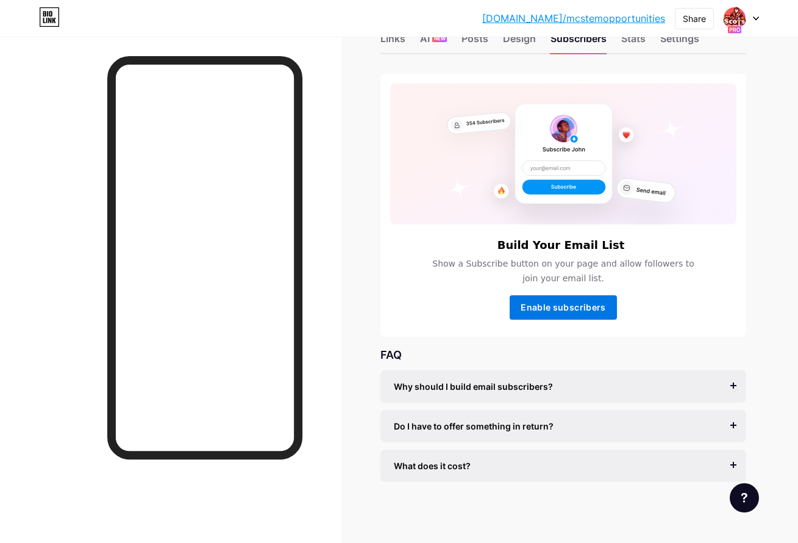
click at [584, 307] on span "Enable subscribers" at bounding box center [563, 307] width 85 height 10
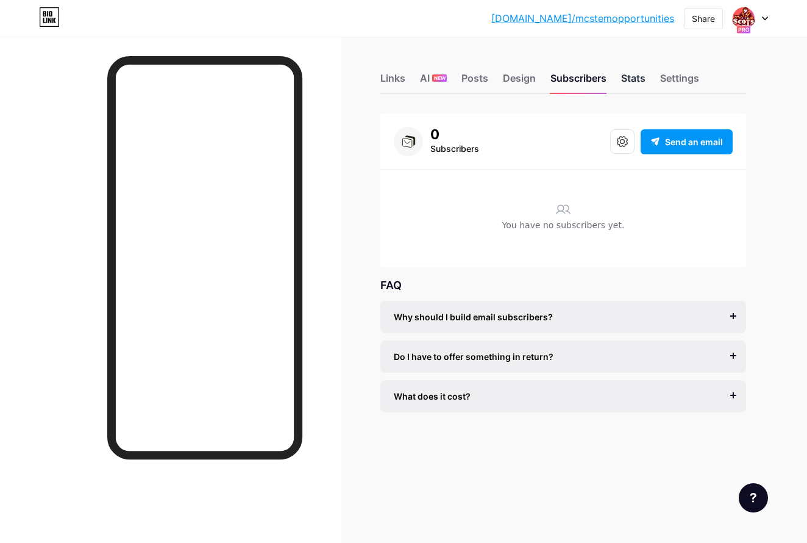
click at [632, 87] on div "Stats" at bounding box center [633, 82] width 24 height 22
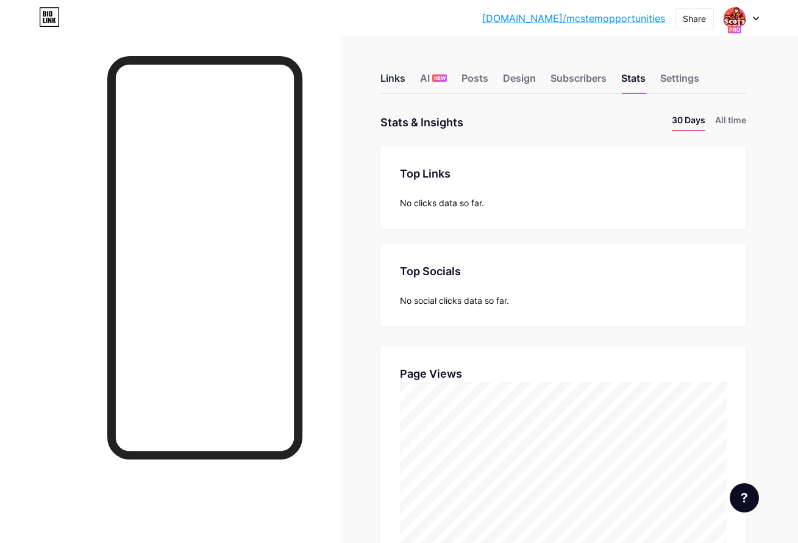
click at [399, 82] on div "Links" at bounding box center [392, 82] width 25 height 22
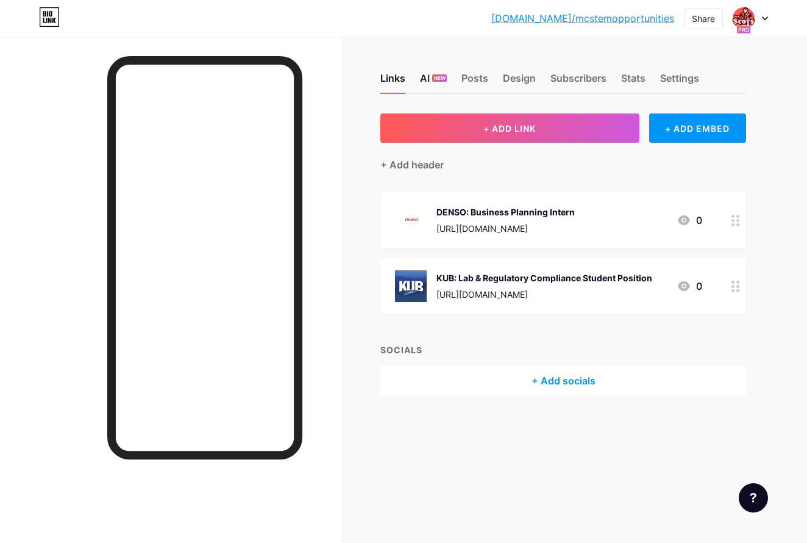
click at [425, 77] on div "AI NEW" at bounding box center [433, 82] width 27 height 22
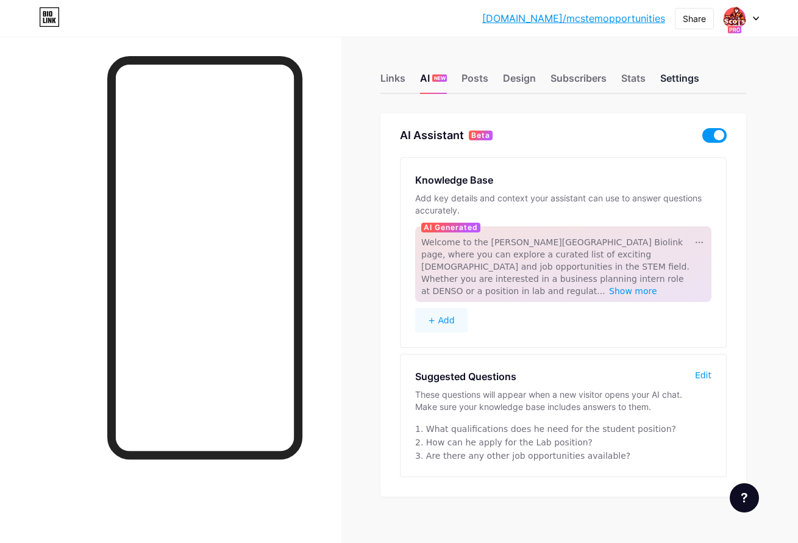
click at [680, 79] on div "Settings" at bounding box center [679, 82] width 39 height 22
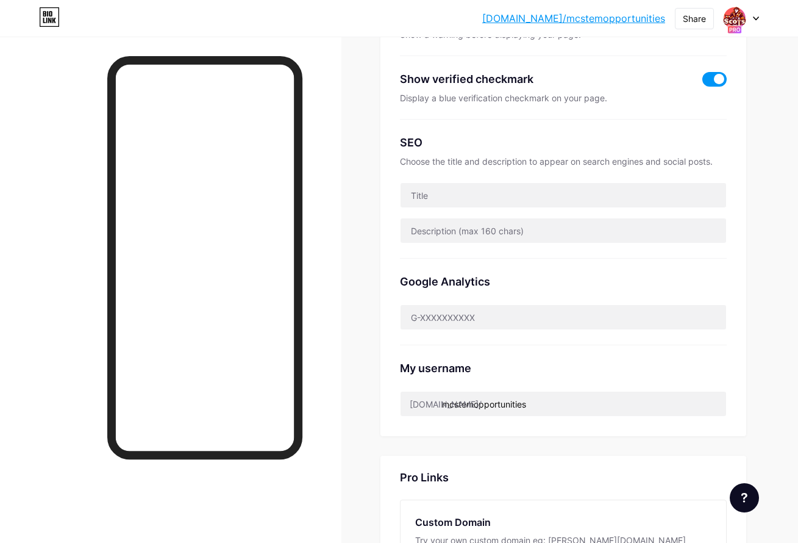
scroll to position [241, 0]
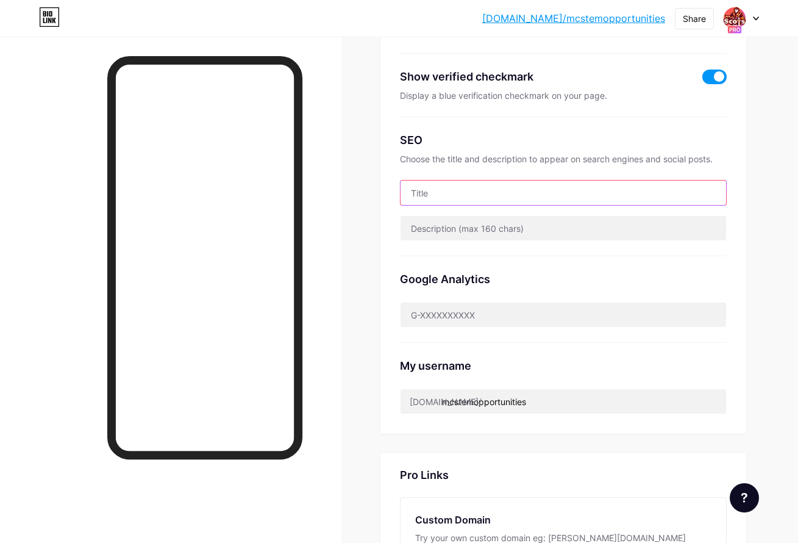
click at [552, 196] on input "text" at bounding box center [564, 192] width 326 height 24
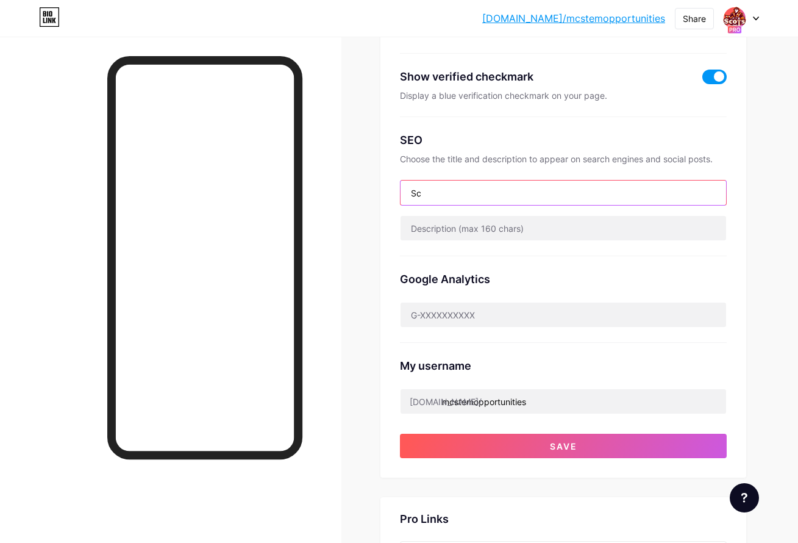
type input "S"
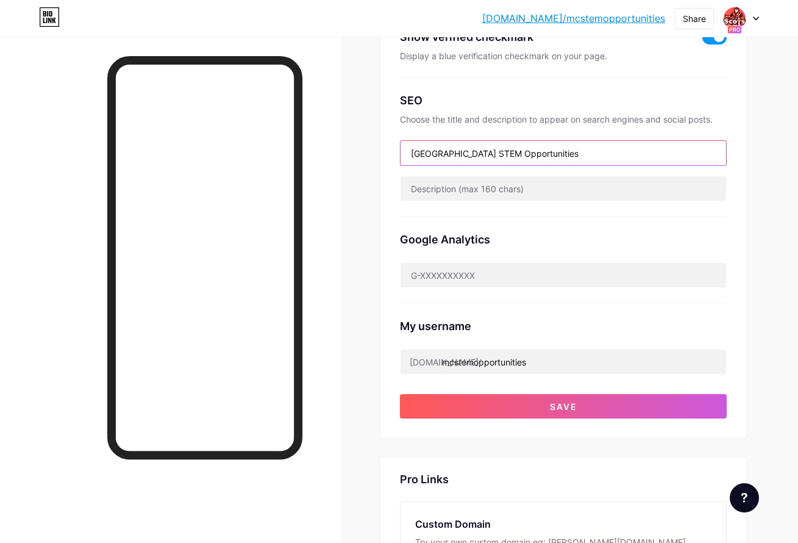
scroll to position [283, 0]
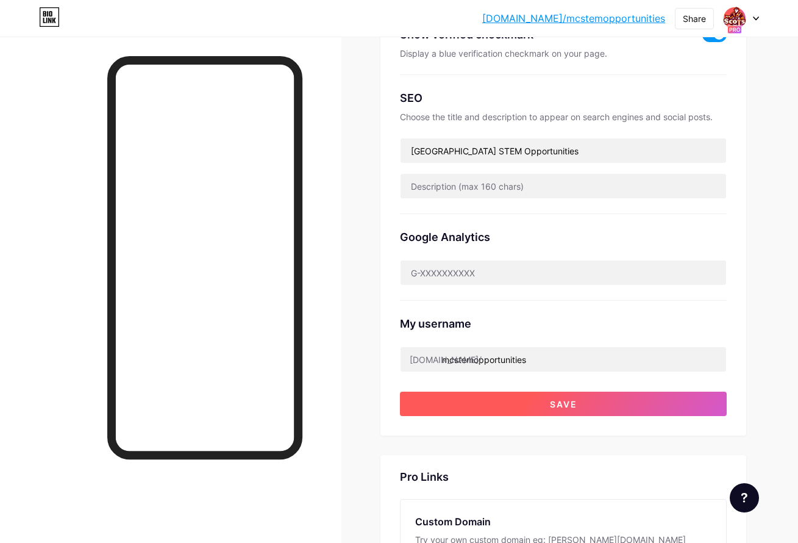
click at [552, 408] on button "Save" at bounding box center [563, 403] width 327 height 24
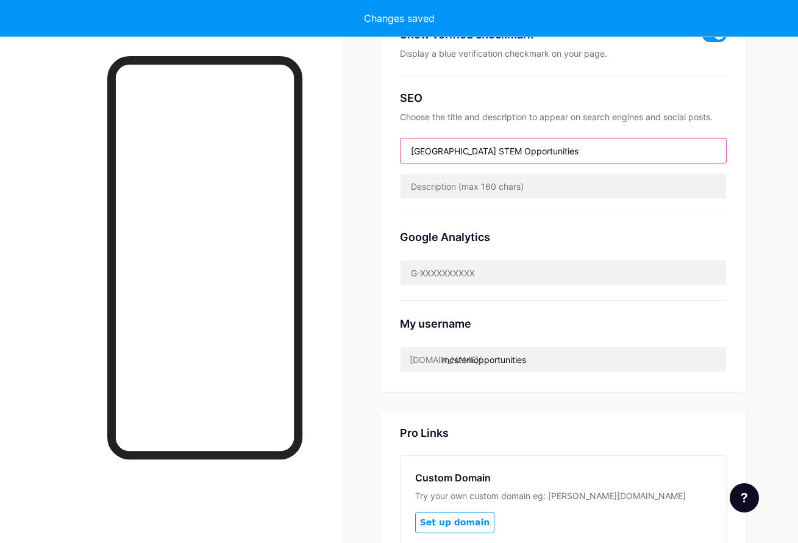
click at [430, 149] on input "Marville College STEM Opportunities" at bounding box center [564, 150] width 326 height 24
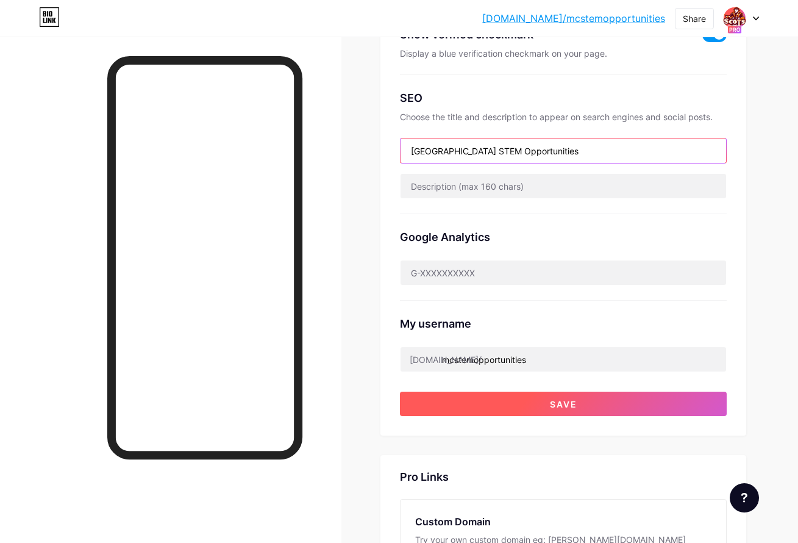
type input "Maryville College STEM Opportunities"
click at [571, 407] on span "Save" at bounding box center [563, 404] width 27 height 10
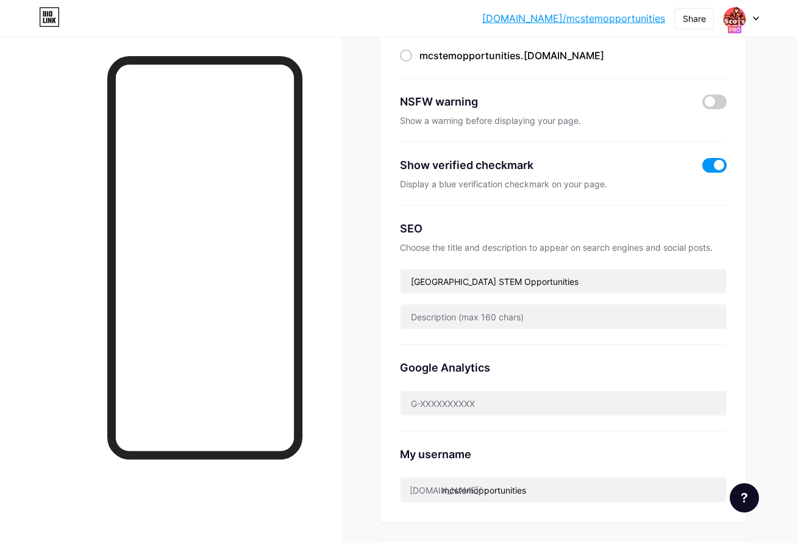
scroll to position [0, 0]
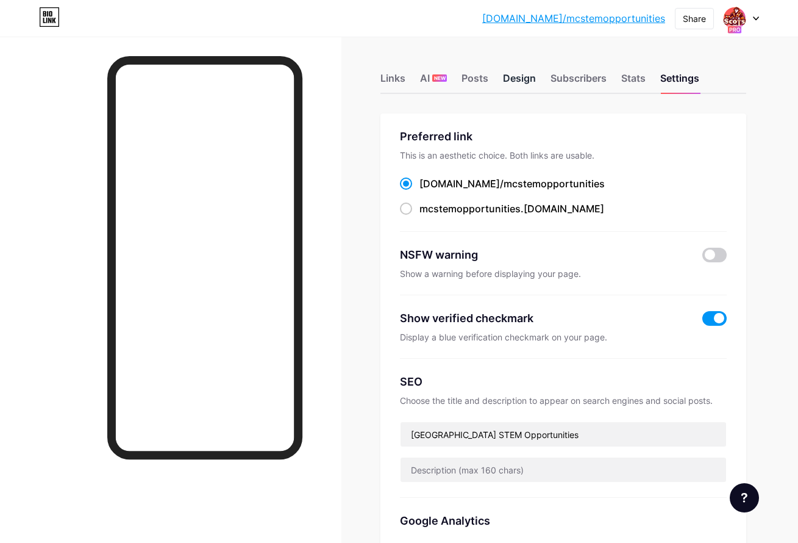
click at [522, 82] on div "Design" at bounding box center [519, 82] width 33 height 22
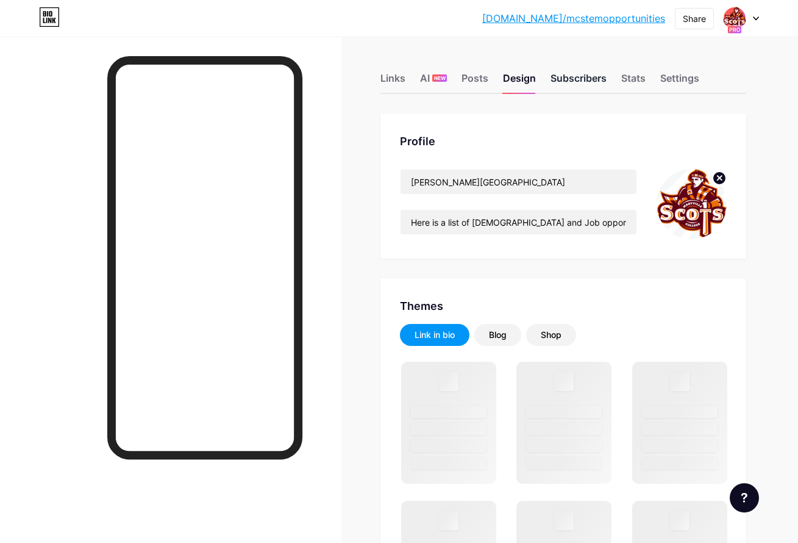
click at [570, 80] on div "Subscribers" at bounding box center [578, 82] width 56 height 22
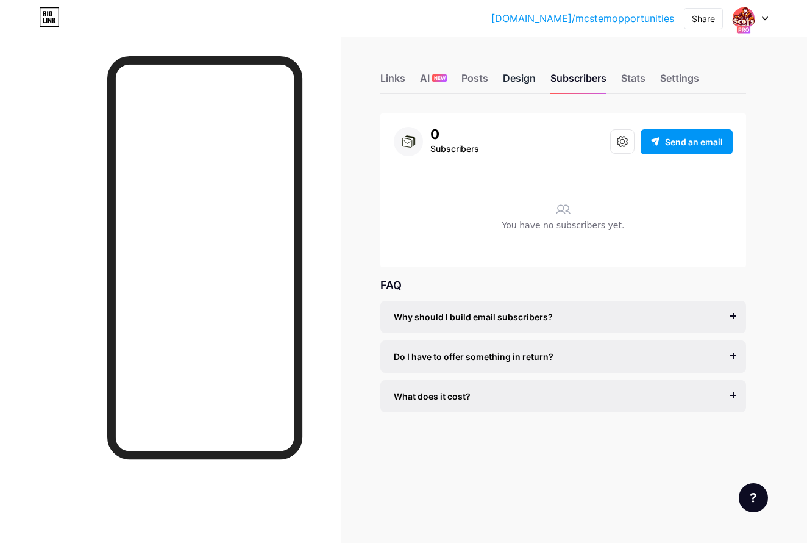
click at [522, 79] on div "Design" at bounding box center [519, 82] width 33 height 22
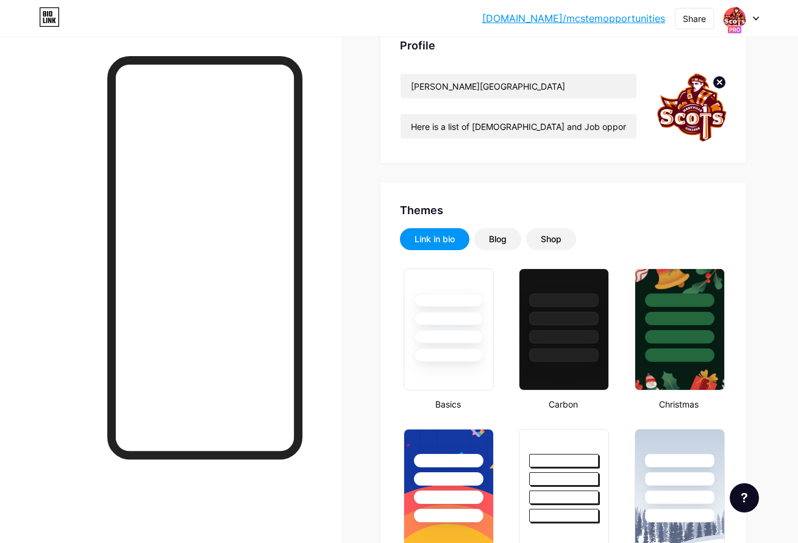
type input "#640a29"
type input "#e56c25"
type input "#ffffff"
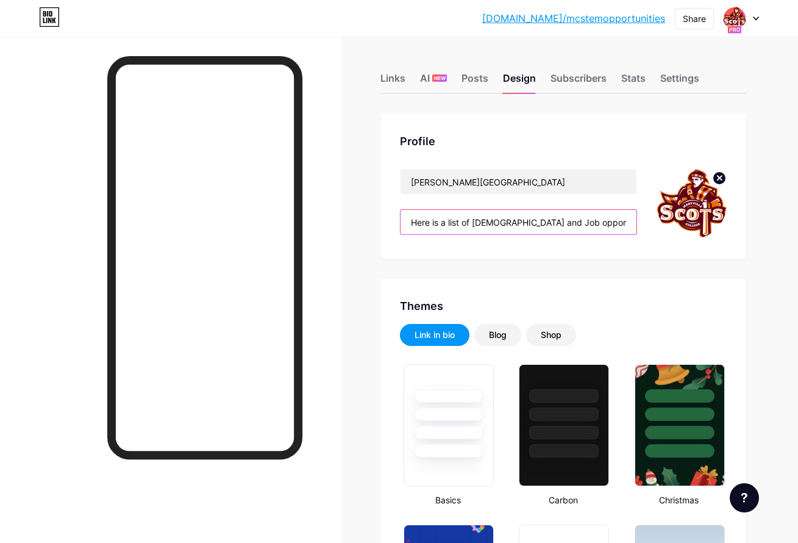
click at [602, 229] on input "Here is a list of [DEMOGRAPHIC_DATA] and Job opportunities in STEM" at bounding box center [519, 222] width 236 height 24
click at [602, 228] on input "Here is a list of [DEMOGRAPHIC_DATA] and Job opportunities in STEM" at bounding box center [519, 222] width 236 height 24
click at [602, 226] on input "Here is a list of [DEMOGRAPHIC_DATA] and Job opportunities in STEM" at bounding box center [519, 222] width 236 height 24
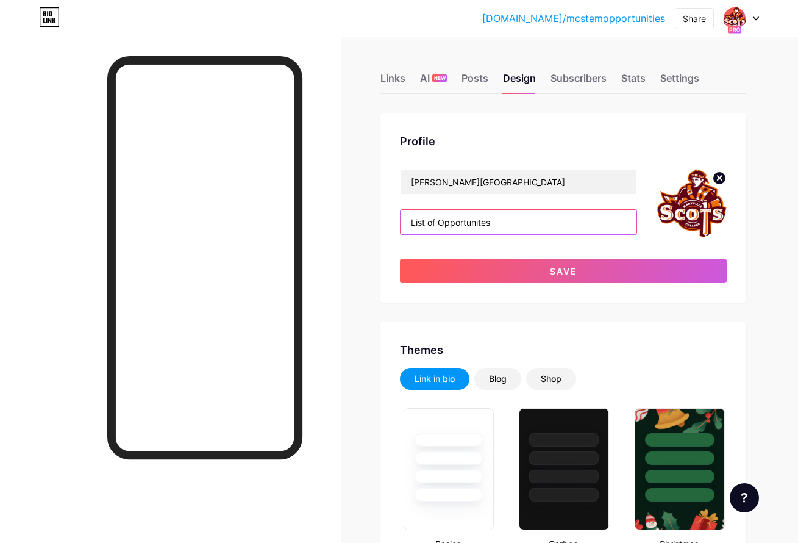
click at [468, 231] on input "List of Opportunites" at bounding box center [519, 222] width 236 height 24
click at [469, 219] on input "List of Opportunites" at bounding box center [519, 222] width 236 height 24
click at [508, 212] on input "List of Opportunities" at bounding box center [519, 222] width 236 height 24
click at [505, 227] on input "List of Opportunities" at bounding box center [519, 222] width 236 height 24
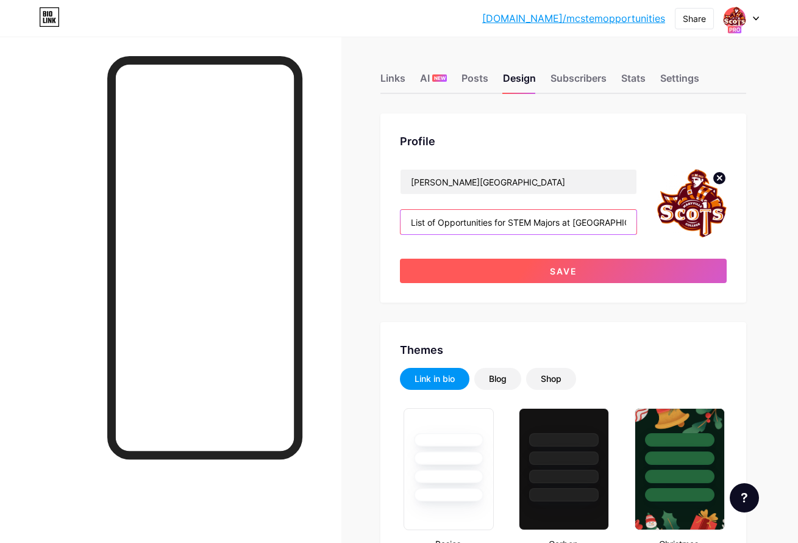
type input "List of Opportunities for STEM Majors at Maryville College"
click at [527, 268] on button "Save" at bounding box center [563, 270] width 327 height 24
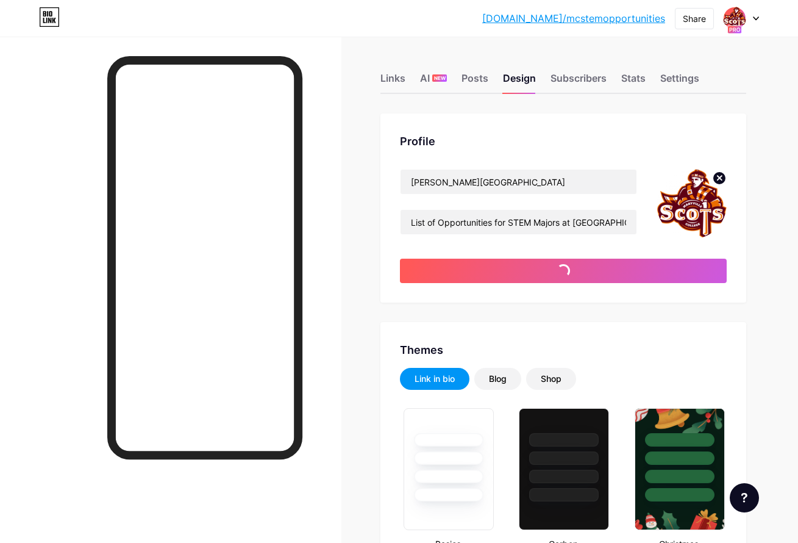
type input "#640a29"
type input "#ffffff"
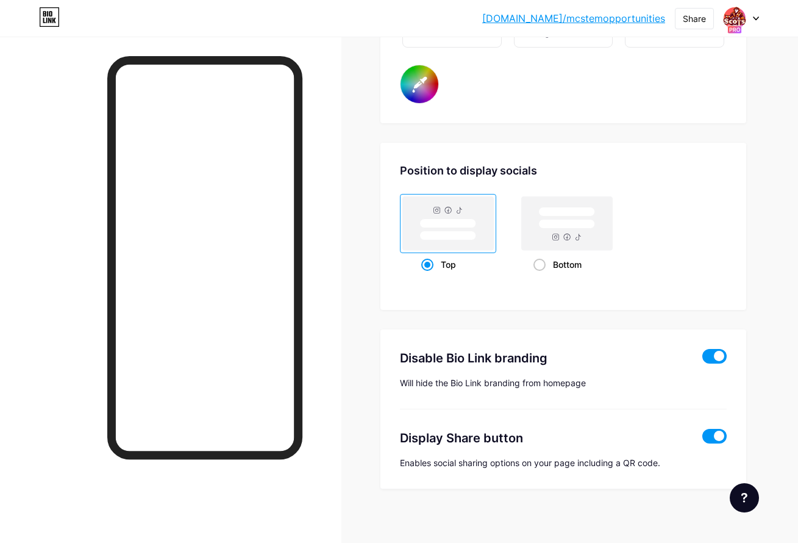
scroll to position [1323, 0]
